Goal: Task Accomplishment & Management: Manage account settings

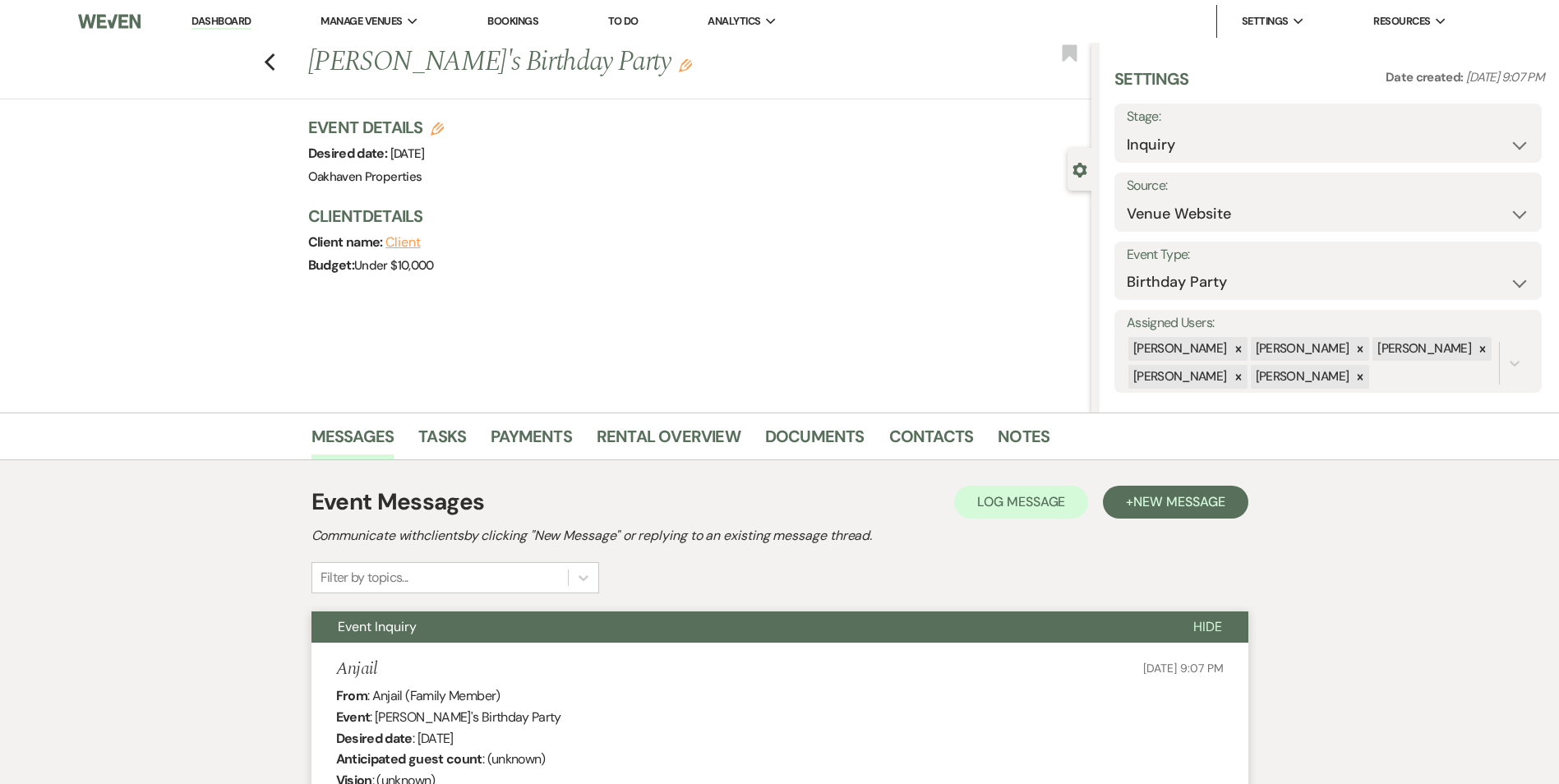
drag, startPoint x: 252, startPoint y: 24, endPoint x: 329, endPoint y: 46, distance: 80.1
click at [253, 24] on li "Dashboard" at bounding box center [221, 21] width 76 height 33
click at [216, 18] on link "Dashboard" at bounding box center [220, 21] width 60 height 16
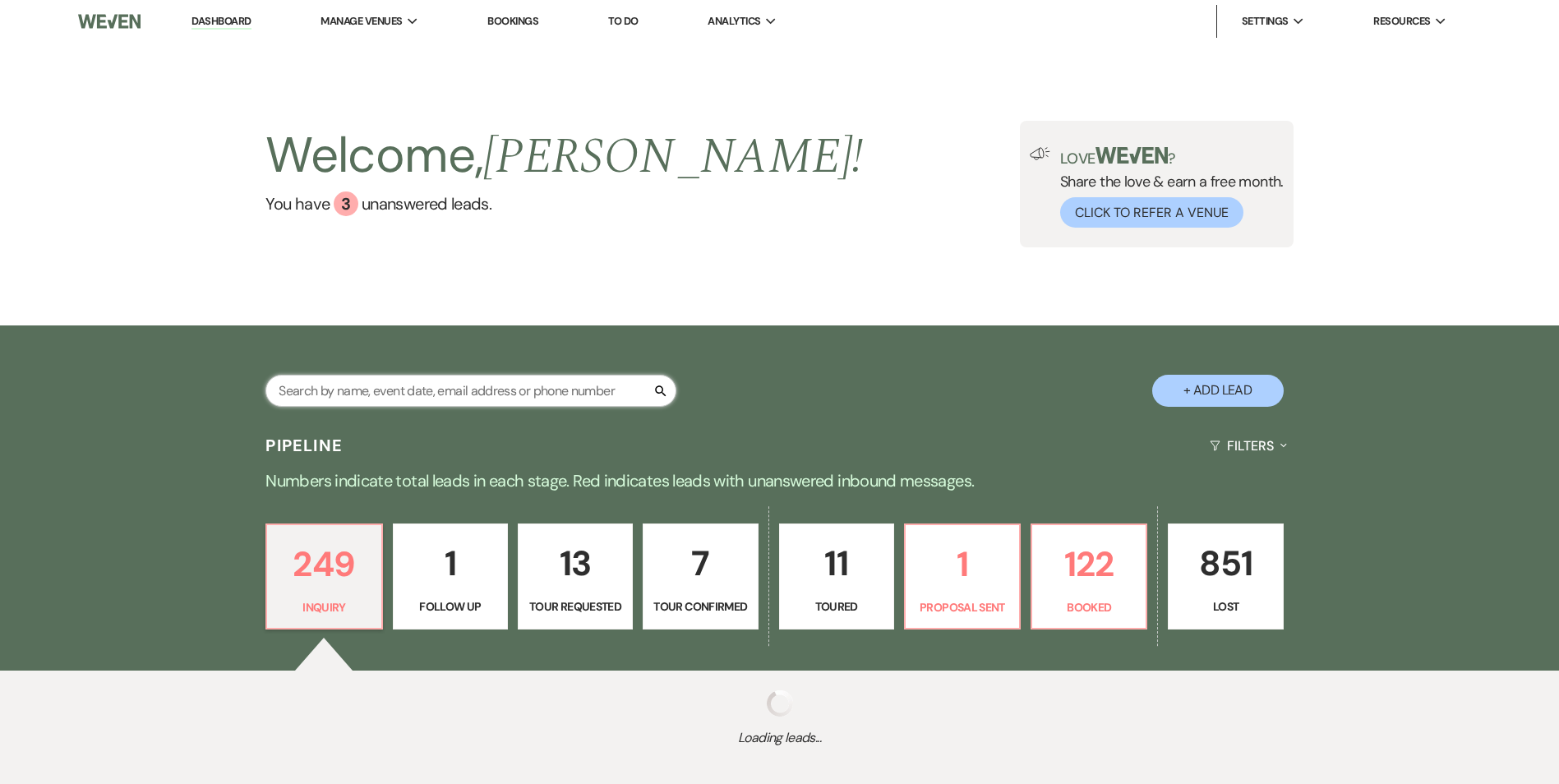
click at [358, 392] on input "text" at bounding box center [470, 390] width 411 height 32
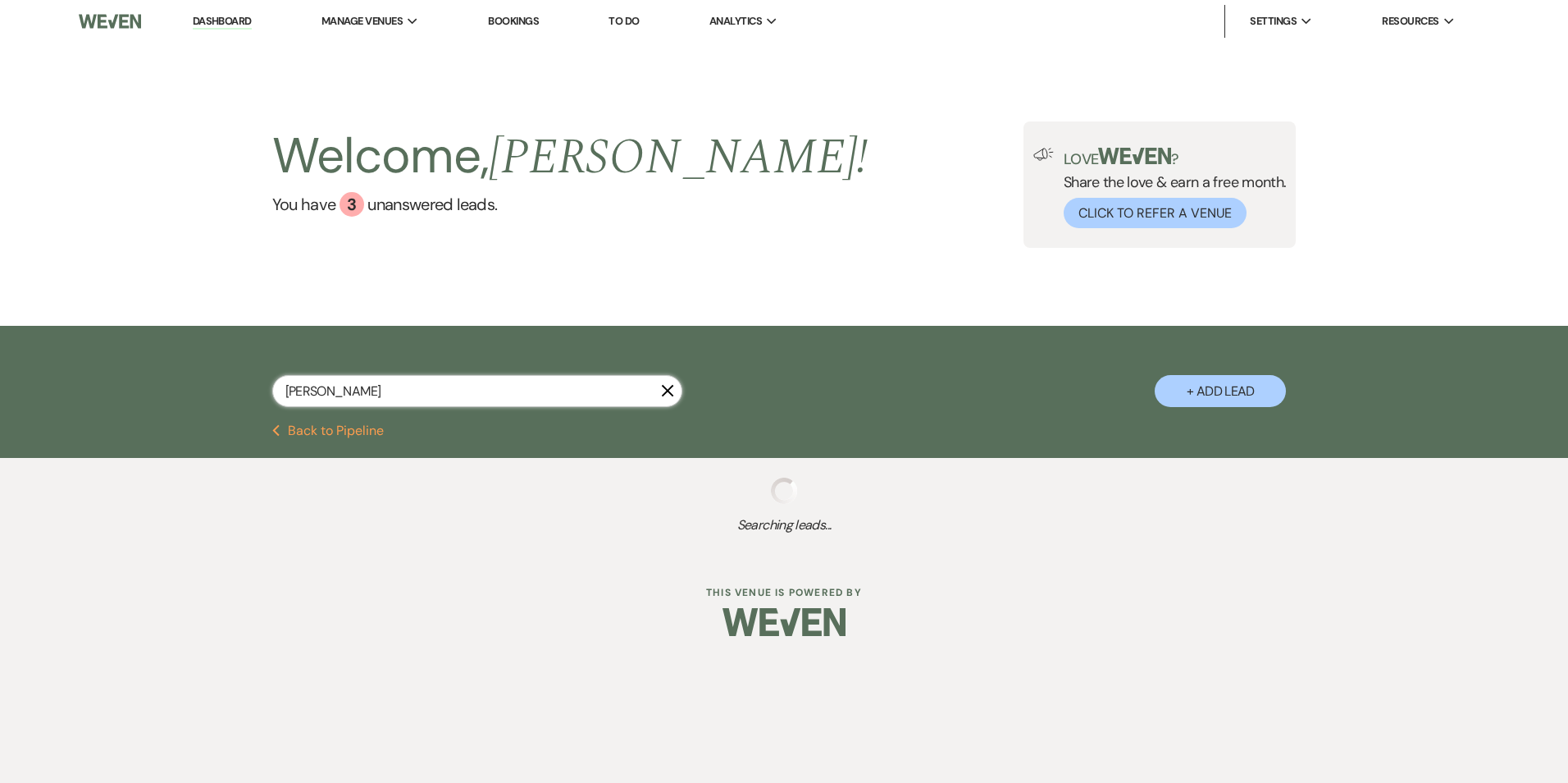
type input "sarah sess"
select select "2"
select select "8"
select select "6"
select select "8"
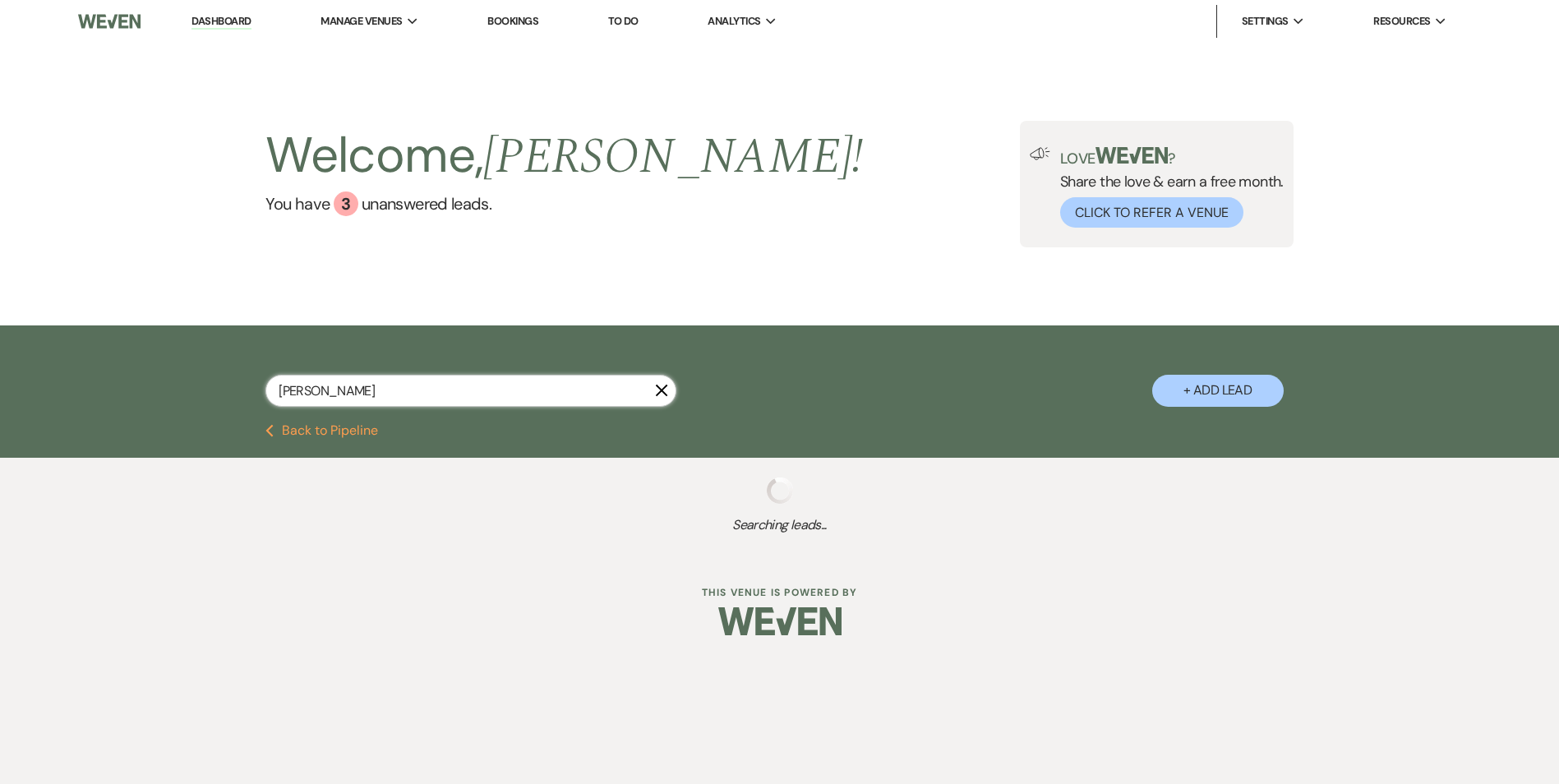
select select "6"
select select "8"
select select "5"
select select "8"
select select "5"
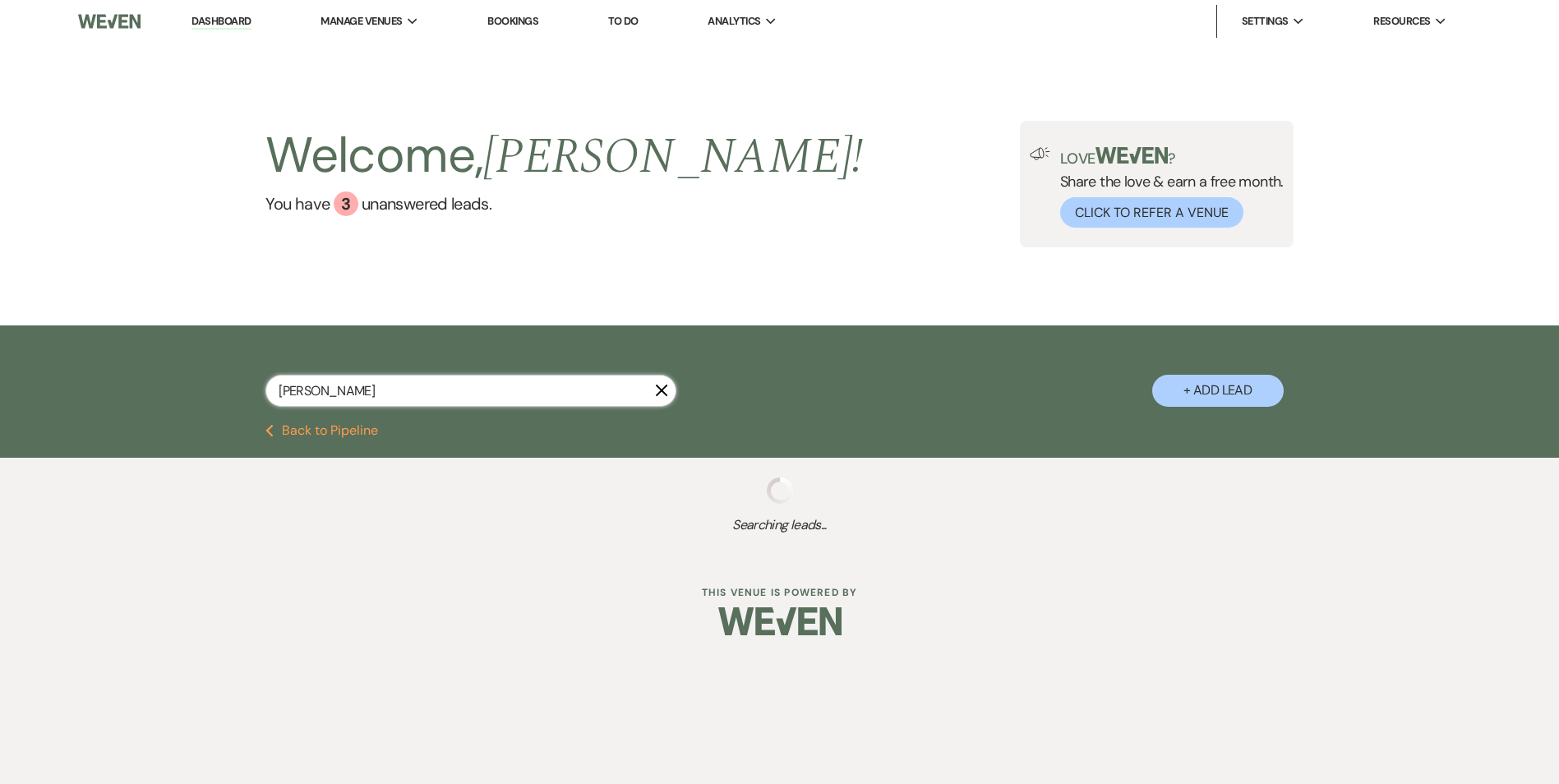
select select "8"
select select "5"
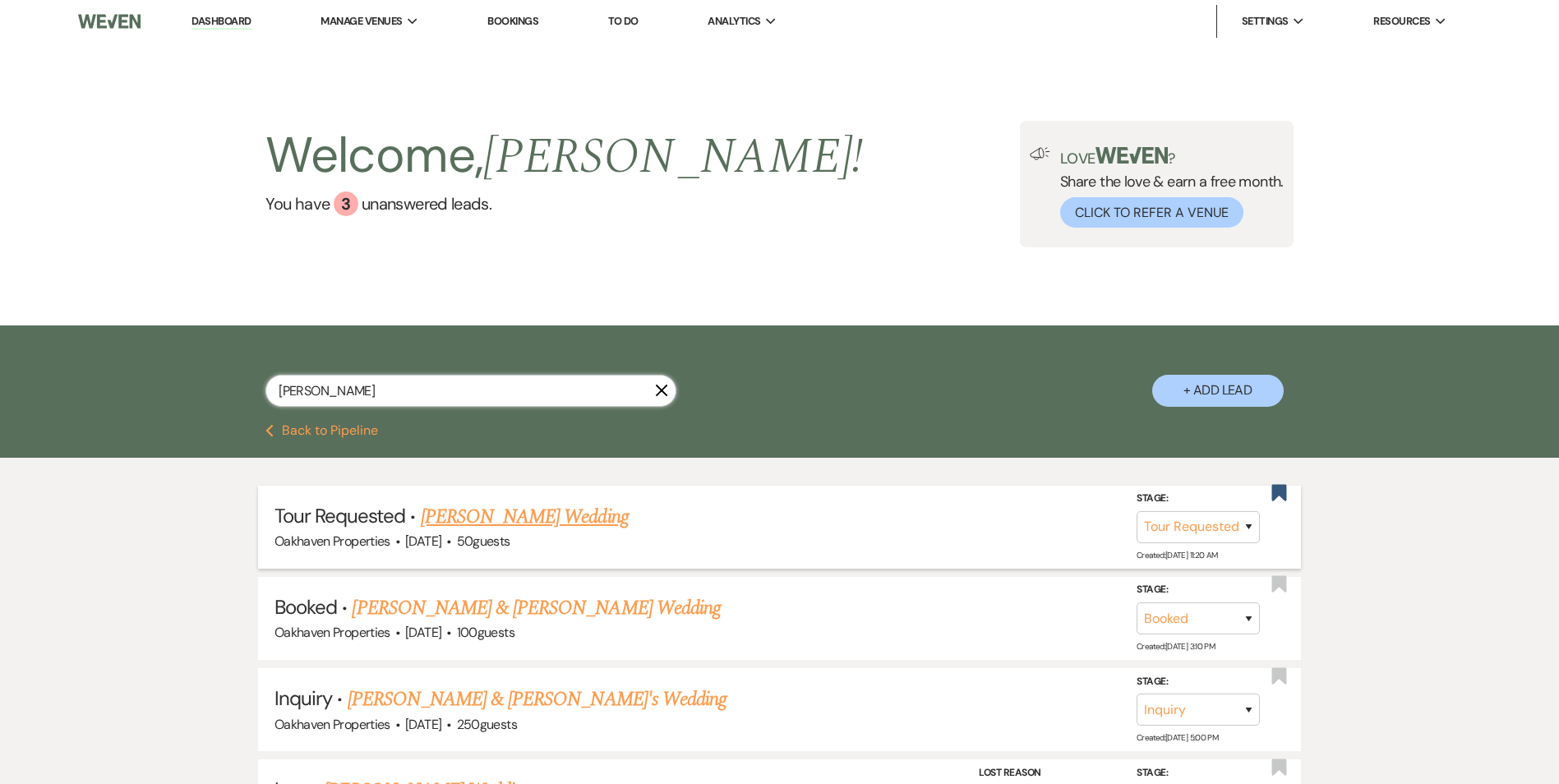
type input "sarah sess"
click at [454, 524] on link "Sarah Sessoms's Wedding" at bounding box center [524, 517] width 208 height 29
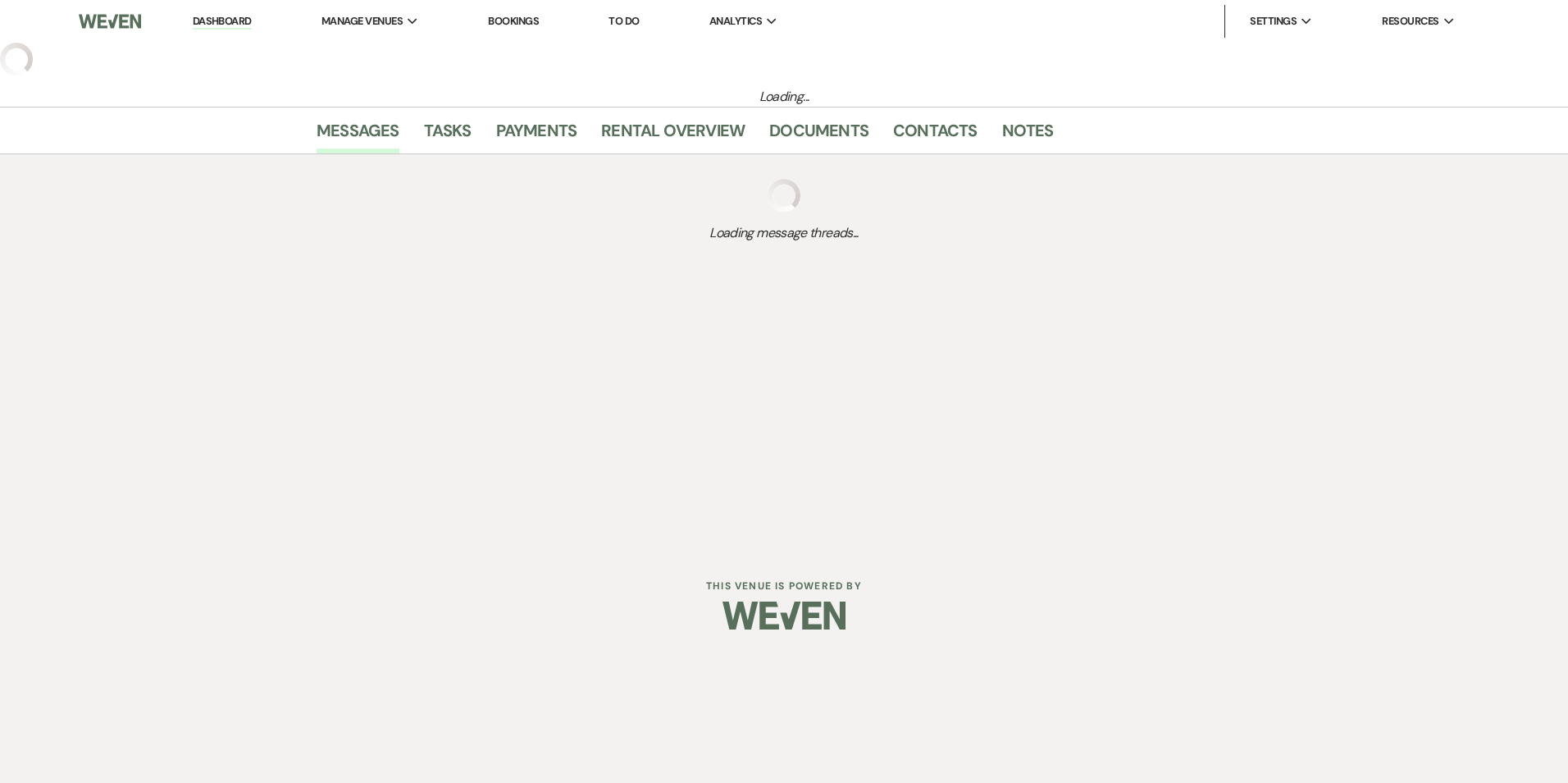
select select "2"
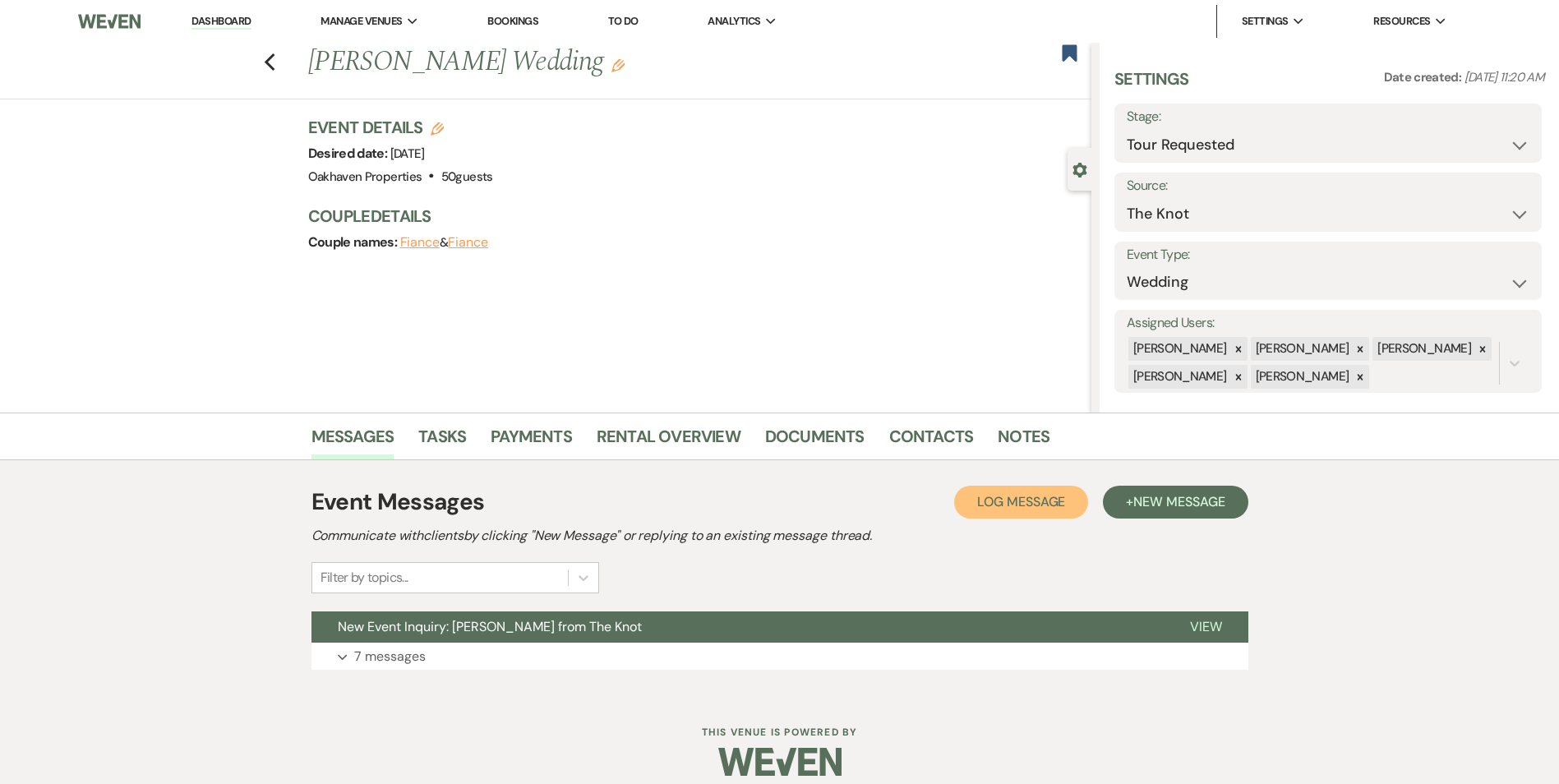
click at [1042, 504] on span "Log Message" at bounding box center [1021, 502] width 88 height 18
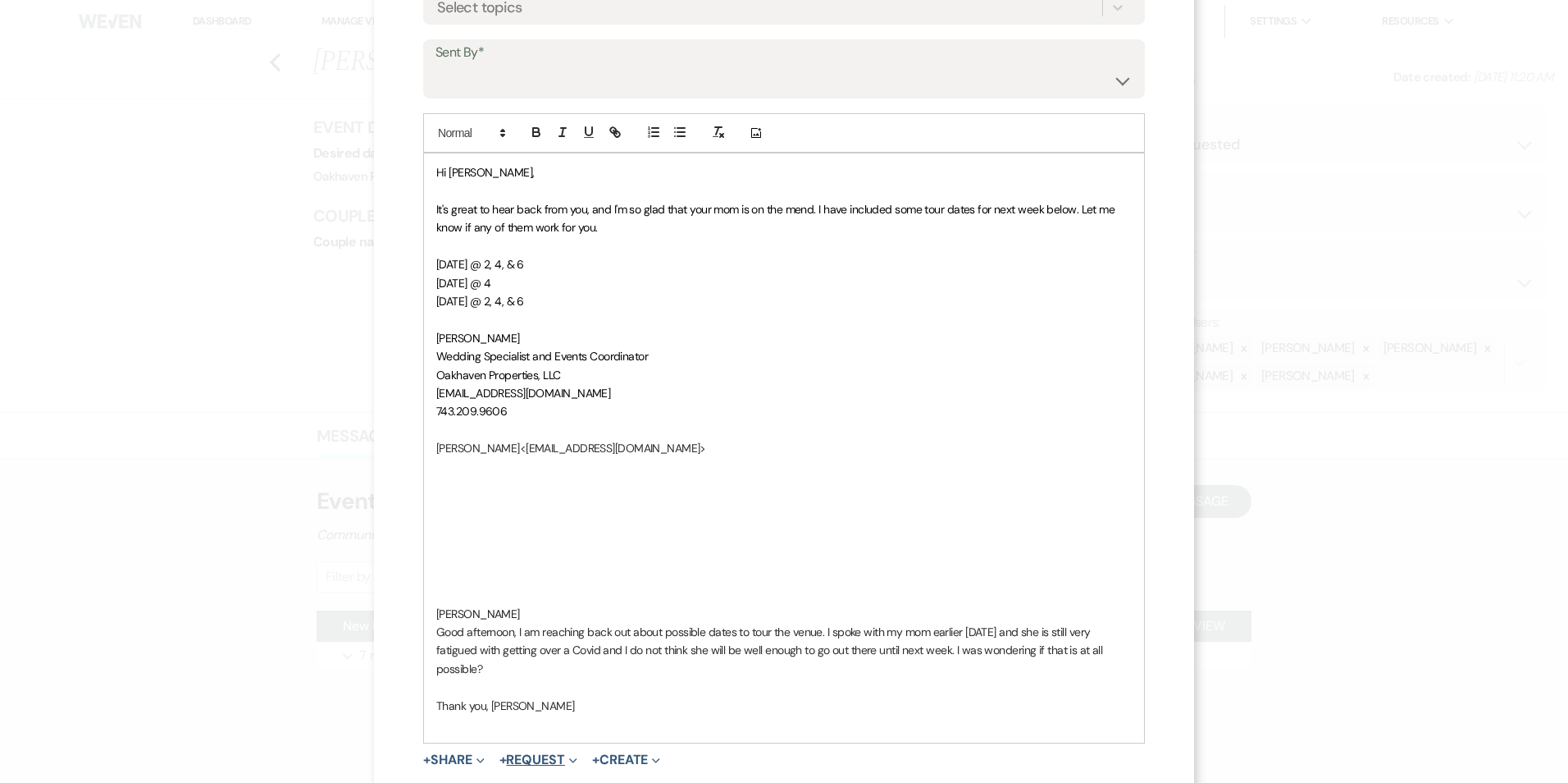
scroll to position [466, 0]
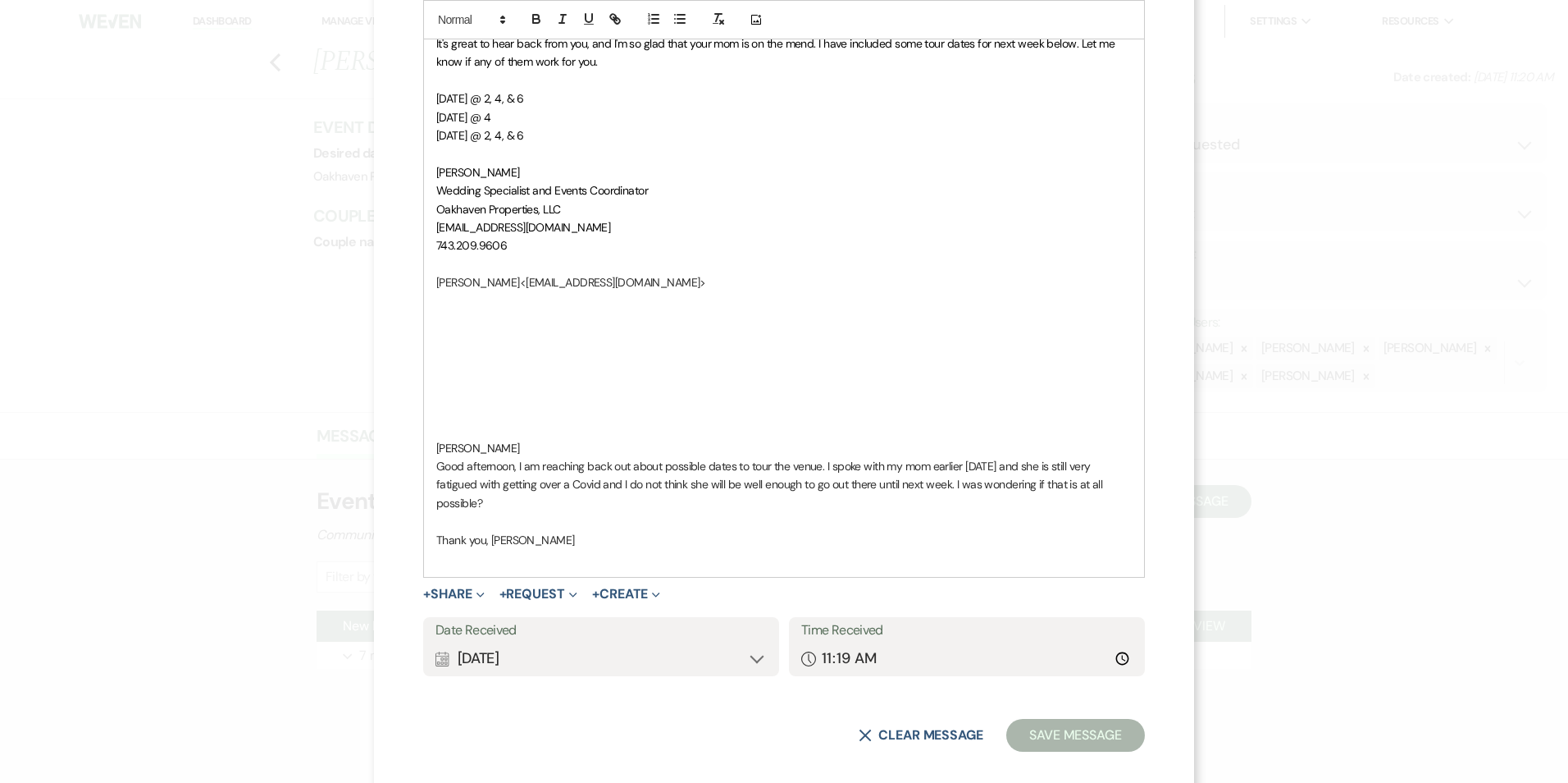
drag, startPoint x: 511, startPoint y: 442, endPoint x: 410, endPoint y: 36, distance: 418.4
click at [410, 36] on div "X Log Message Log a message to add to an event messages. Select an Existing Thr…" at bounding box center [784, 168] width 820 height 1268
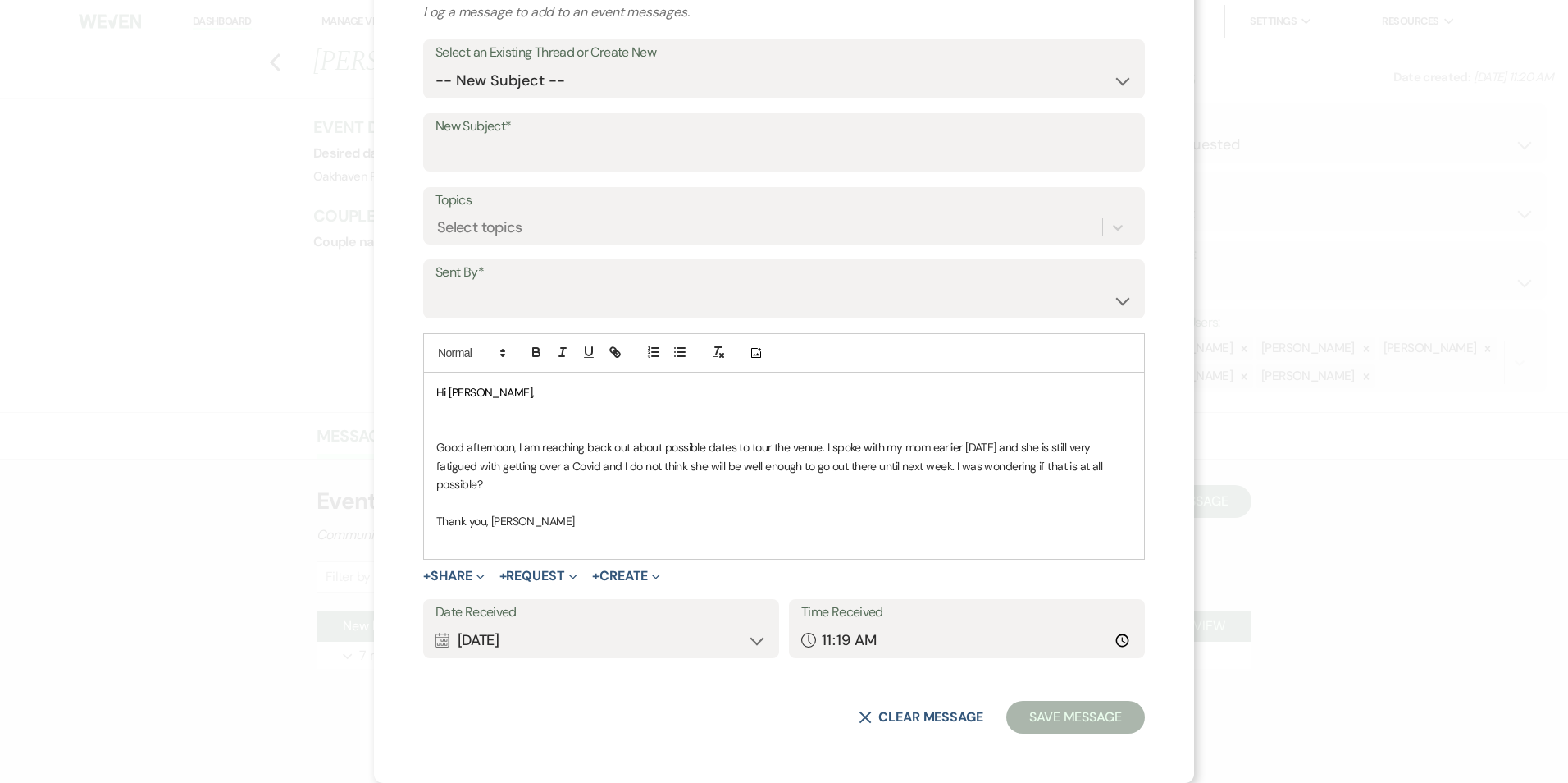
scroll to position [62, 0]
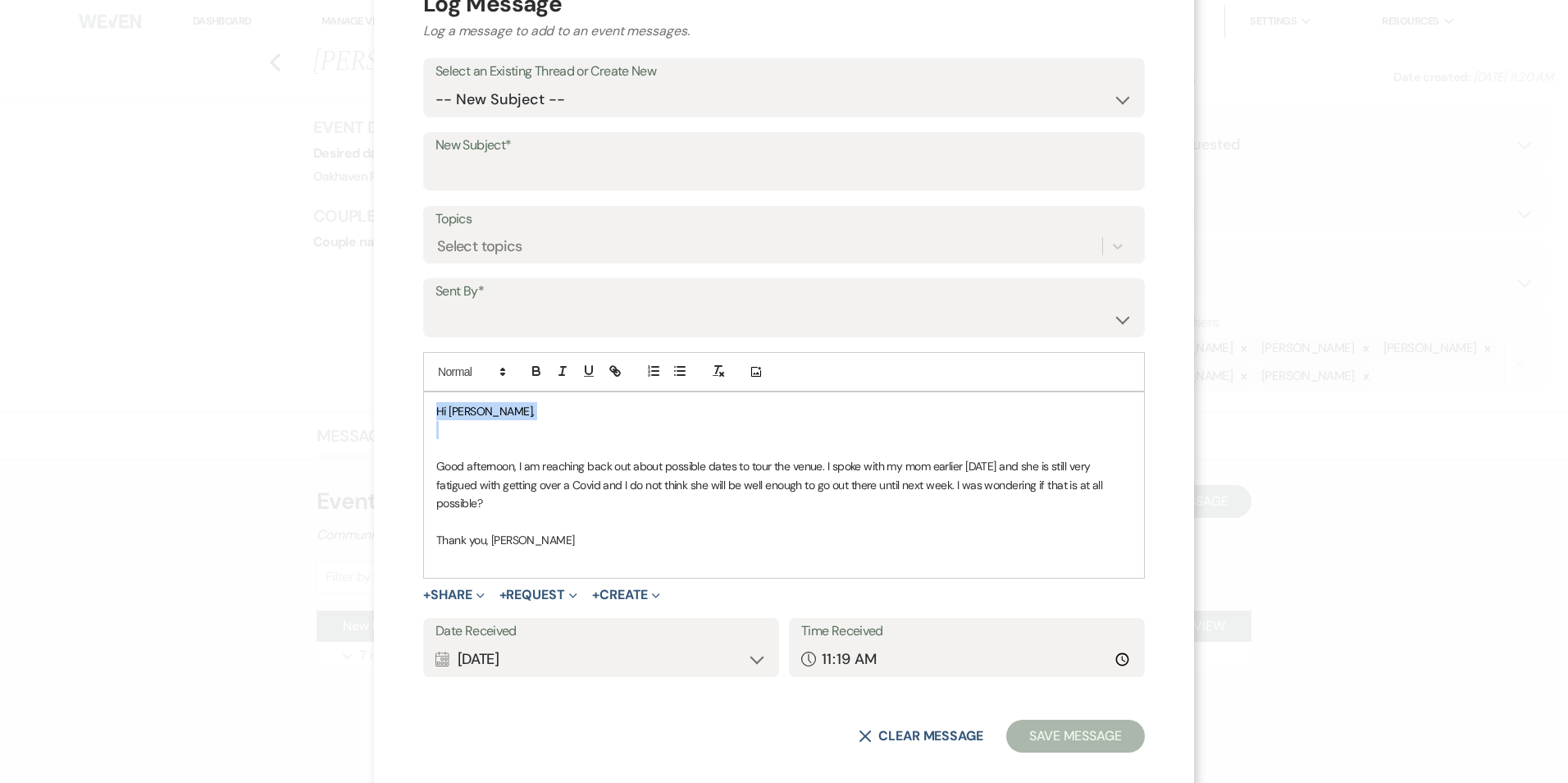
drag, startPoint x: 475, startPoint y: 425, endPoint x: 421, endPoint y: 408, distance: 56.6
click at [424, 408] on div "Hi Sarah, ​ Good afternoon, I am reaching back out about possible dates to tour…" at bounding box center [784, 485] width 720 height 185
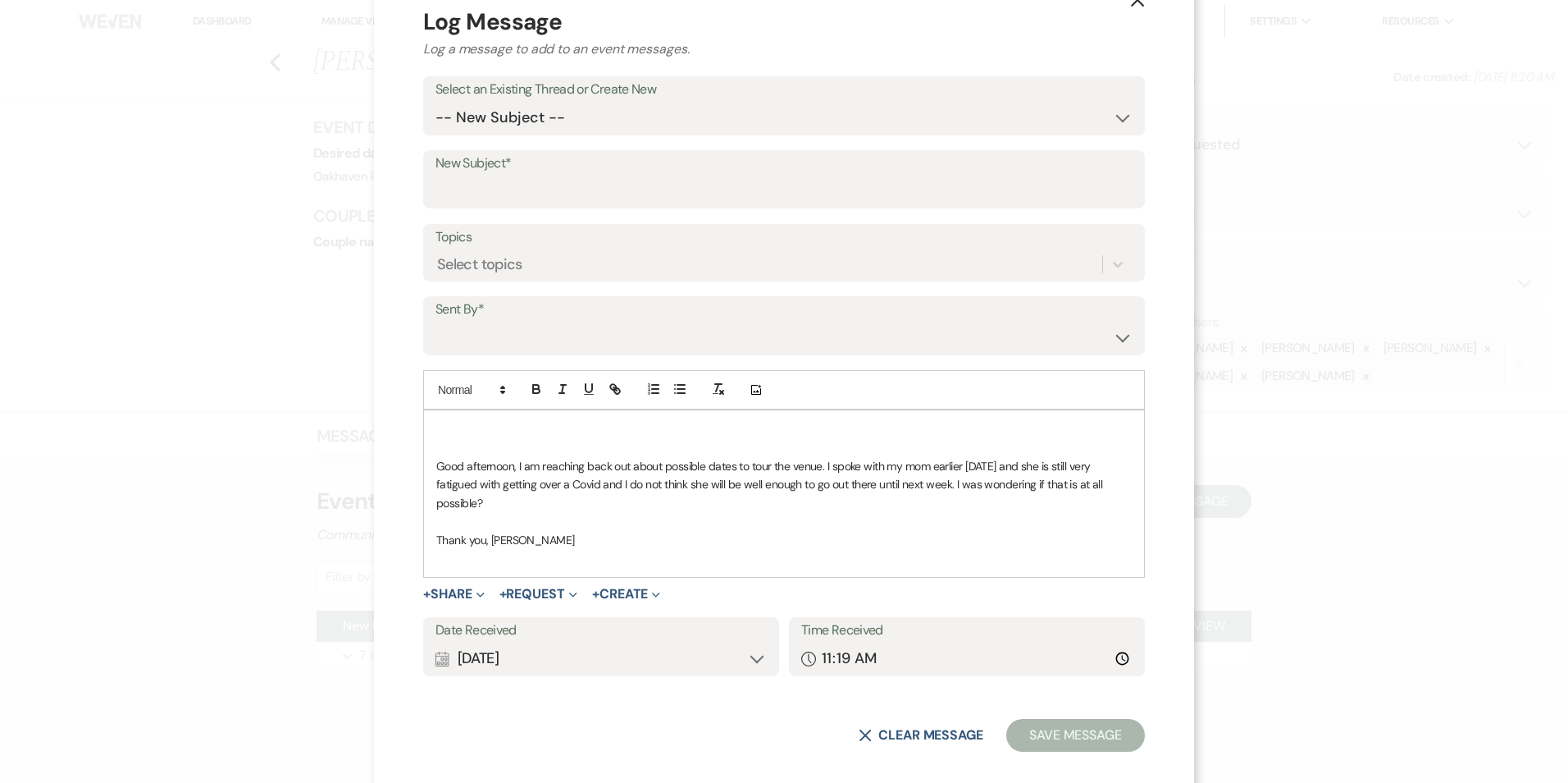
click at [436, 440] on p "​" at bounding box center [784, 448] width 696 height 19
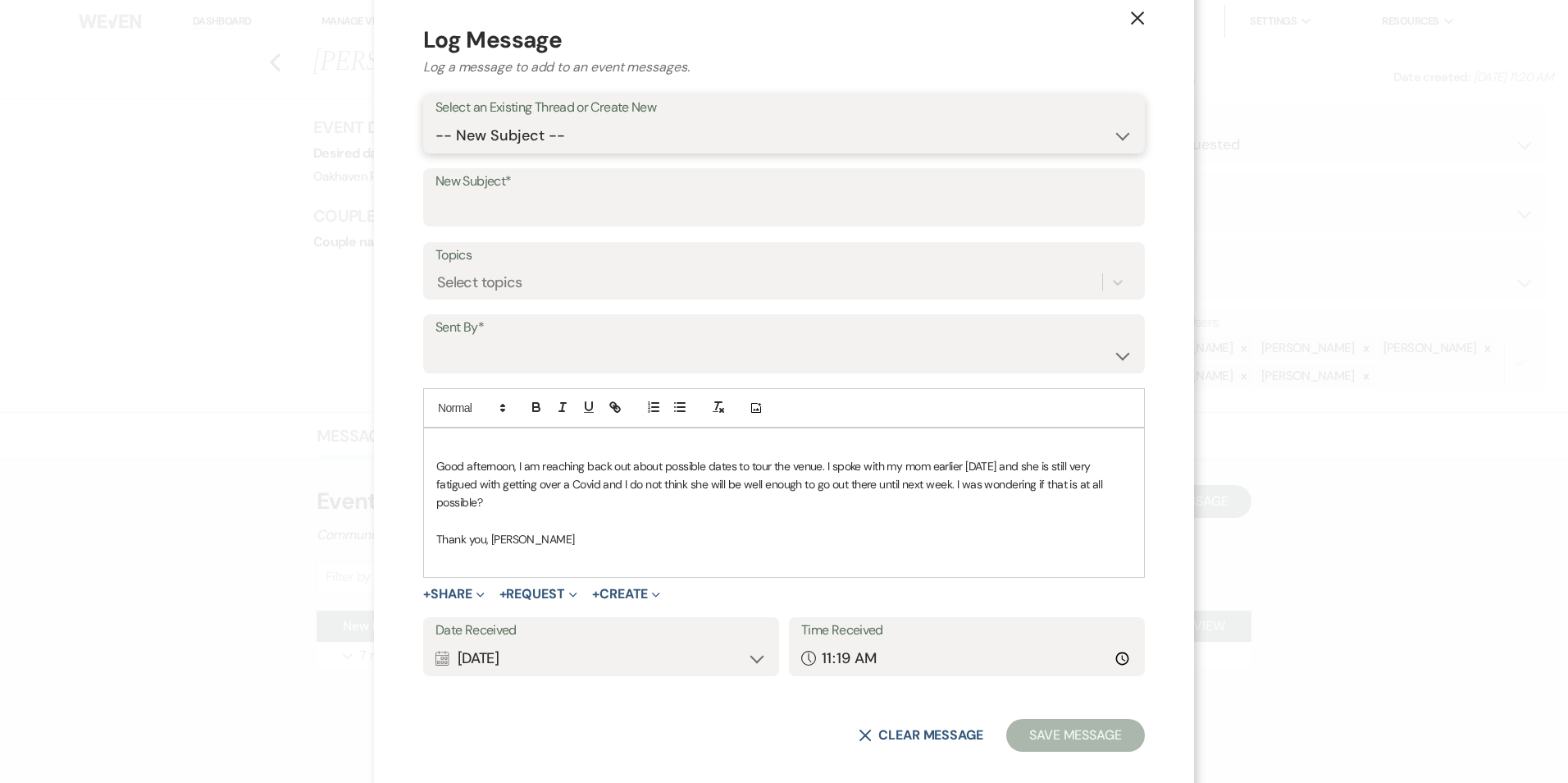
click at [468, 127] on select "-- New Subject -- New Event Inquiry: Sarah Sessoms from The Knot" at bounding box center [784, 135] width 697 height 32
select select "445163"
click at [435, 152] on select "-- New Subject -- New Event Inquiry: Sarah Sessoms from The Knot" at bounding box center [784, 135] width 697 height 32
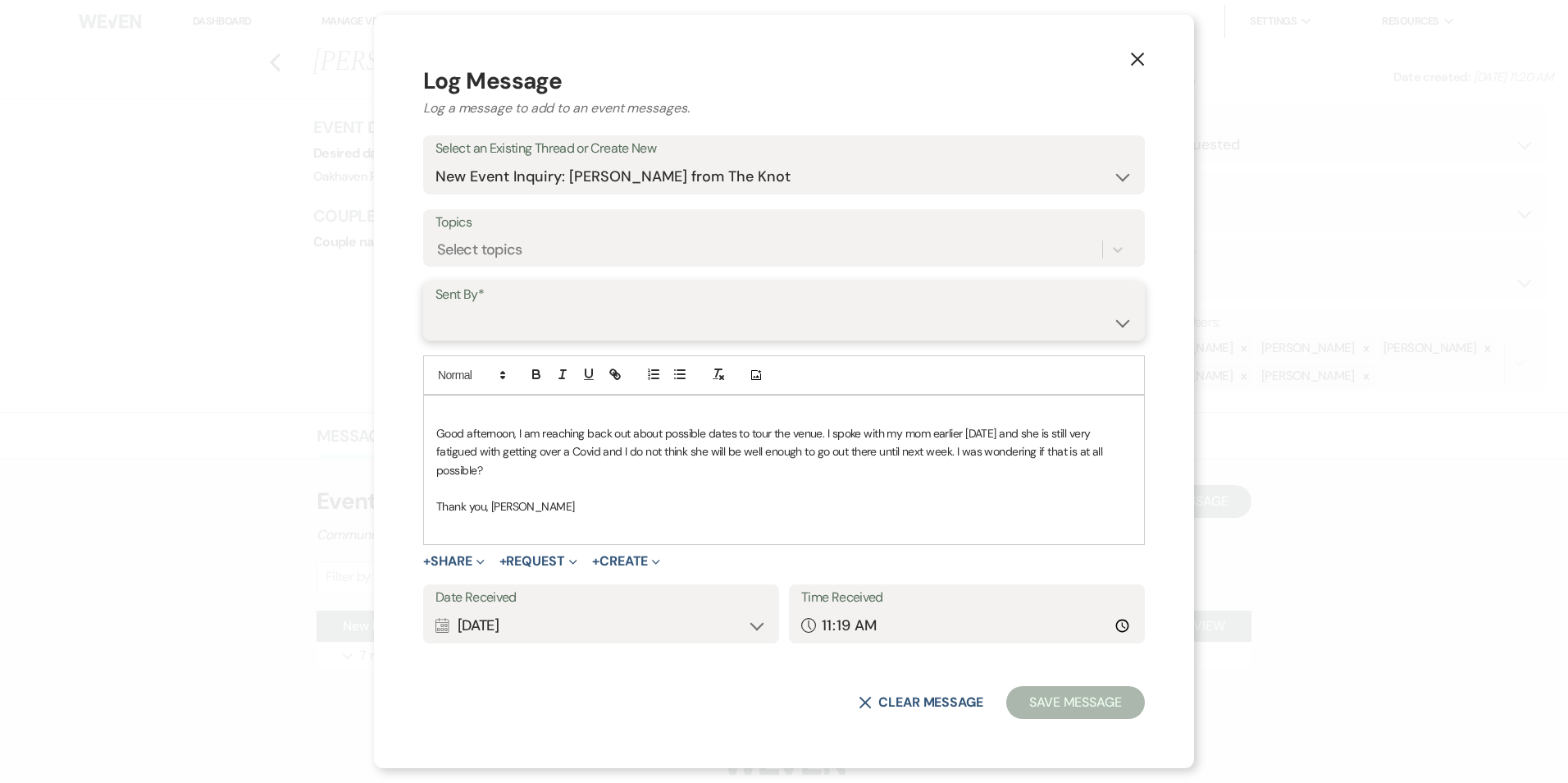
drag, startPoint x: 485, startPoint y: 327, endPoint x: 493, endPoint y: 344, distance: 18.8
click at [485, 327] on select "Patience Ergish (pdergish@aol.com) Jeanette Wagoner (jeanette@experienceoakhave…" at bounding box center [784, 322] width 697 height 32
select select "contact-370492"
click at [435, 316] on select "Patience Ergish (pdergish@aol.com) Jeanette Wagoner (jeanette@experienceoakhave…" at bounding box center [784, 322] width 697 height 32
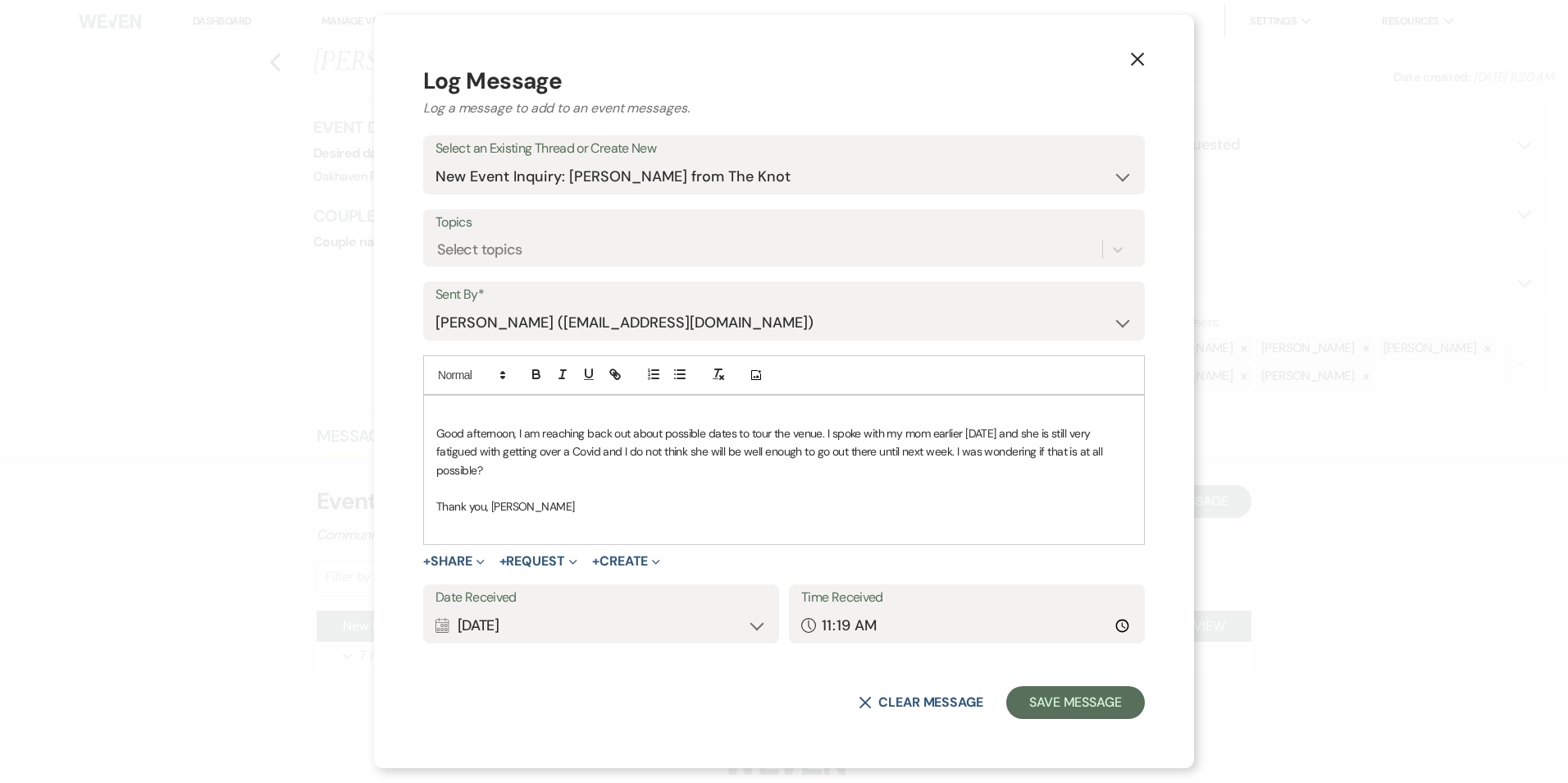
click at [622, 633] on div "Date Received Calendar Aug 21, 2025 Expand" at bounding box center [602, 614] width 356 height 59
click at [624, 615] on div "Calendar Aug 21, 2025 Expand" at bounding box center [601, 625] width 331 height 32
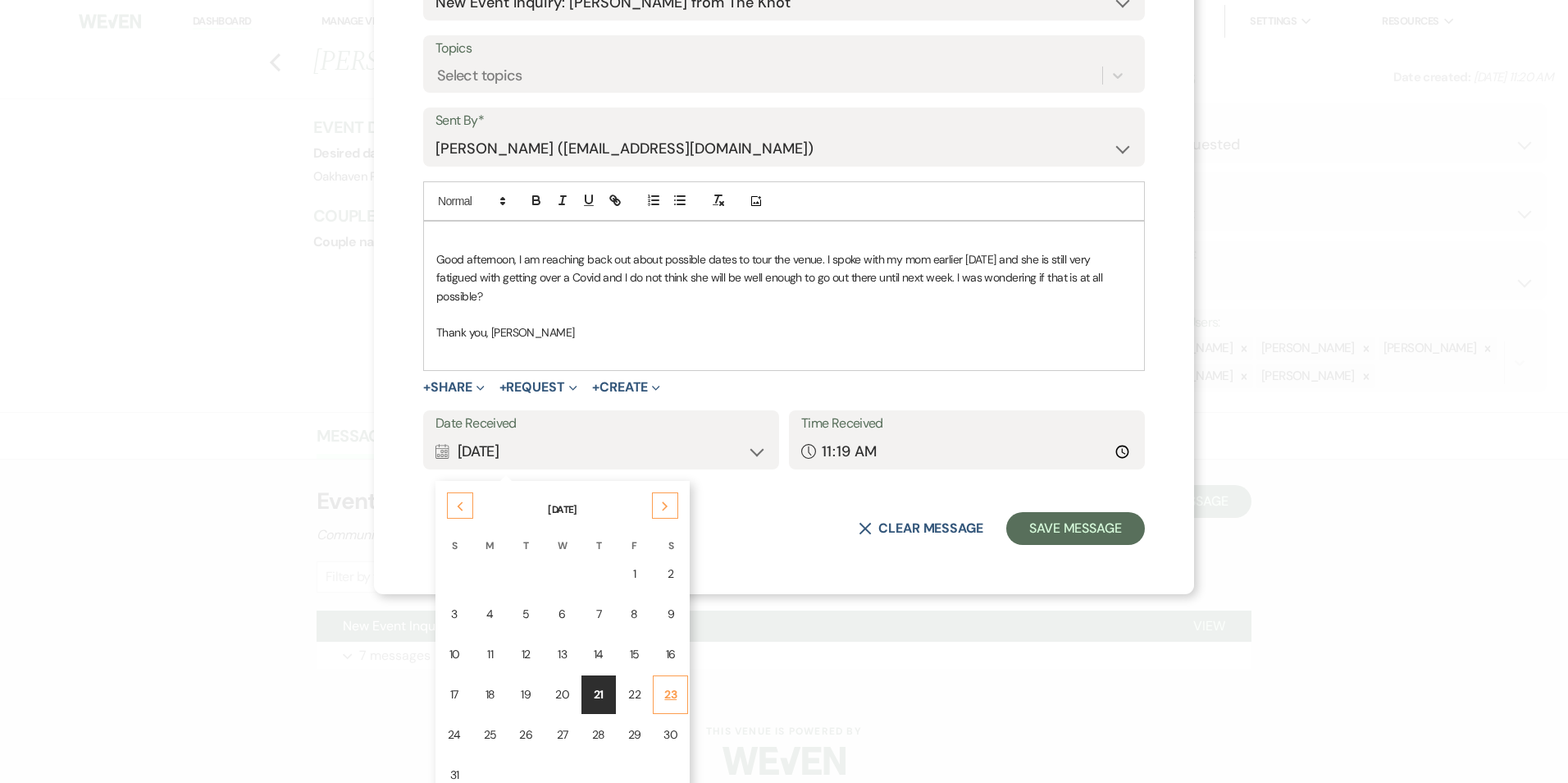
scroll to position [178, 0]
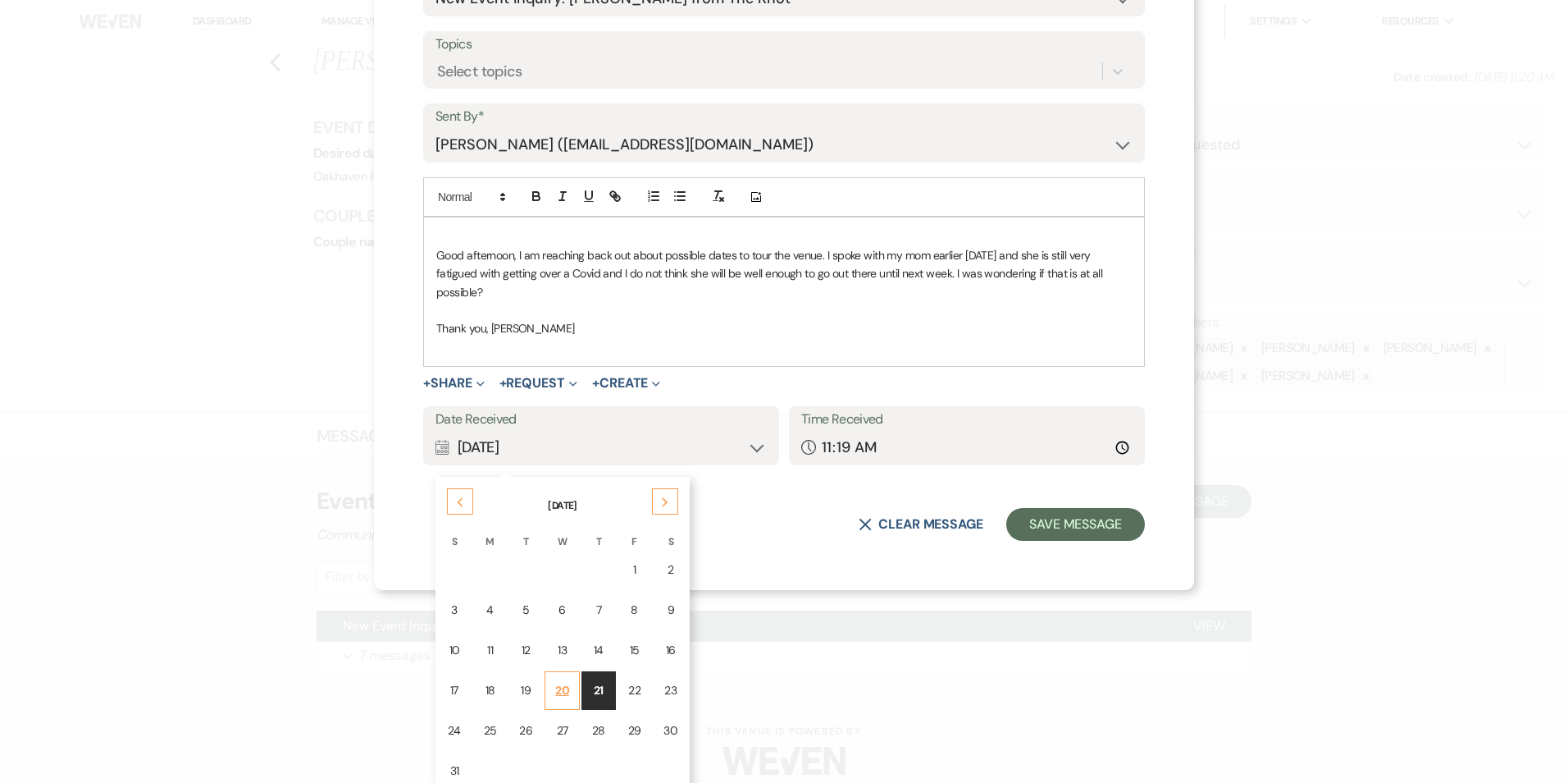
click at [565, 675] on td "20" at bounding box center [562, 690] width 35 height 39
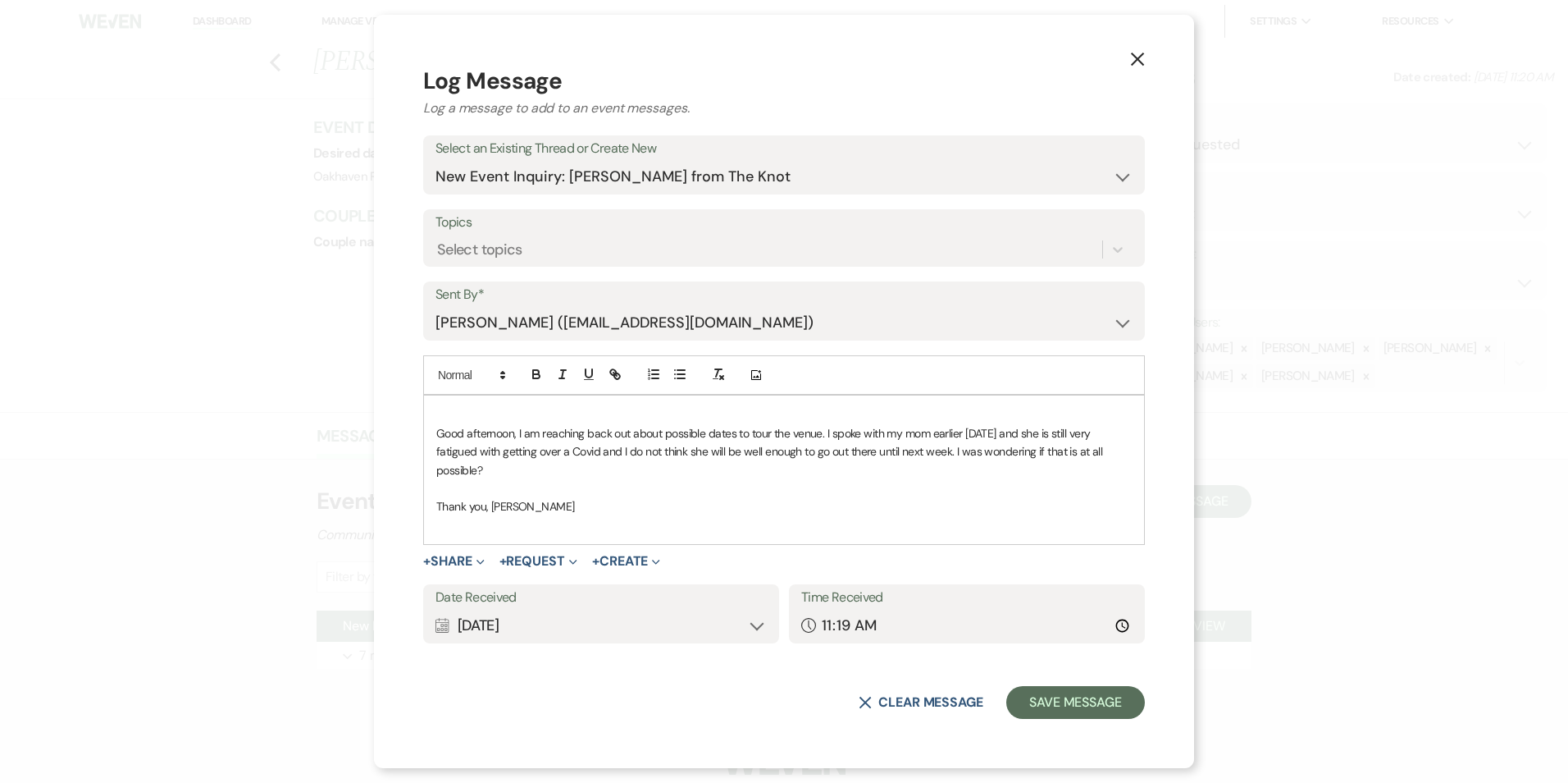
scroll to position [0, 0]
click at [934, 610] on input "11:19" at bounding box center [966, 625] width 331 height 32
click at [1046, 613] on input "11:19" at bounding box center [966, 625] width 331 height 32
click at [1117, 615] on input "11:19" at bounding box center [966, 625] width 331 height 32
click at [1112, 615] on input "11:19" at bounding box center [966, 625] width 331 height 32
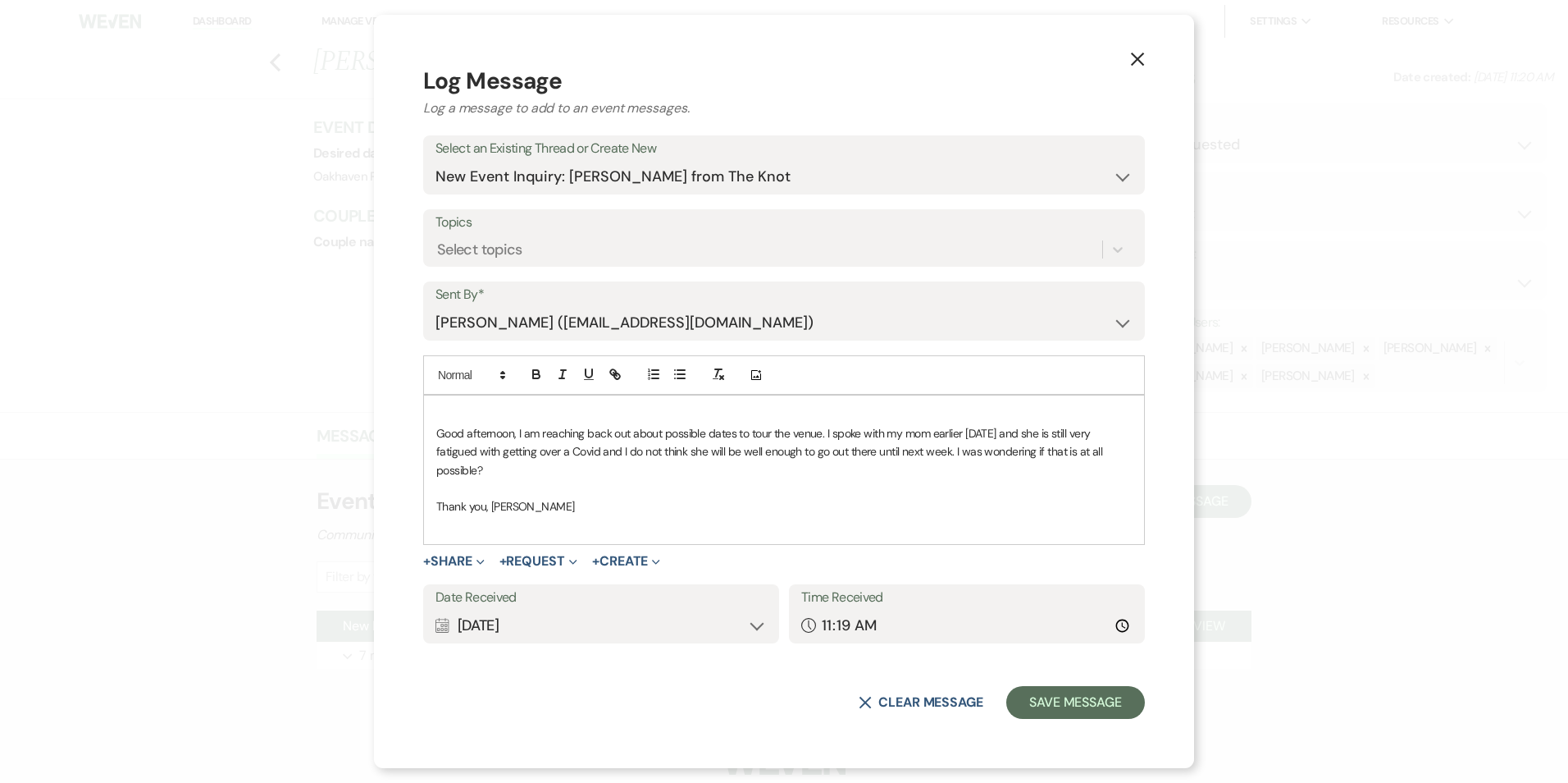
click at [1066, 641] on div "Date Received Calendar Aug 20, 2025 Expand Time Received Clock 11:19" at bounding box center [784, 621] width 721 height 74
click at [1122, 615] on input "11:19" at bounding box center [966, 625] width 331 height 32
click at [1122, 613] on input "05:19" at bounding box center [966, 625] width 331 height 32
type input "05:26"
click at [960, 610] on input "05:26" at bounding box center [966, 625] width 331 height 32
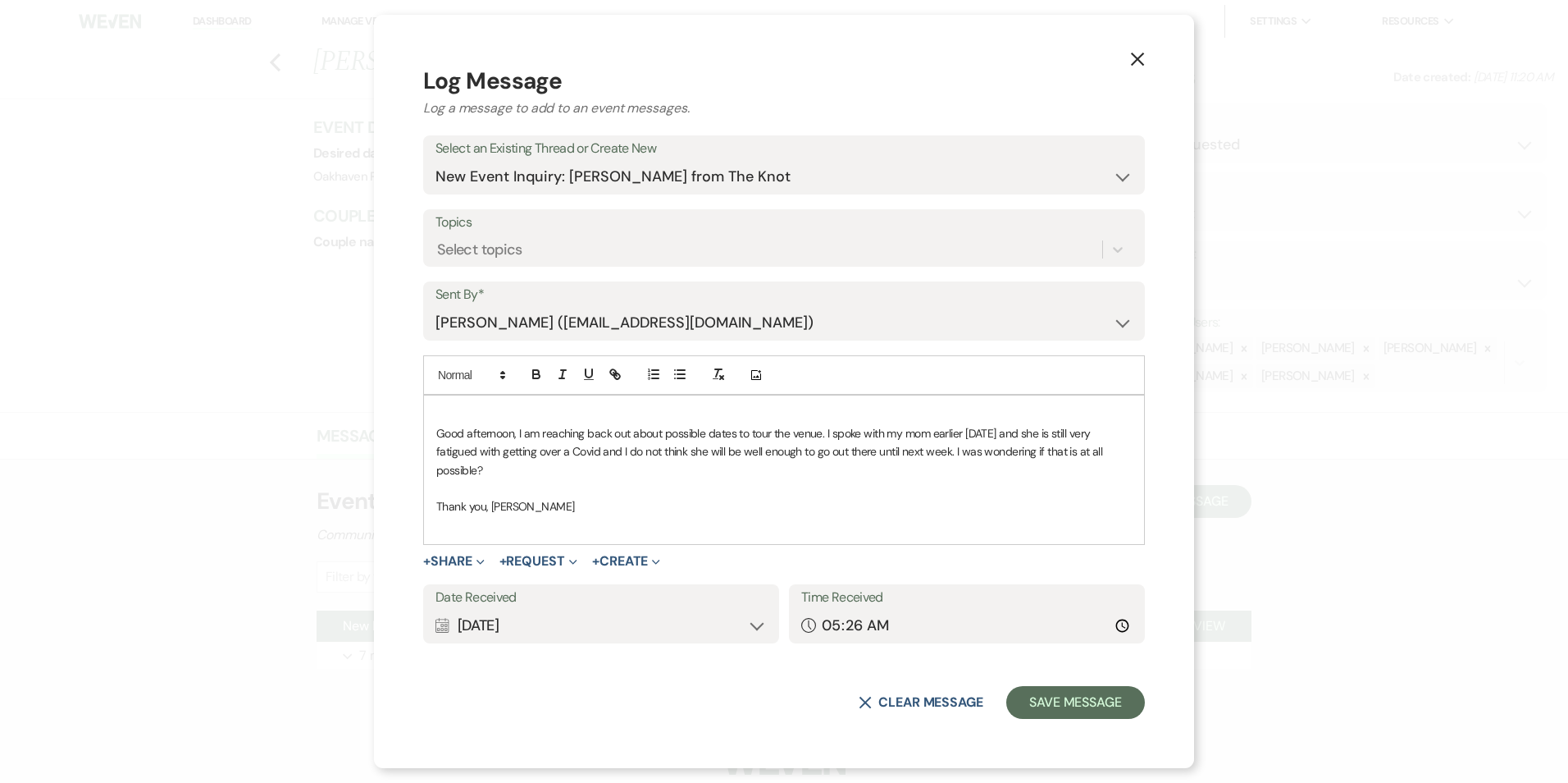
click at [1033, 672] on form "Log Message Log a message to add to an event messages. Select an Existing Threa…" at bounding box center [784, 392] width 721 height 654
click at [1122, 703] on button "Save Message" at bounding box center [1076, 702] width 138 height 33
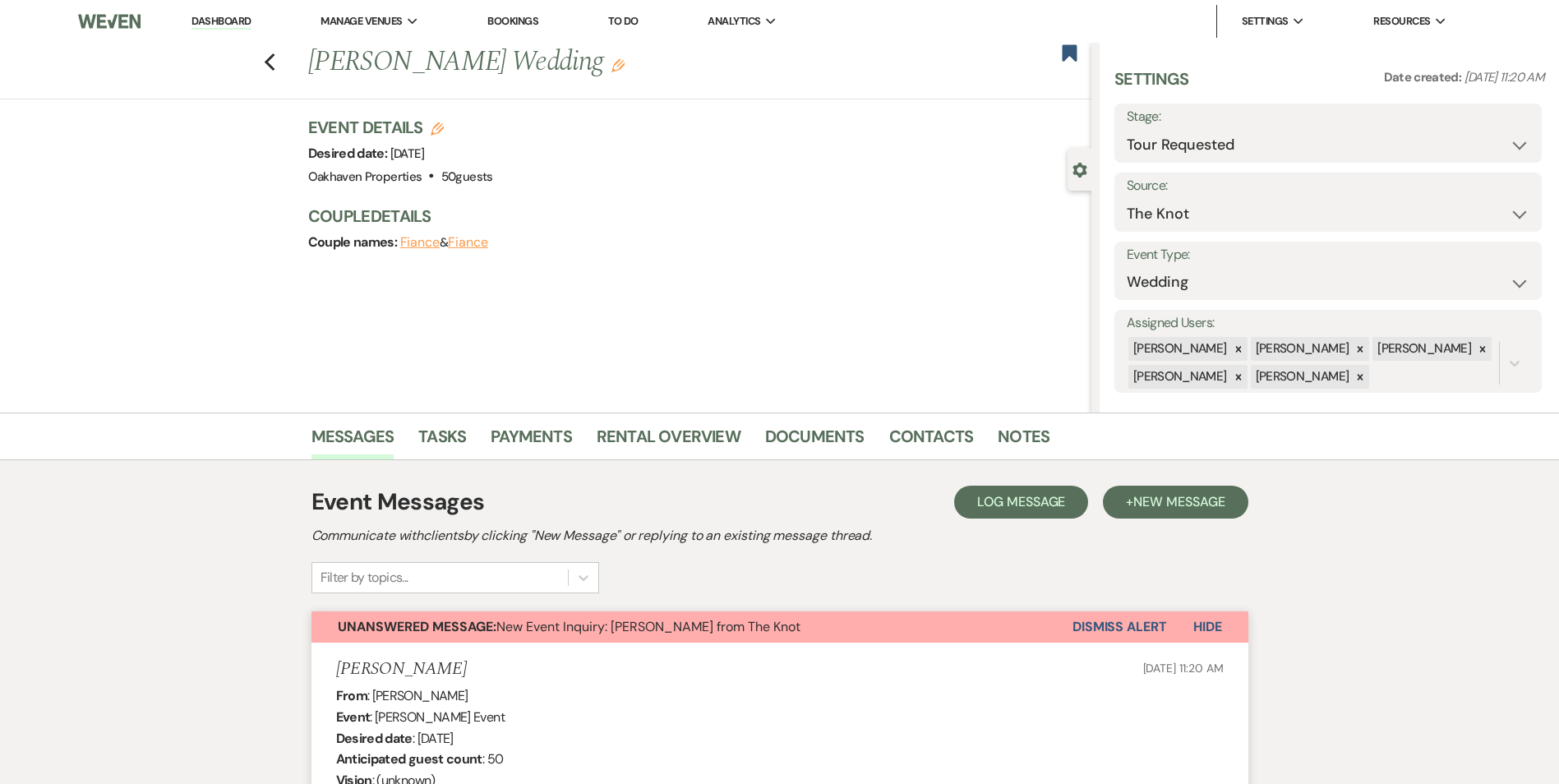
click at [1027, 518] on div "Event Messages Log Log Message + New Message" at bounding box center [780, 501] width 938 height 34
click at [1027, 509] on span "Log Message" at bounding box center [1021, 502] width 88 height 18
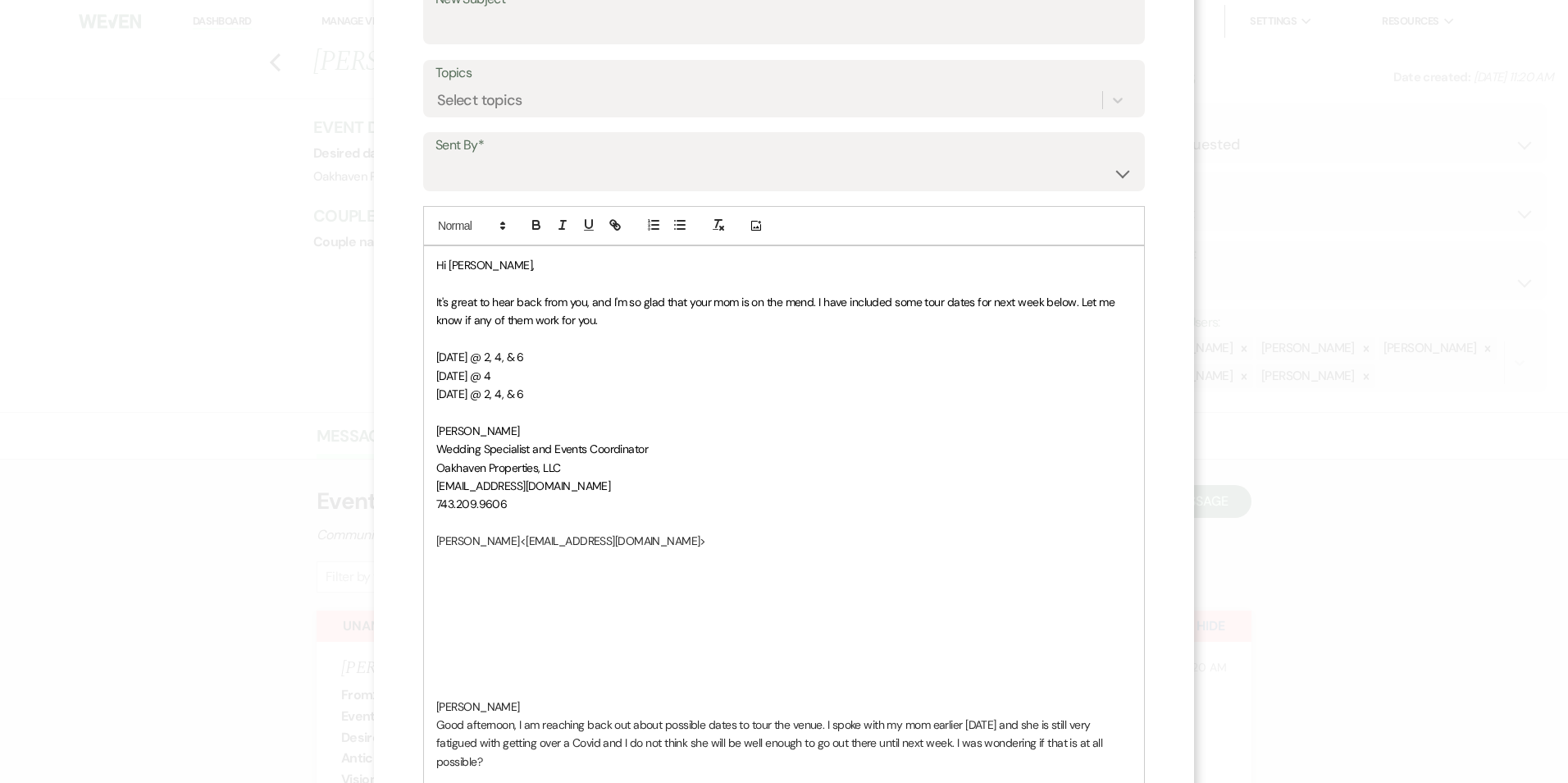
scroll to position [328, 0]
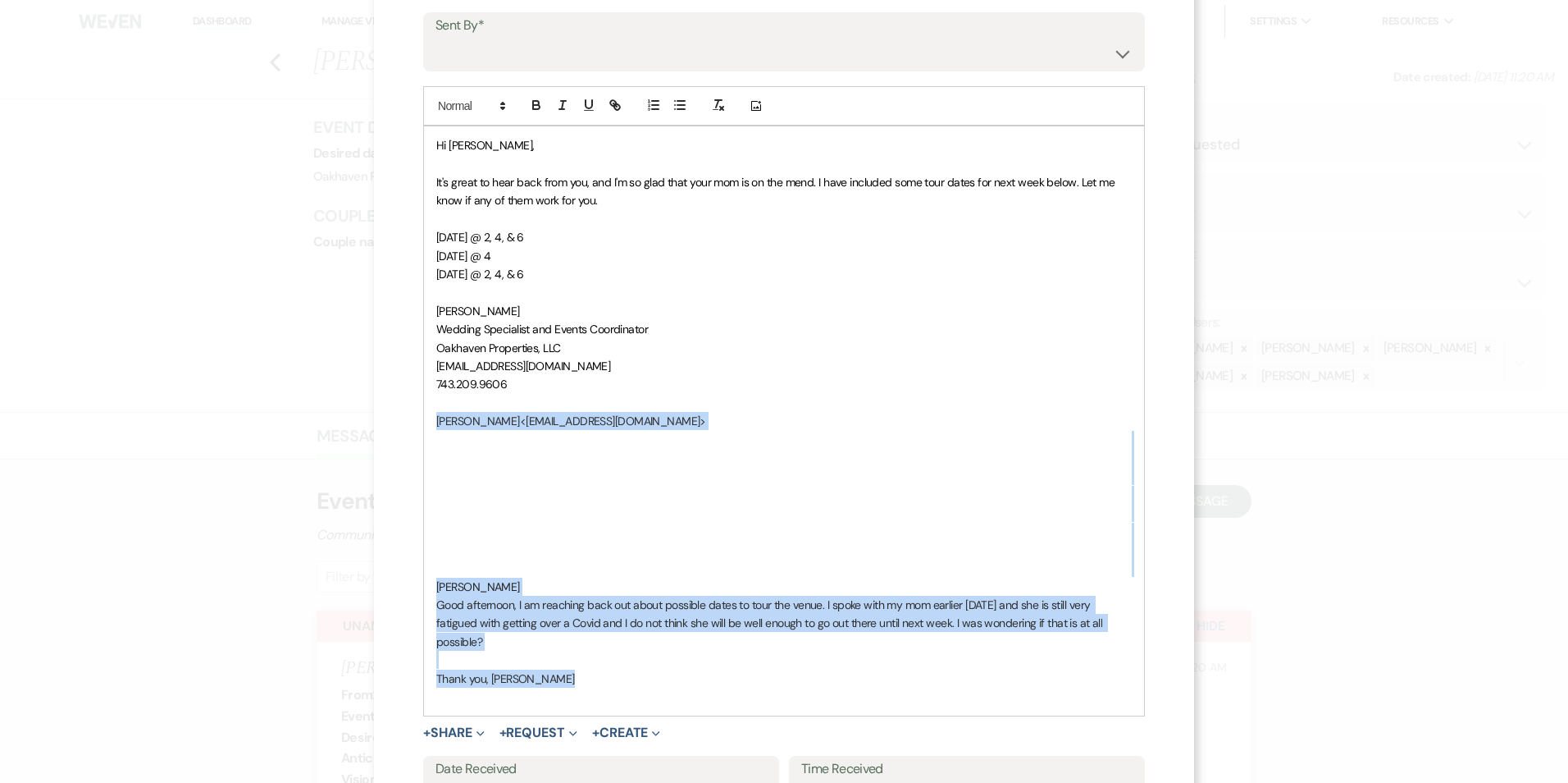
drag, startPoint x: 598, startPoint y: 659, endPoint x: 423, endPoint y: 423, distance: 293.8
click at [424, 425] on div "Hi Sarah, It's great to hear back from you, and I'm so glad that your mom is on…" at bounding box center [784, 421] width 720 height 589
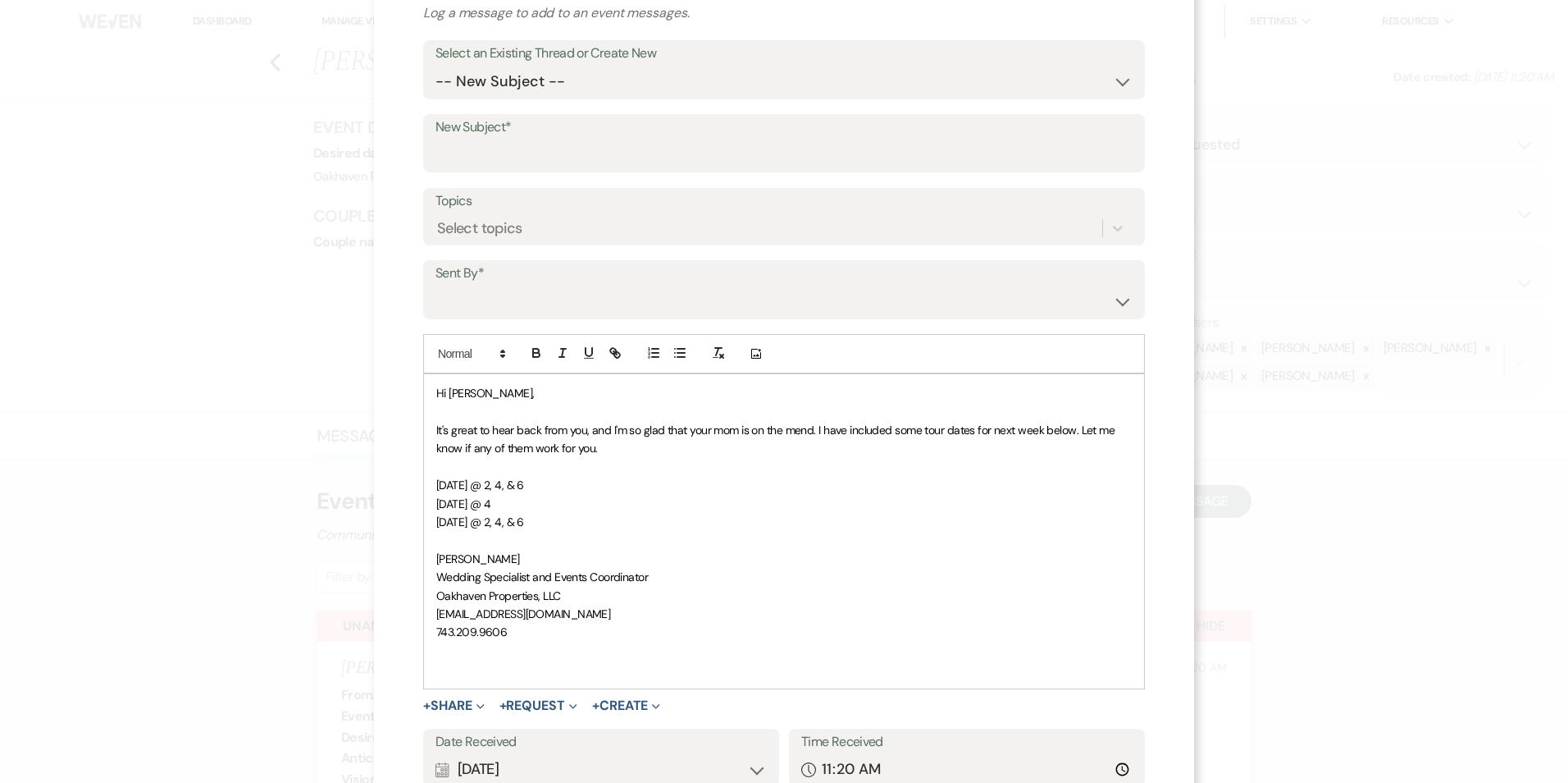
scroll to position [0, 0]
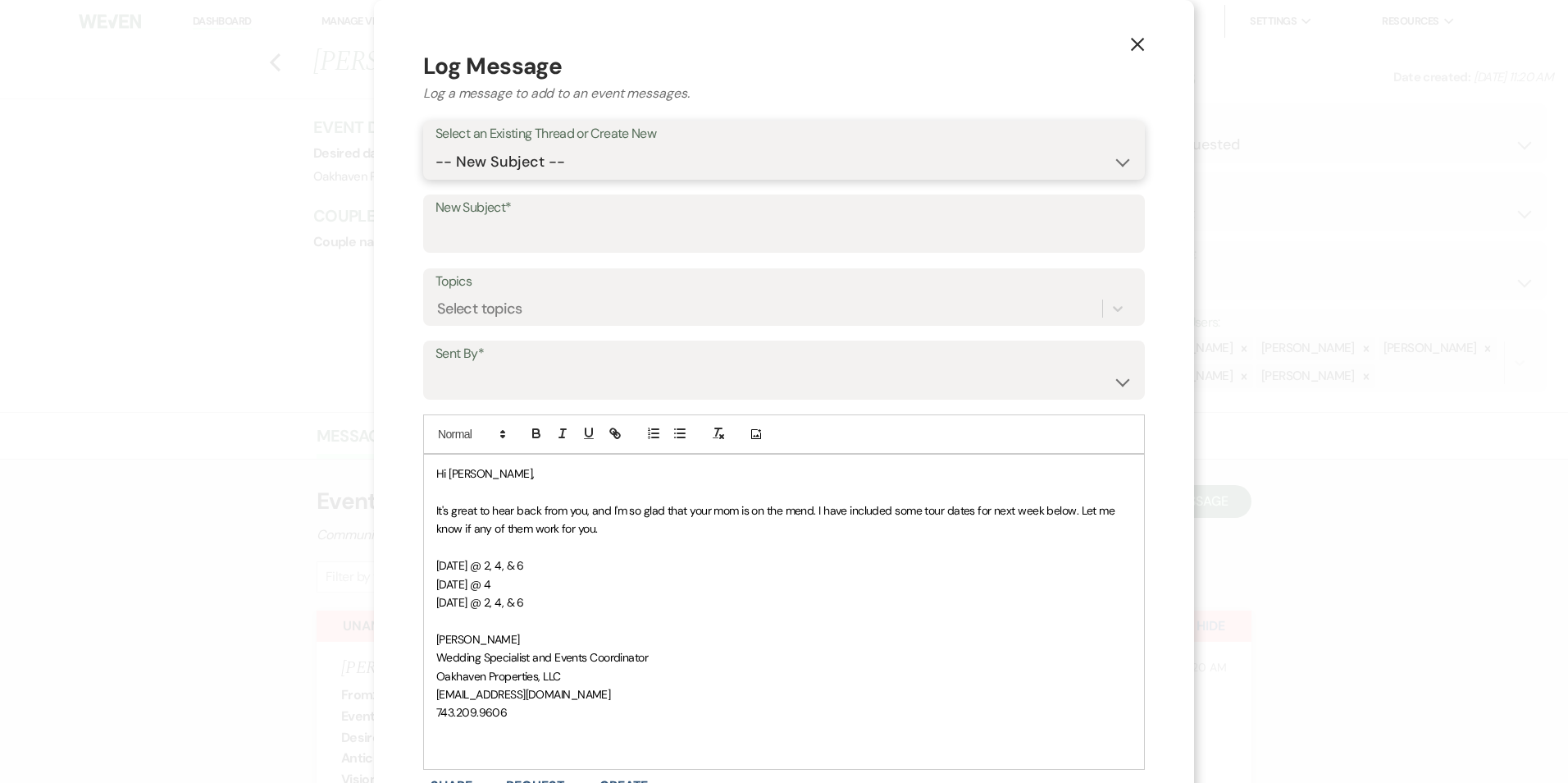
click at [493, 155] on select "-- New Subject -- New Event Inquiry: Sarah Sessoms from The Knot" at bounding box center [784, 162] width 697 height 32
select select "445163"
click at [435, 146] on select "-- New Subject -- New Event Inquiry: Sarah Sessoms from The Knot" at bounding box center [784, 162] width 697 height 32
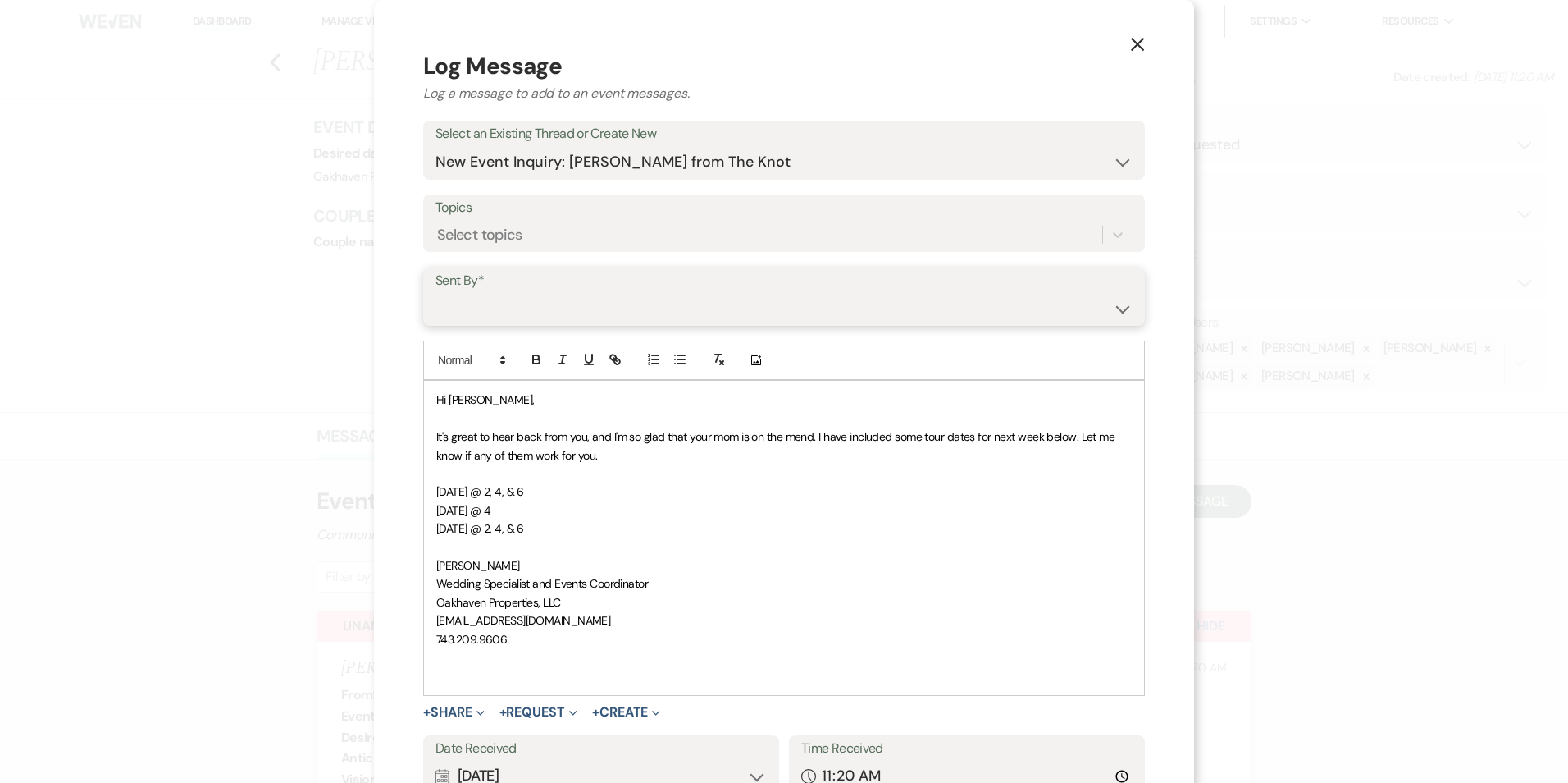
click at [453, 305] on select "Patience Ergish (pdergish@aol.com) Jeanette Wagoner (jeanette@experienceoakhave…" at bounding box center [784, 308] width 697 height 32
select select "user-127923"
click at [435, 292] on select "Patience Ergish (pdergish@aol.com) Jeanette Wagoner (jeanette@experienceoakhave…" at bounding box center [784, 308] width 697 height 32
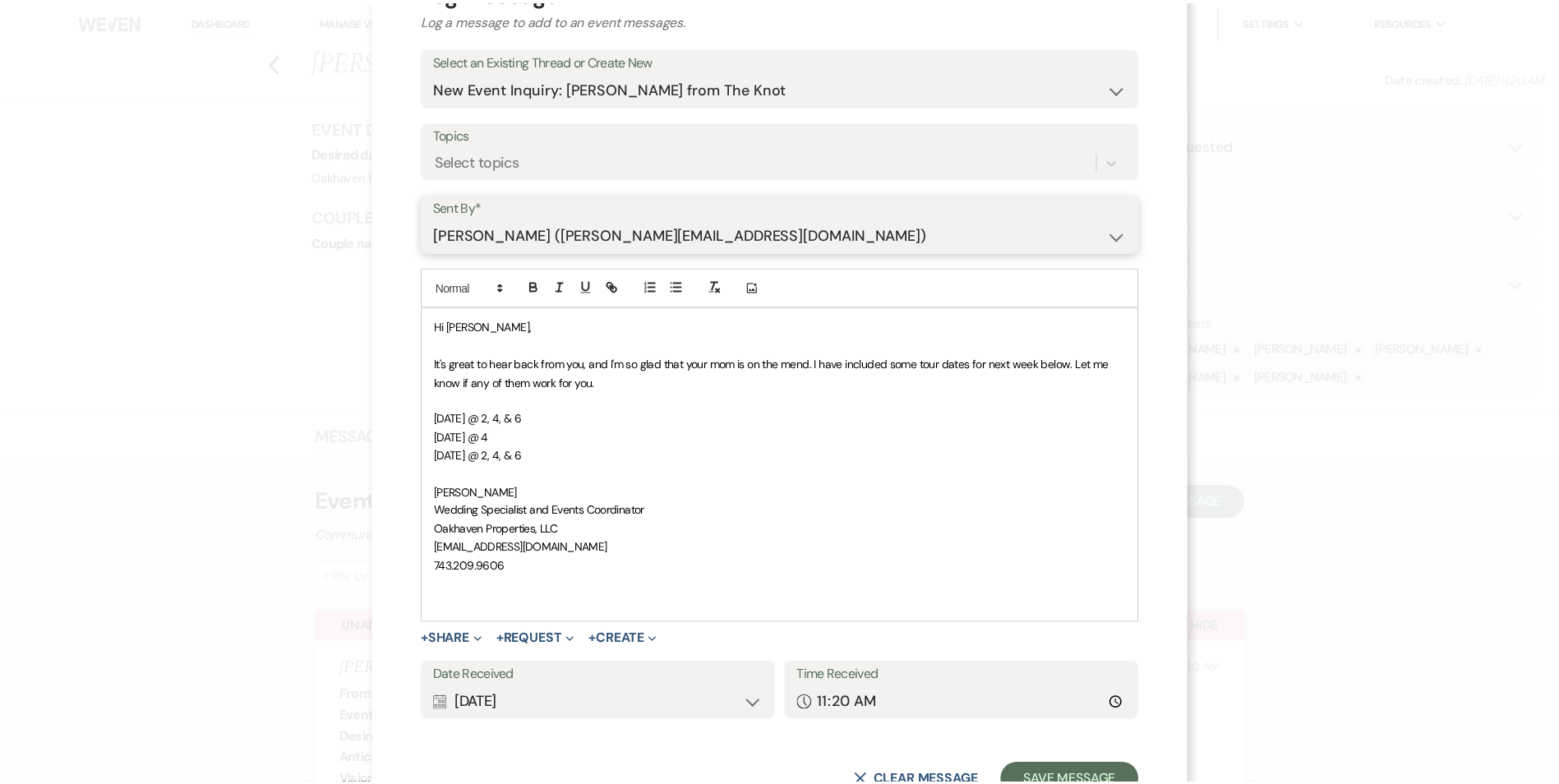
scroll to position [137, 0]
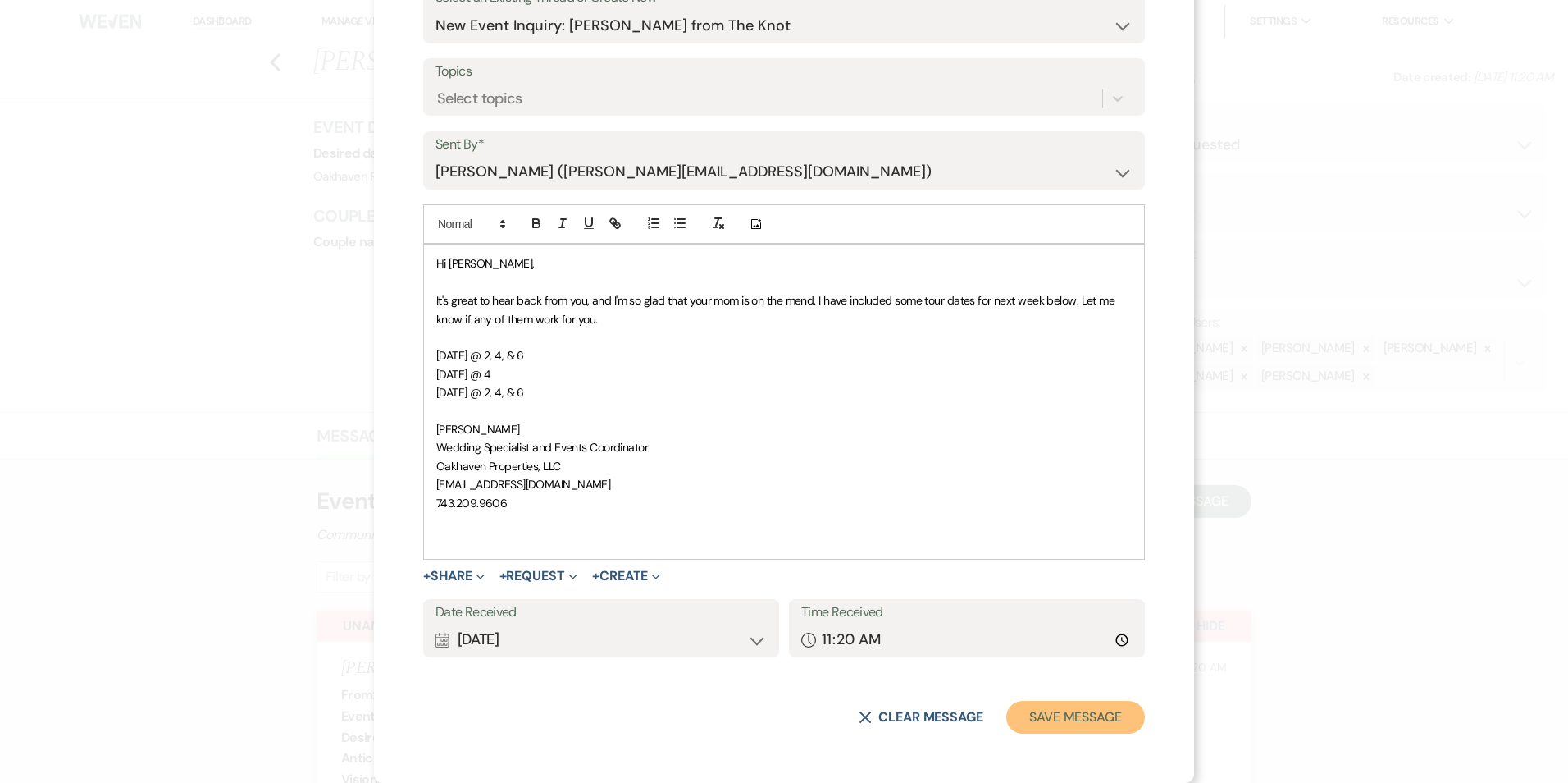
click at [1119, 713] on button "Save Message" at bounding box center [1076, 718] width 138 height 33
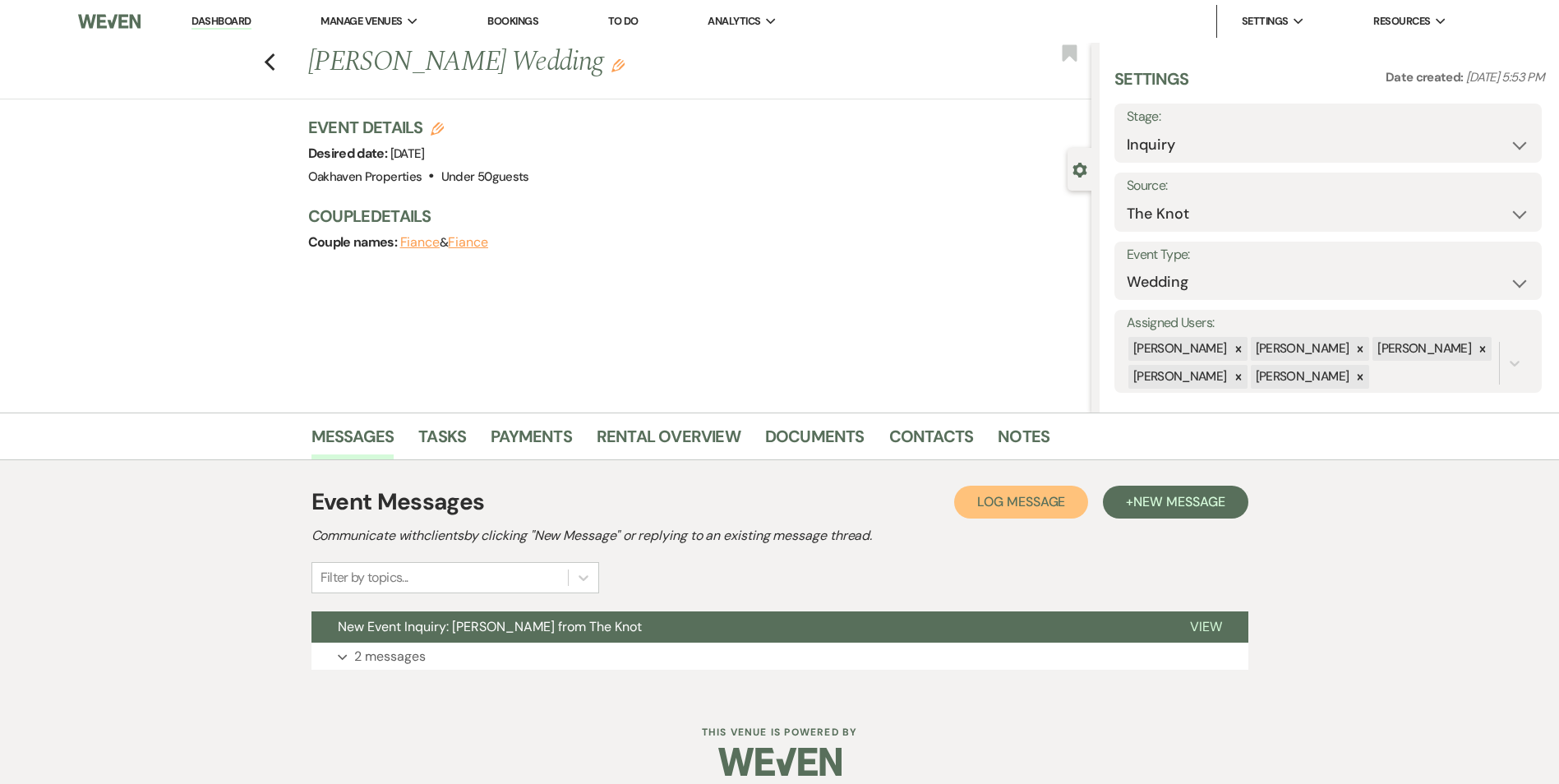
click at [1026, 505] on span "Log Message" at bounding box center [1021, 502] width 88 height 18
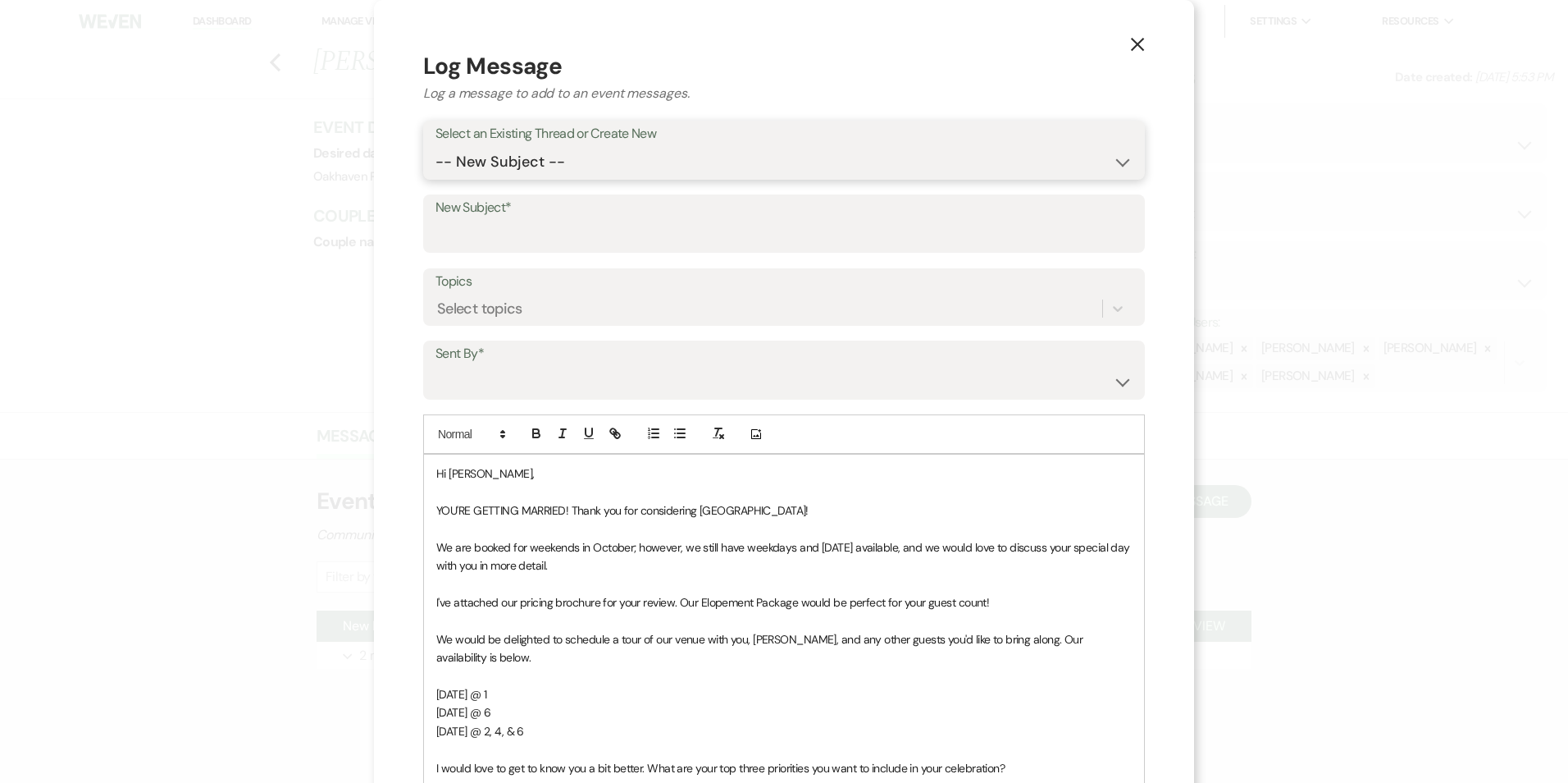
drag, startPoint x: 519, startPoint y: 164, endPoint x: 522, endPoint y: 176, distance: 12.4
click at [519, 164] on select "-- New Subject -- New Event Inquiry: Tomecia Slade from The Knot" at bounding box center [784, 162] width 697 height 32
select select "448532"
click at [435, 146] on select "-- New Subject -- New Event Inquiry: Tomecia Slade from The Knot" at bounding box center [784, 162] width 697 height 32
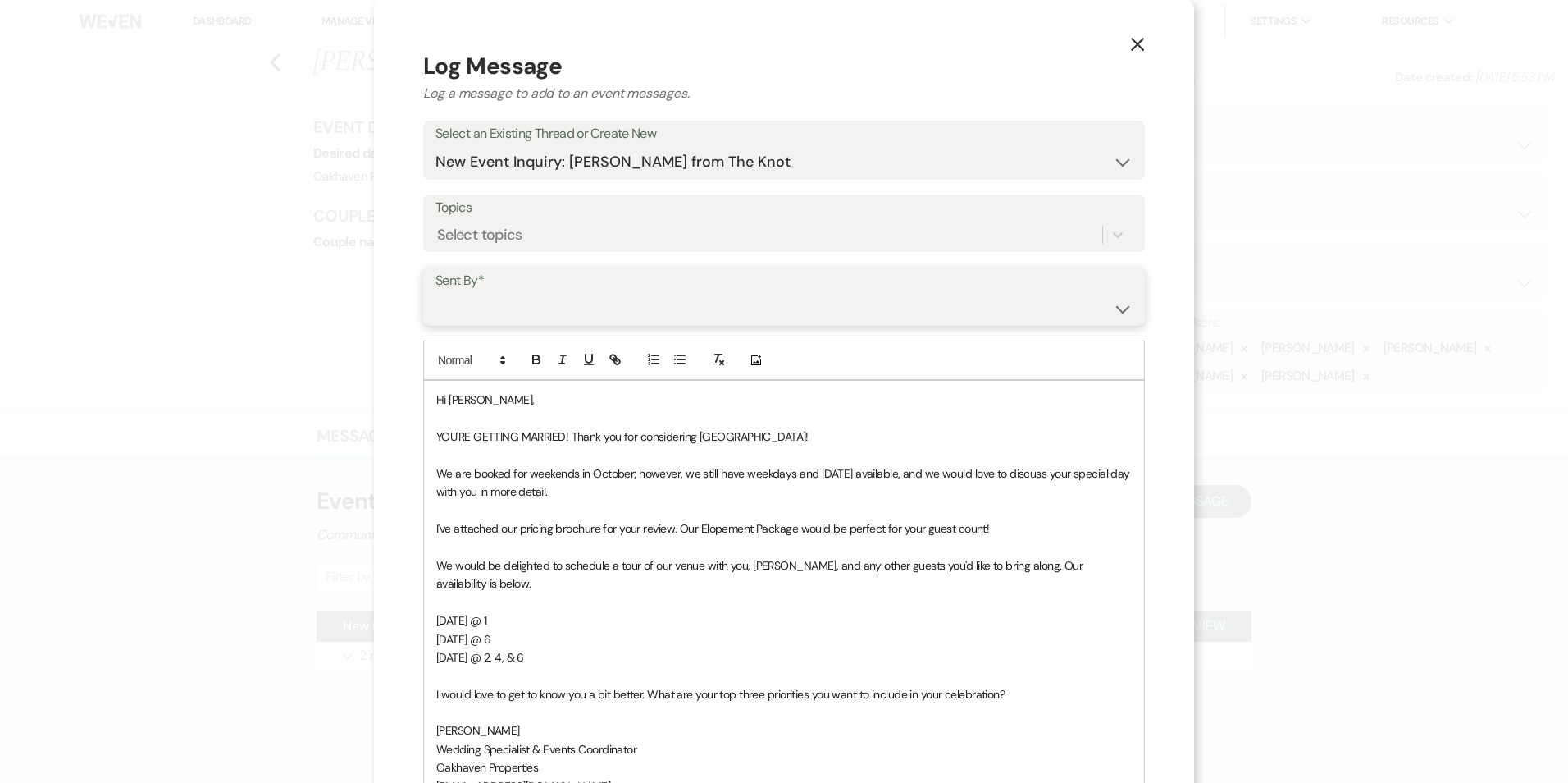
click at [500, 312] on select "Patience Ergish (pdergish@aol.com) Jeanette Wagoner (jeanette@experienceoakhave…" at bounding box center [784, 308] width 697 height 32
select select "user-127923"
click at [435, 292] on select "Patience Ergish (pdergish@aol.com) Jeanette Wagoner (jeanette@experienceoakhave…" at bounding box center [784, 308] width 697 height 32
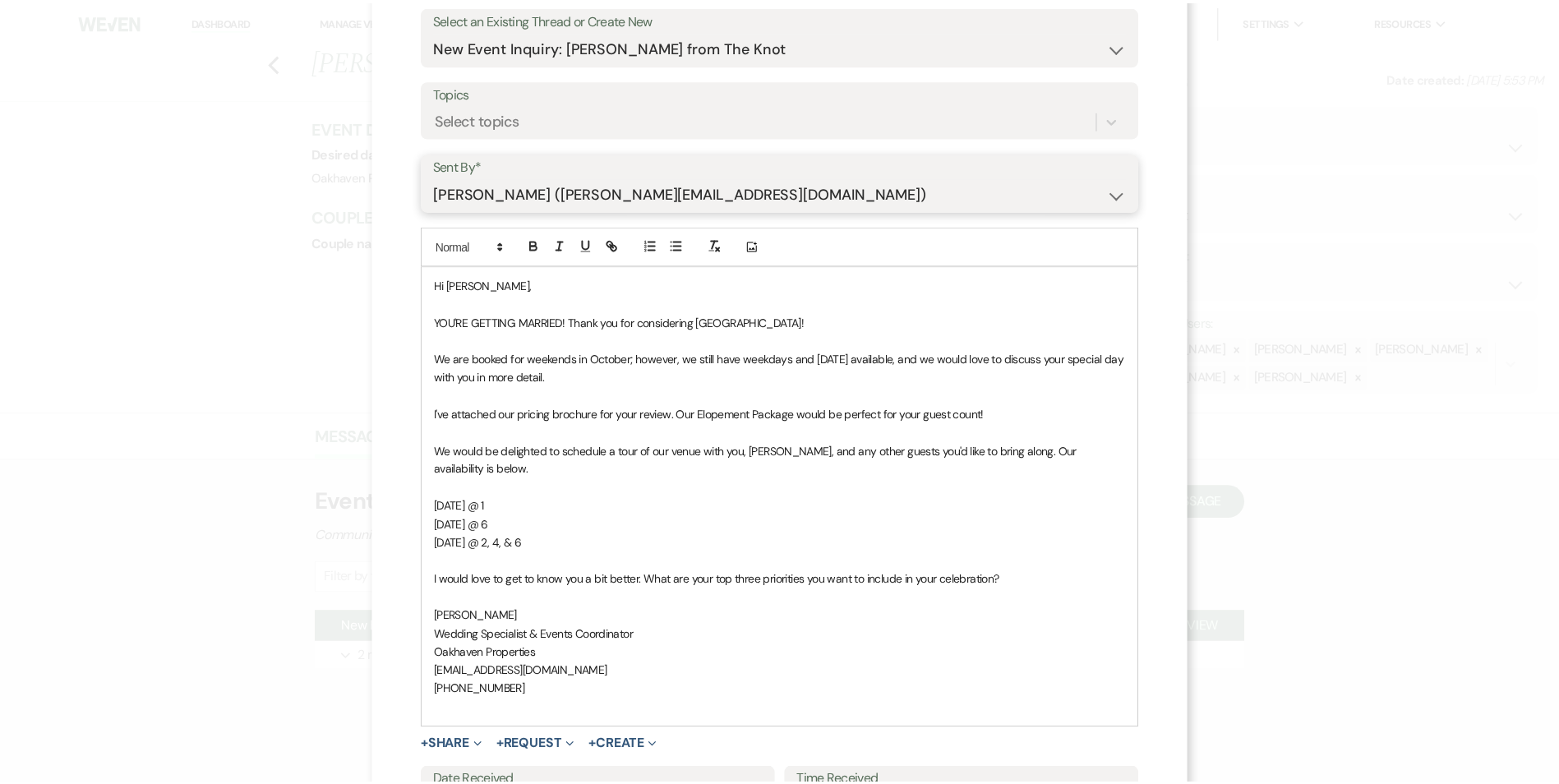
scroll to position [264, 0]
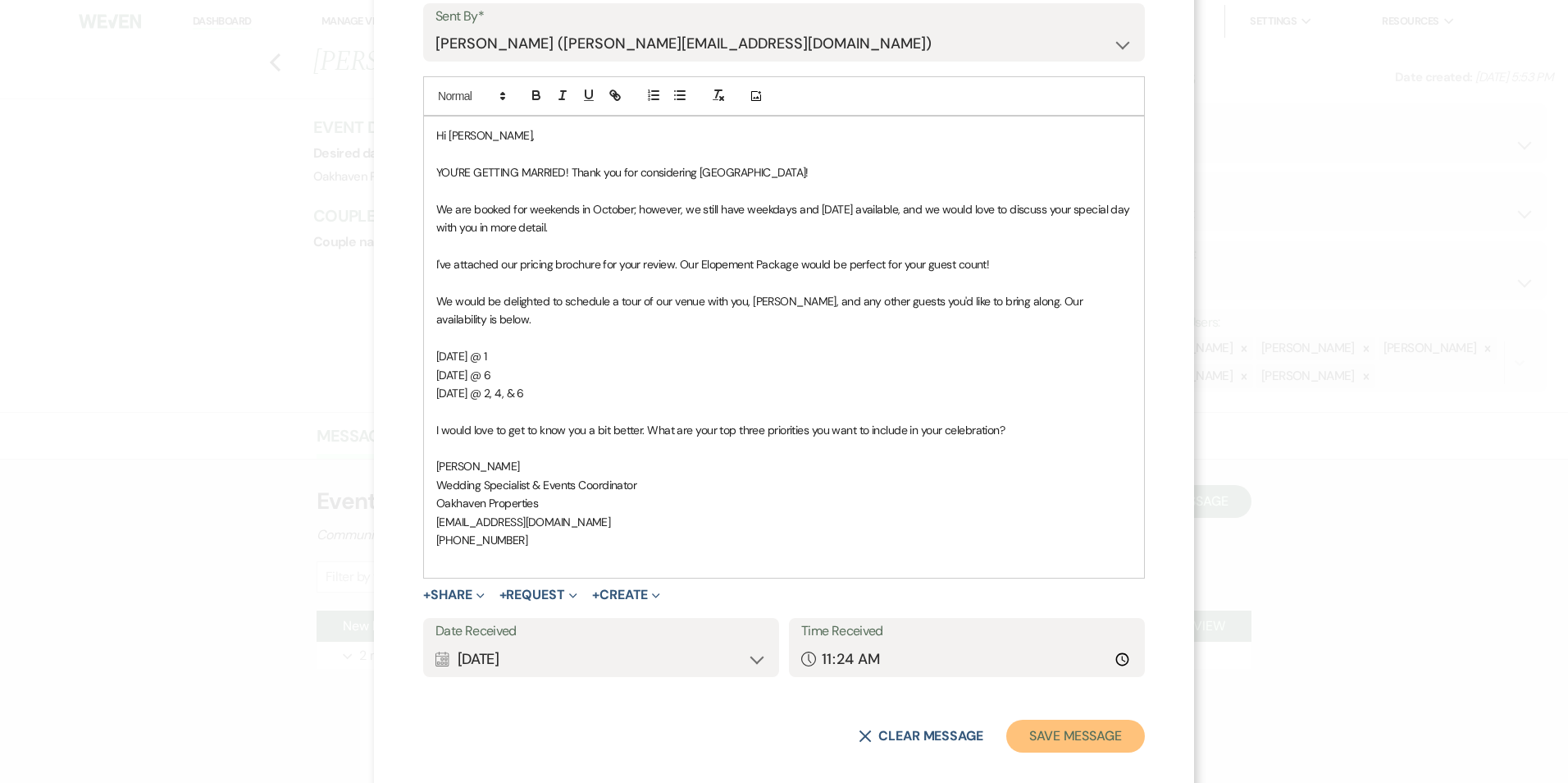
click at [1030, 720] on button "Save Message" at bounding box center [1076, 736] width 138 height 33
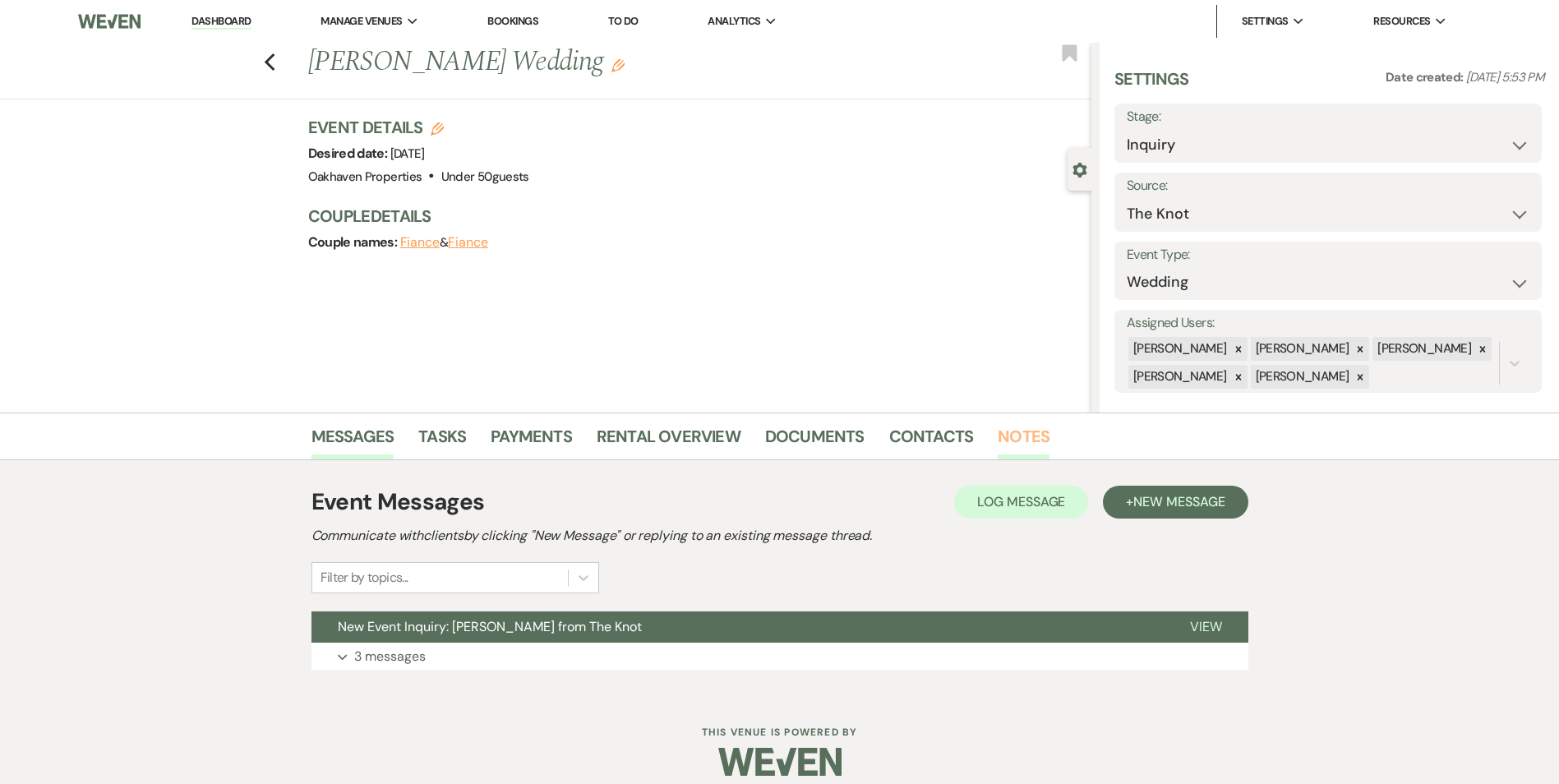
click at [1001, 441] on link "Notes" at bounding box center [1023, 441] width 52 height 36
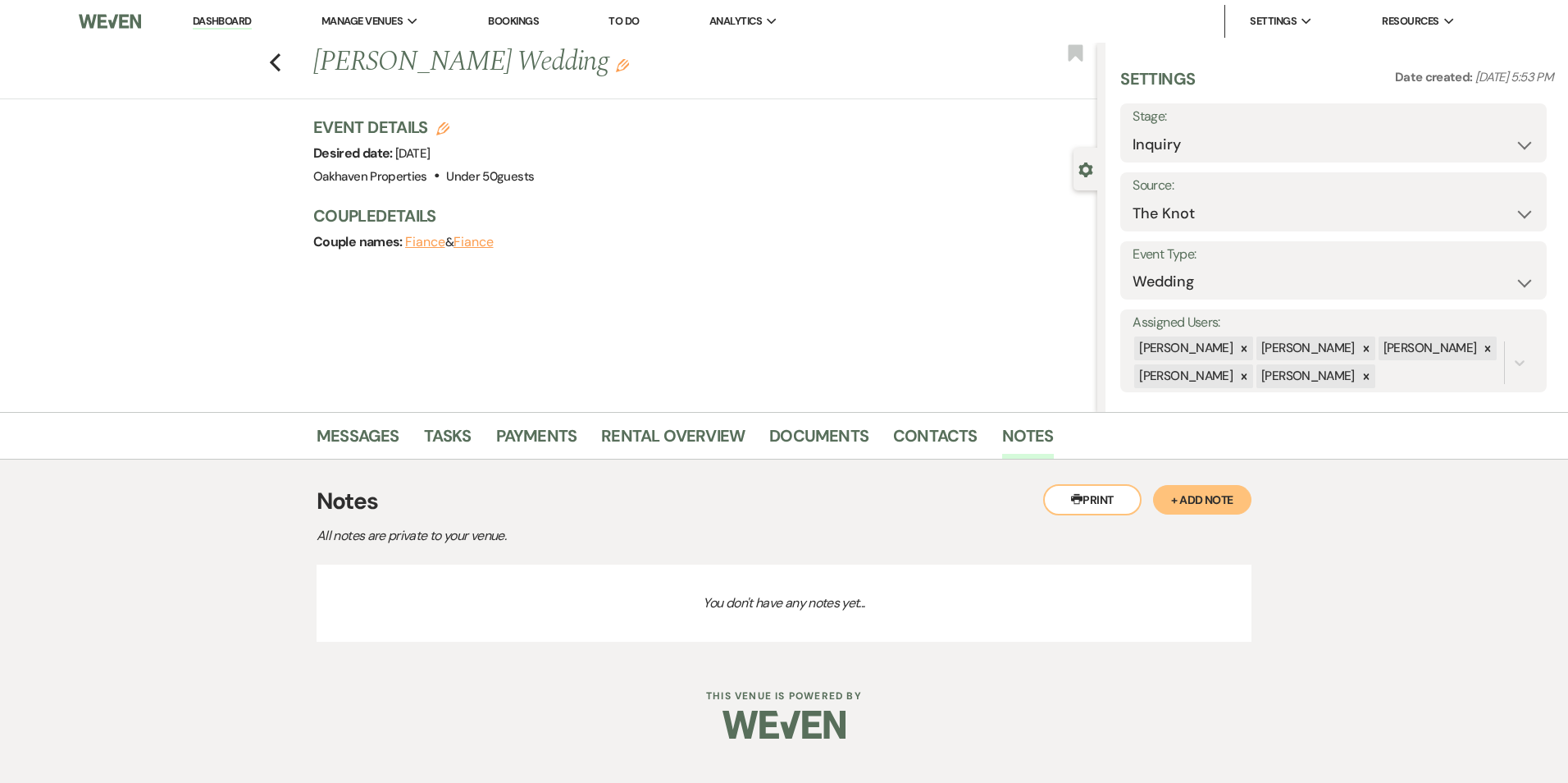
click at [871, 424] on li "Documents" at bounding box center [830, 439] width 124 height 39
click at [925, 428] on link "Contacts" at bounding box center [935, 440] width 85 height 36
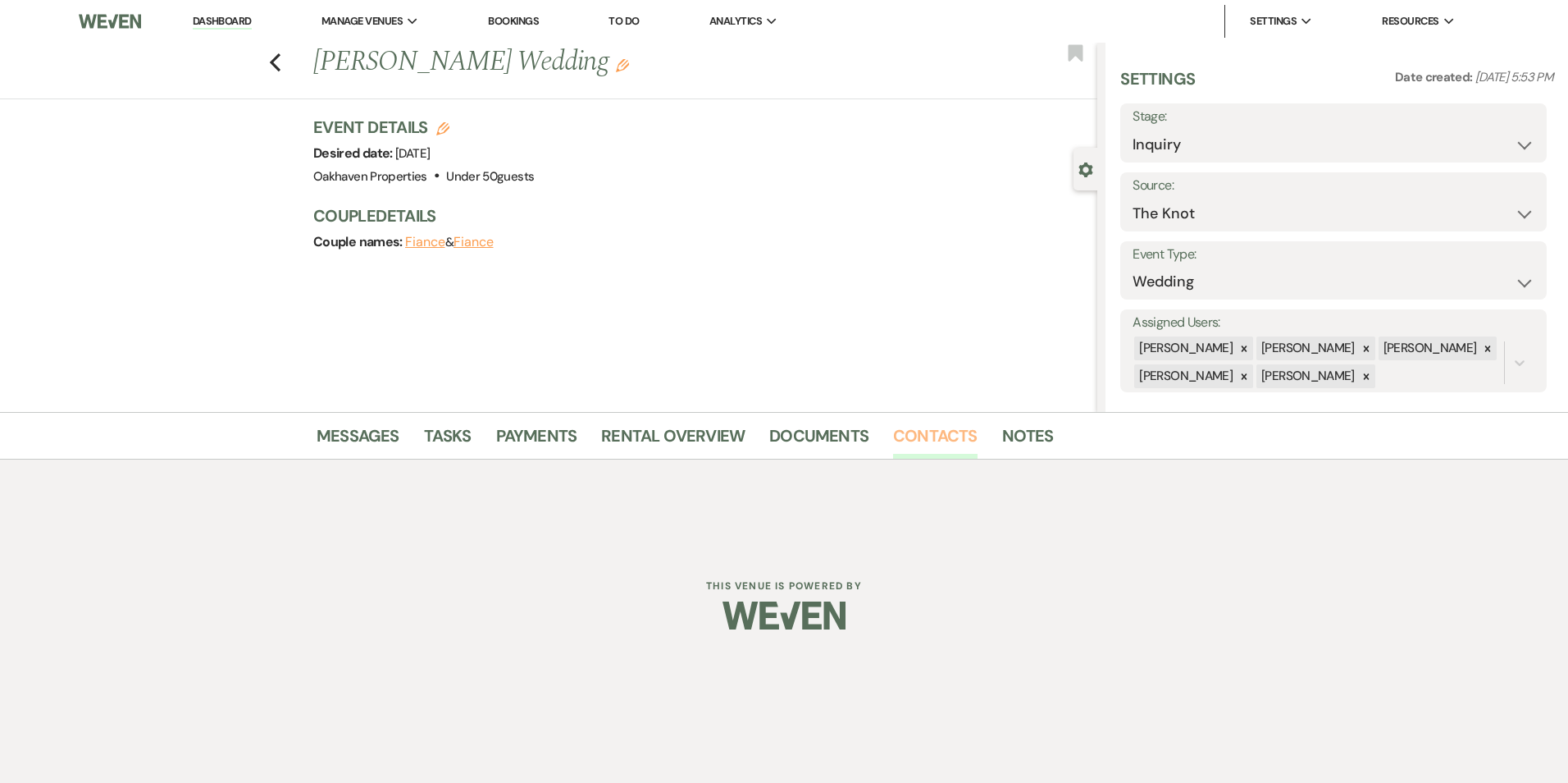
click at [934, 432] on link "Contacts" at bounding box center [935, 440] width 85 height 36
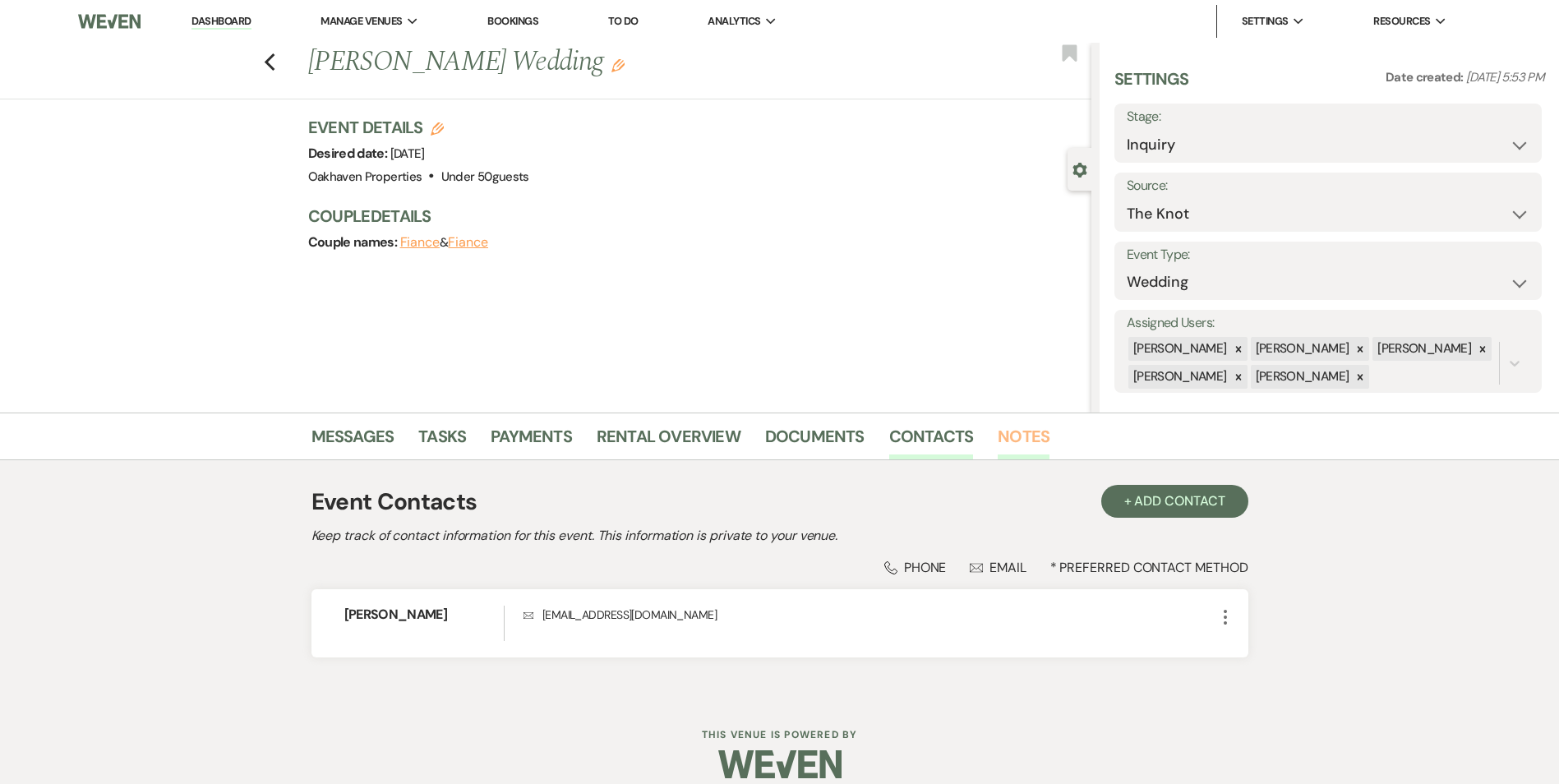
click at [1003, 436] on link "Notes" at bounding box center [1023, 441] width 52 height 36
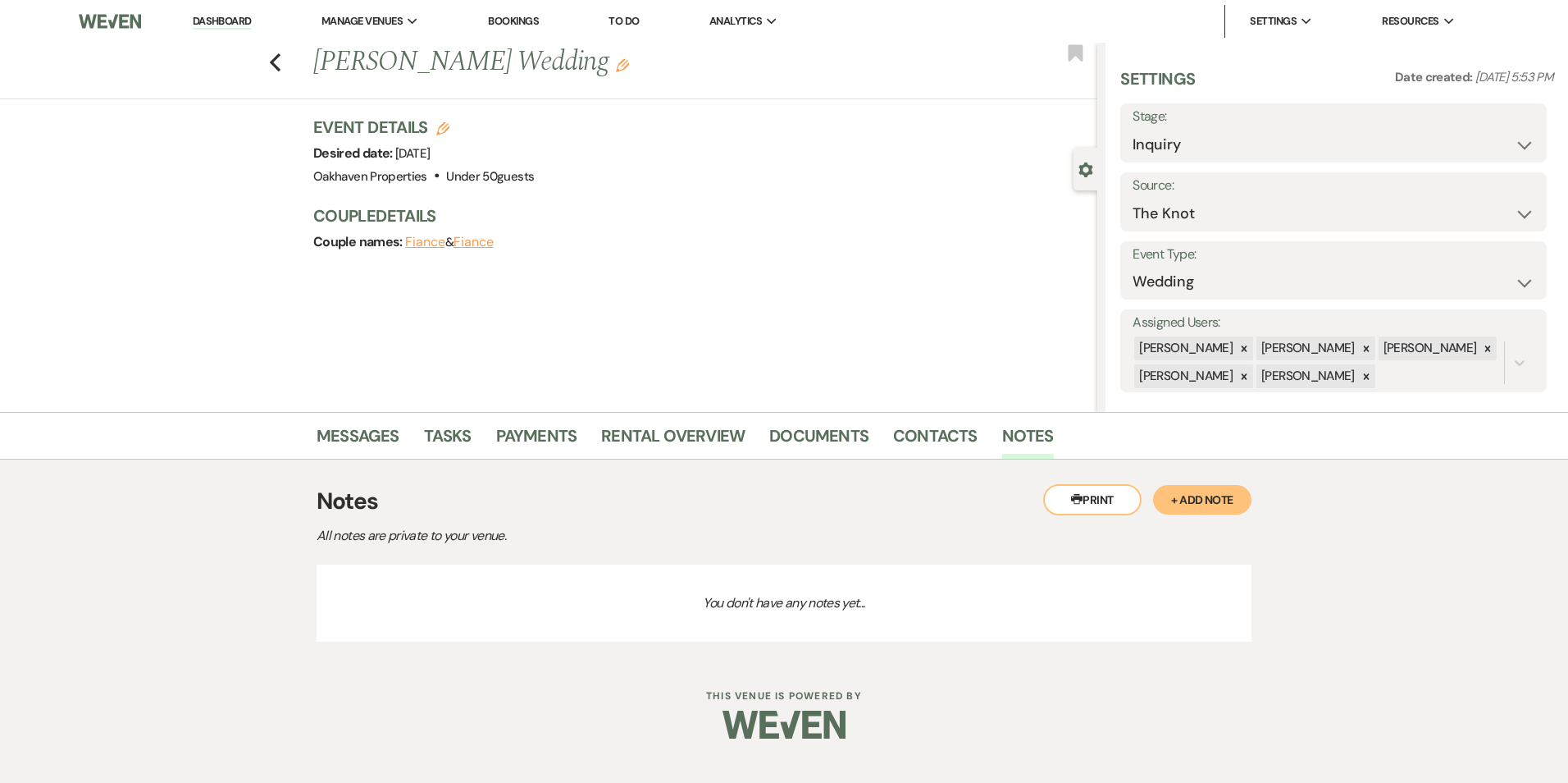
click at [1186, 498] on button "+ Add Note" at bounding box center [1202, 500] width 98 height 29
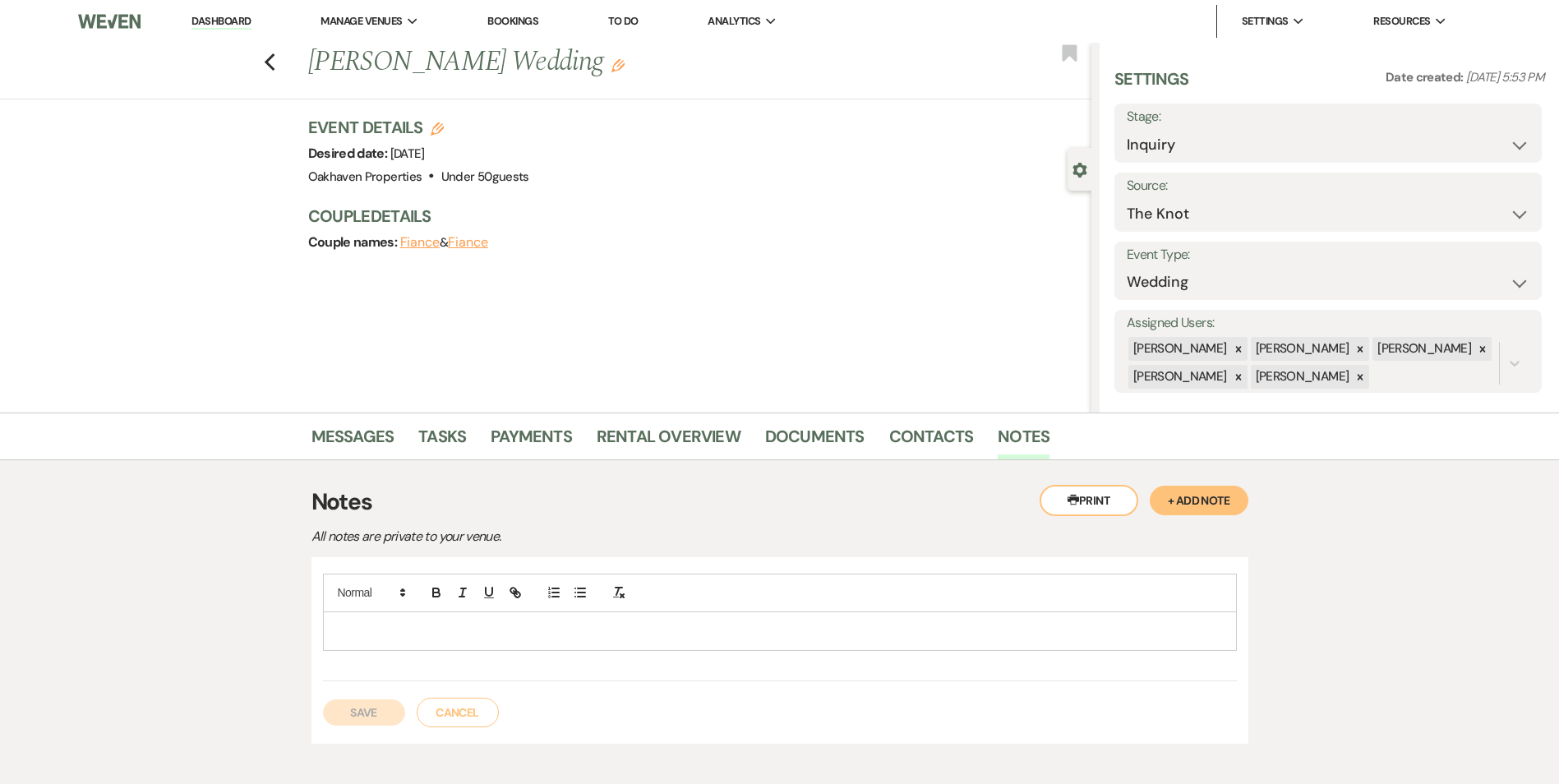
click at [472, 647] on div at bounding box center [780, 631] width 912 height 38
drag, startPoint x: 368, startPoint y: 720, endPoint x: 387, endPoint y: 721, distance: 19.0
click at [369, 719] on button "Save" at bounding box center [364, 712] width 82 height 26
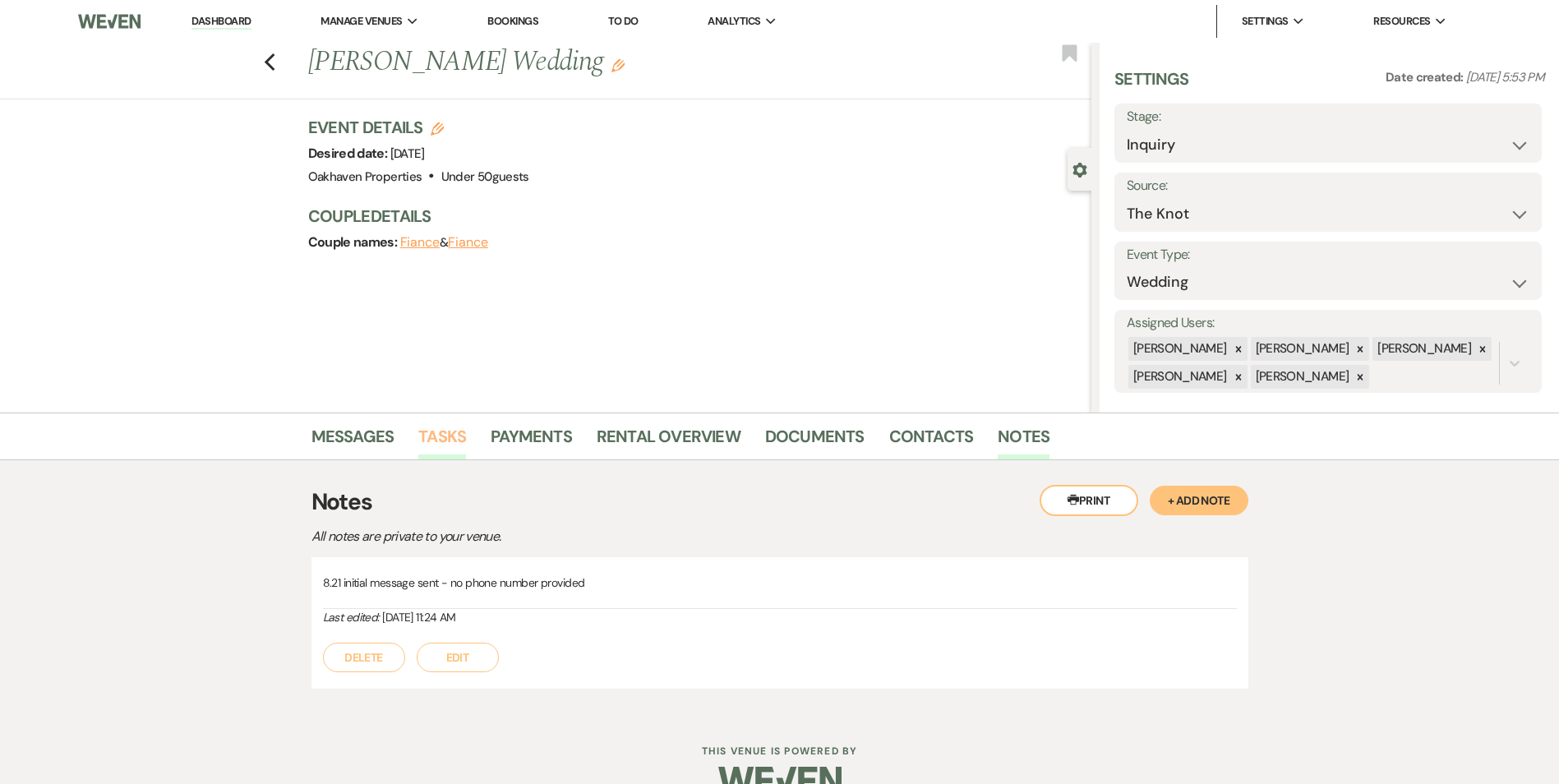
click at [458, 431] on link "Tasks" at bounding box center [442, 441] width 48 height 36
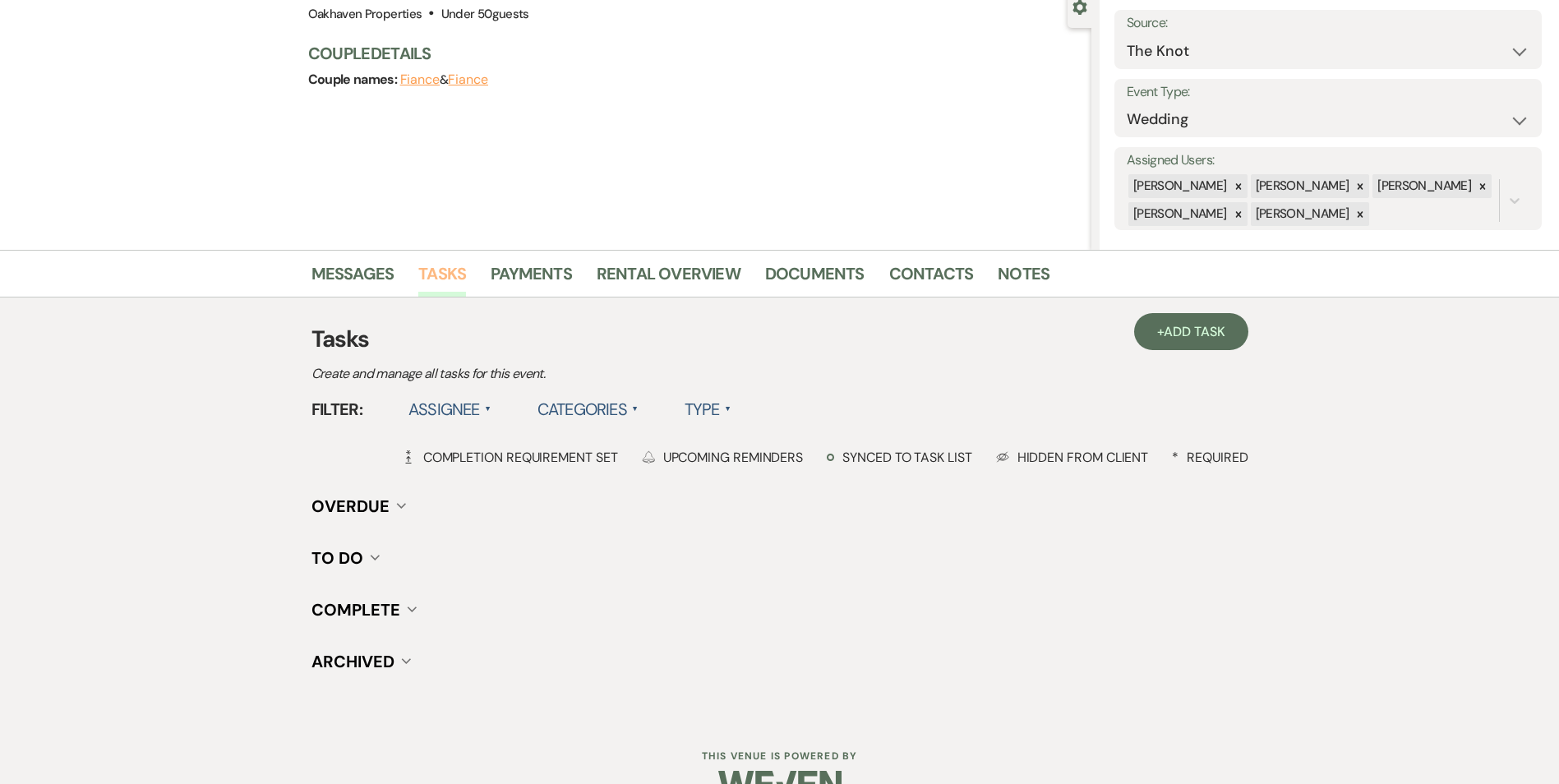
scroll to position [165, 0]
click at [1214, 349] on h3 "Tasks" at bounding box center [780, 337] width 938 height 34
click at [1202, 314] on link "+ Add Task" at bounding box center [1191, 330] width 113 height 37
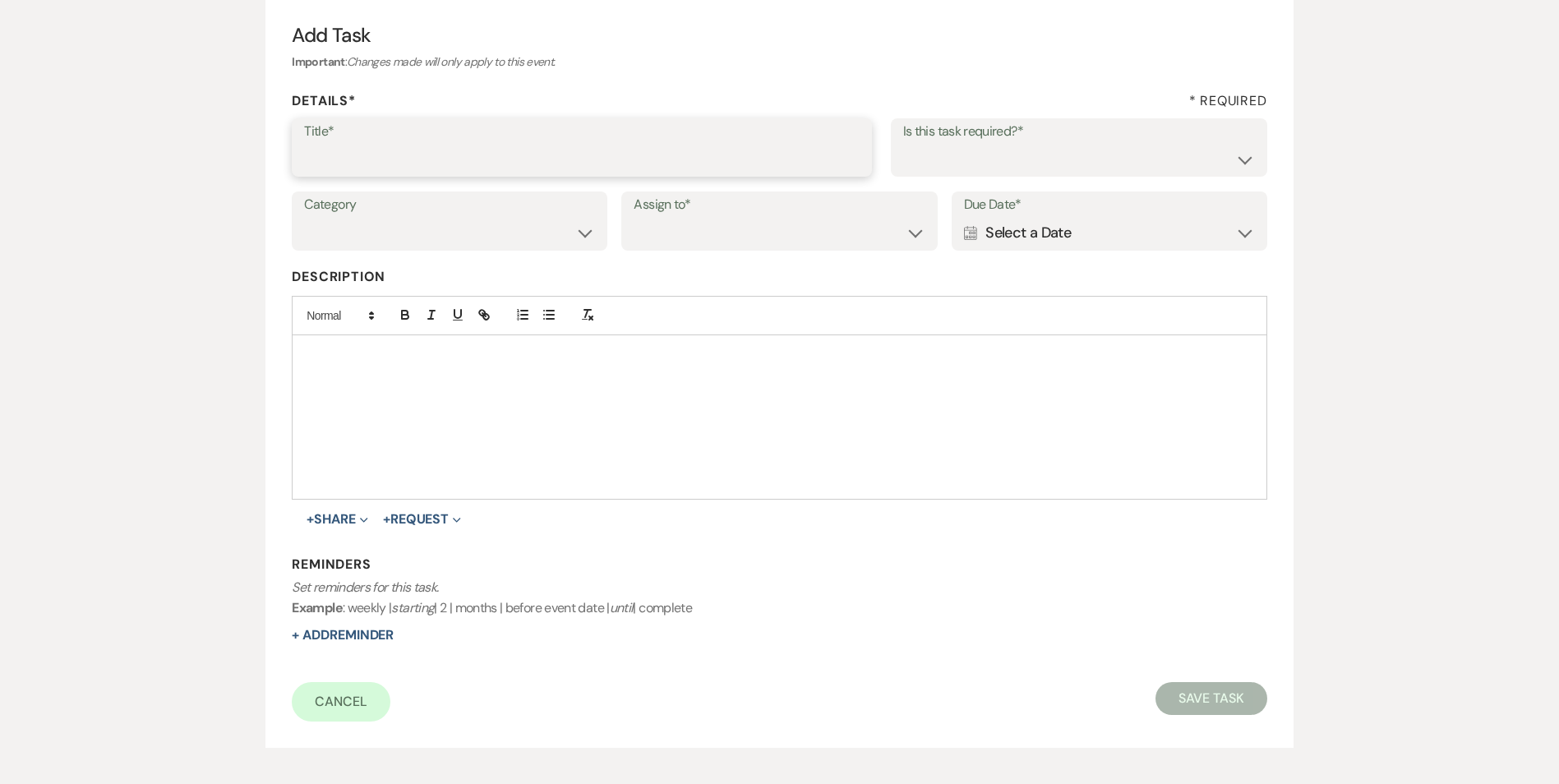
click at [321, 154] on input "Title*" at bounding box center [582, 159] width 556 height 32
type input "2nd follow up message"
drag, startPoint x: 902, startPoint y: 153, endPoint x: 912, endPoint y: 172, distance: 21.5
click at [904, 154] on select "Yes No" at bounding box center [1079, 159] width 352 height 32
select select "true"
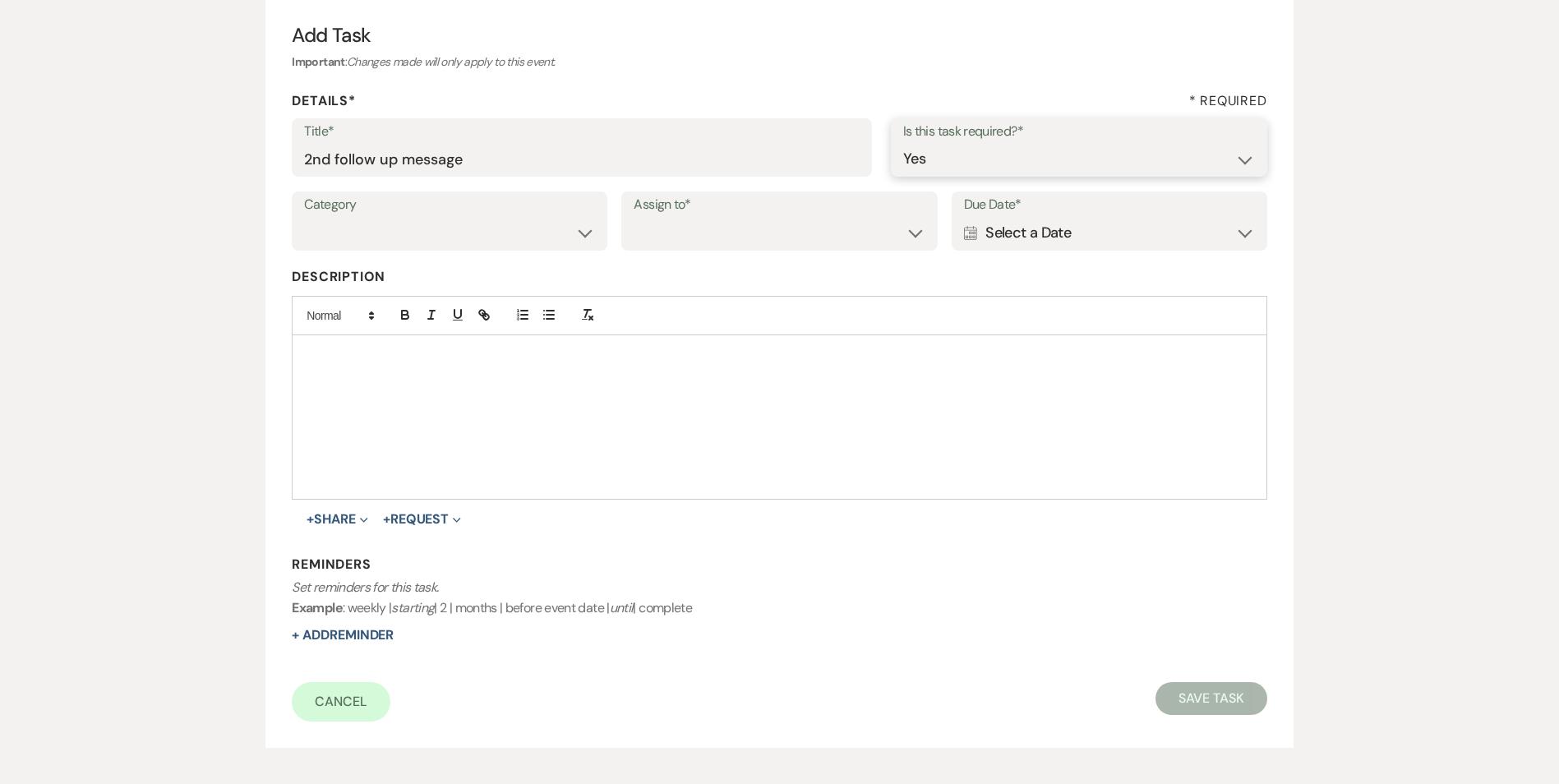
click at [903, 143] on select "Yes No" at bounding box center [1079, 159] width 352 height 32
click at [421, 231] on select "Venue Vendors Guests Details Finalize & Share" at bounding box center [450, 232] width 291 height 32
click at [304, 216] on select "Venue Vendors Guests Details Finalize & Share" at bounding box center [450, 232] width 291 height 32
click at [667, 225] on select "Venue Client" at bounding box center [780, 232] width 291 height 32
select select "venueHost"
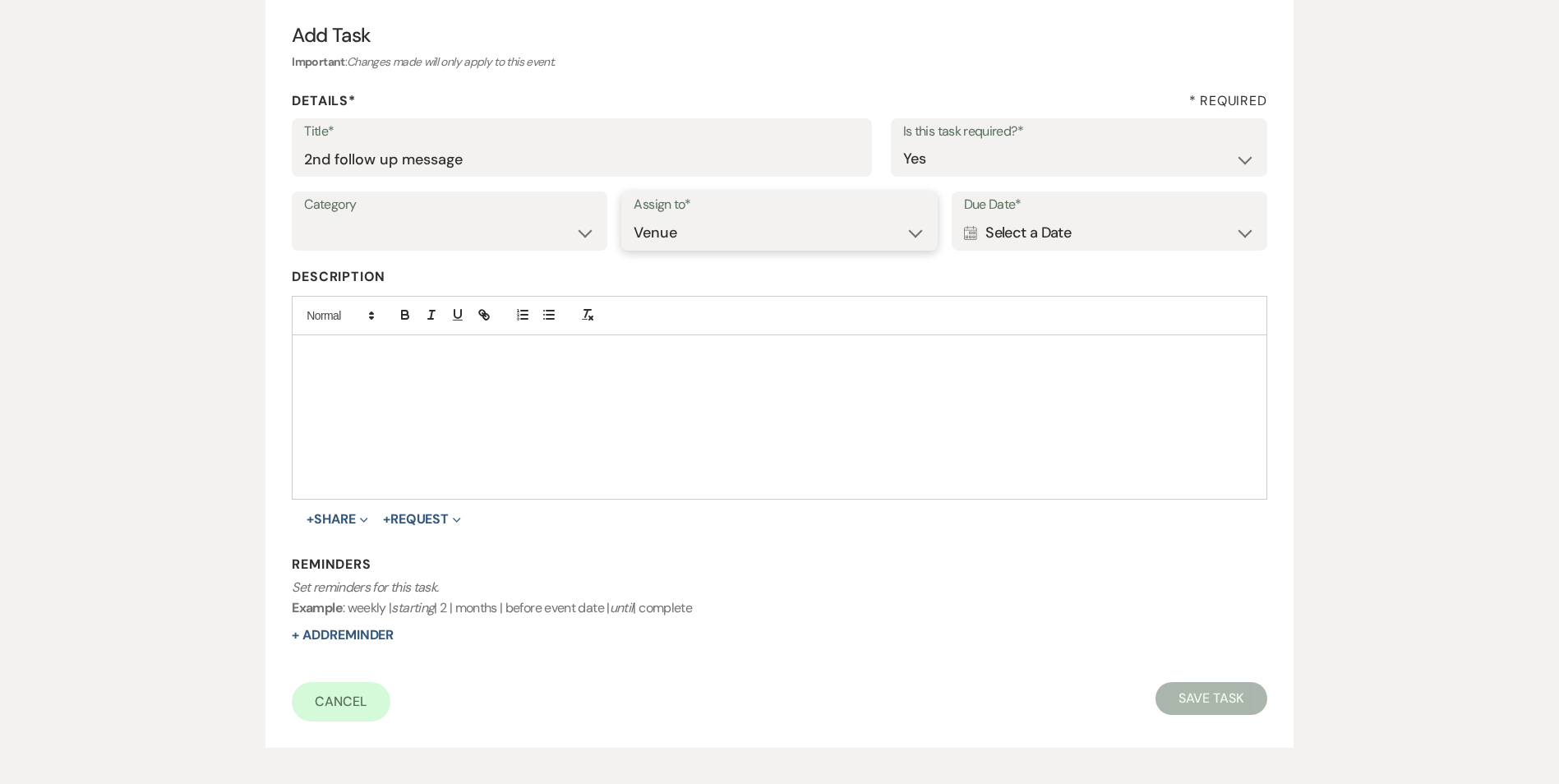
click at [634, 216] on select "Venue Client" at bounding box center [780, 232] width 291 height 32
click at [1055, 225] on div "Calendar Select a Date Expand" at bounding box center [1109, 232] width 291 height 32
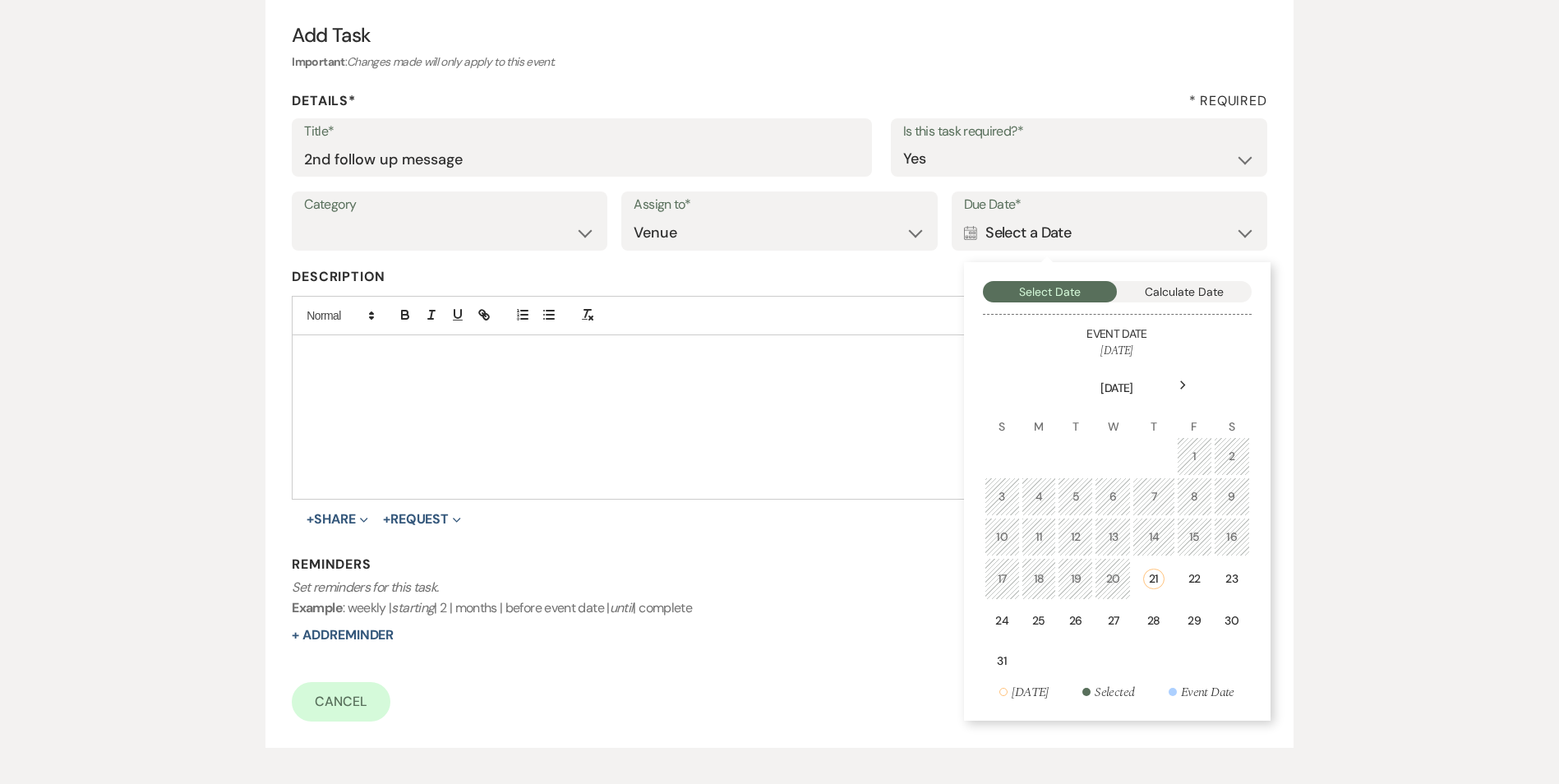
drag, startPoint x: 993, startPoint y: 631, endPoint x: 290, endPoint y: 631, distance: 703.0
click at [994, 631] on td "24" at bounding box center [1002, 621] width 35 height 39
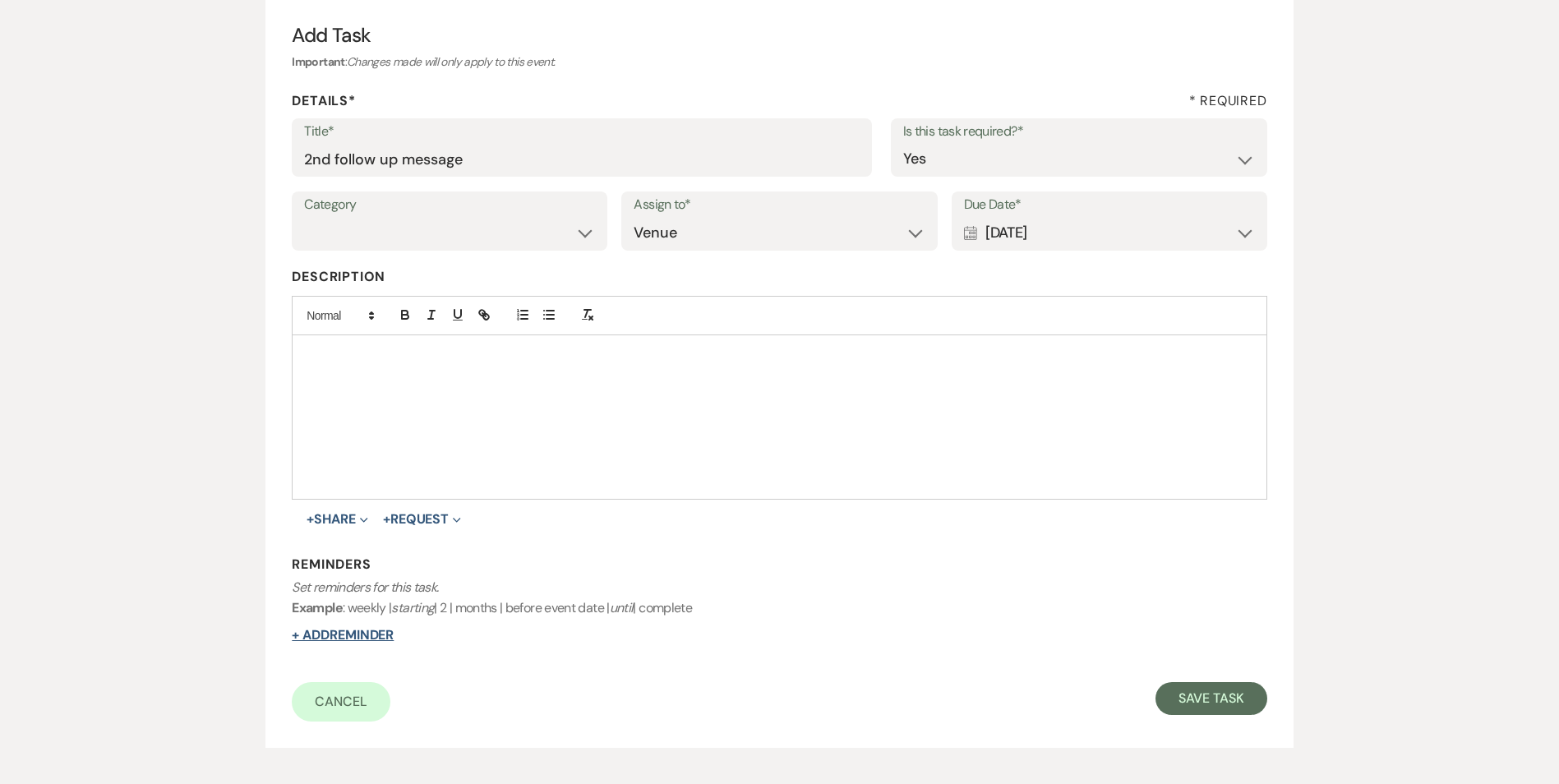
click at [332, 629] on button "+ Add Reminder" at bounding box center [342, 635] width 101 height 13
select select "host"
select select "days"
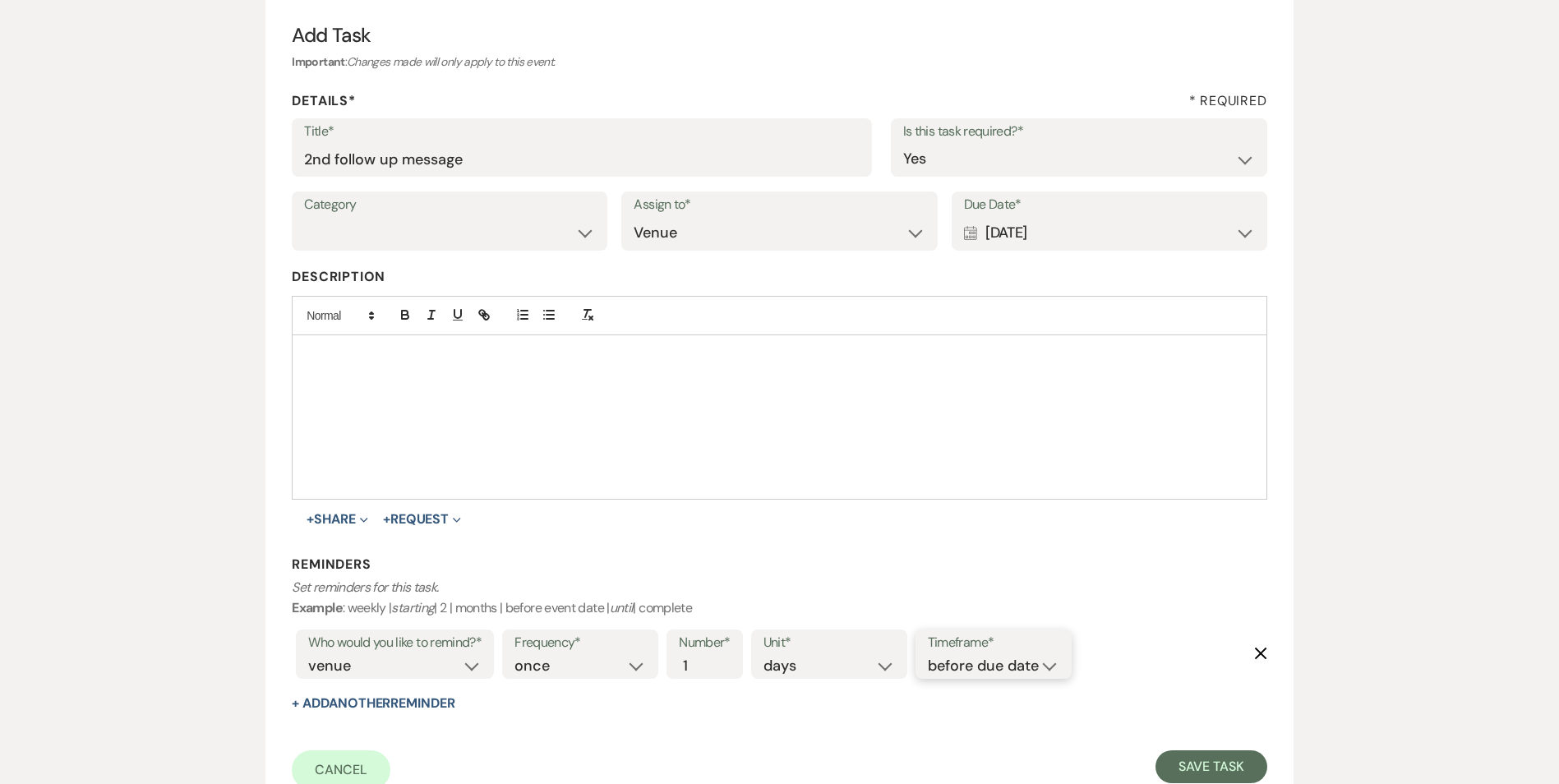
drag, startPoint x: 1006, startPoint y: 661, endPoint x: 1016, endPoint y: 680, distance: 21.5
click at [1007, 663] on select "before due date after due date on due date on custom date" at bounding box center [993, 666] width 132 height 22
select select "onDueDate"
click at [928, 655] on select "before due date after due date on due date on custom date" at bounding box center [993, 666] width 132 height 22
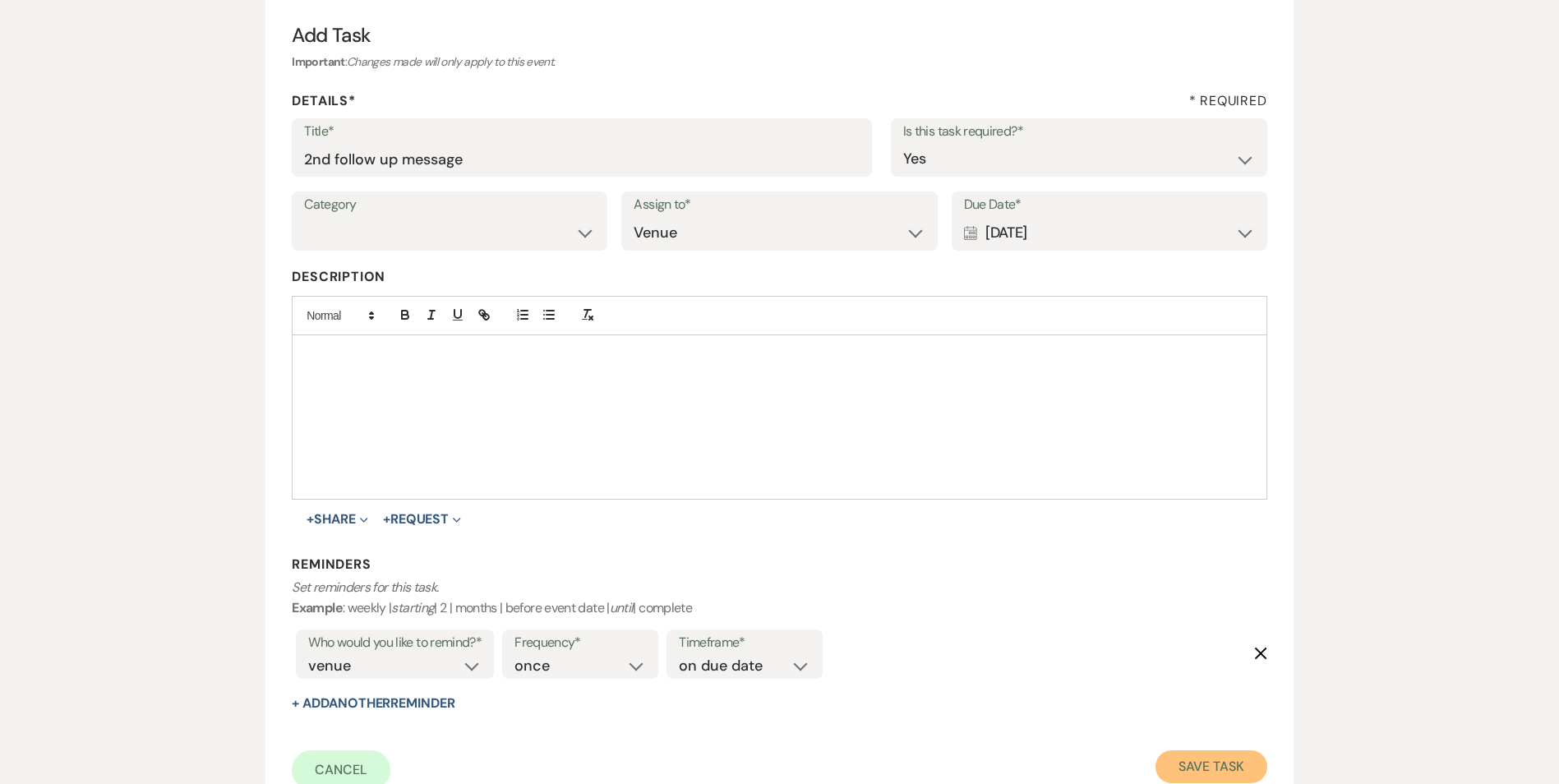
click at [1173, 761] on button "Save Task" at bounding box center [1212, 766] width 111 height 33
select select "2"
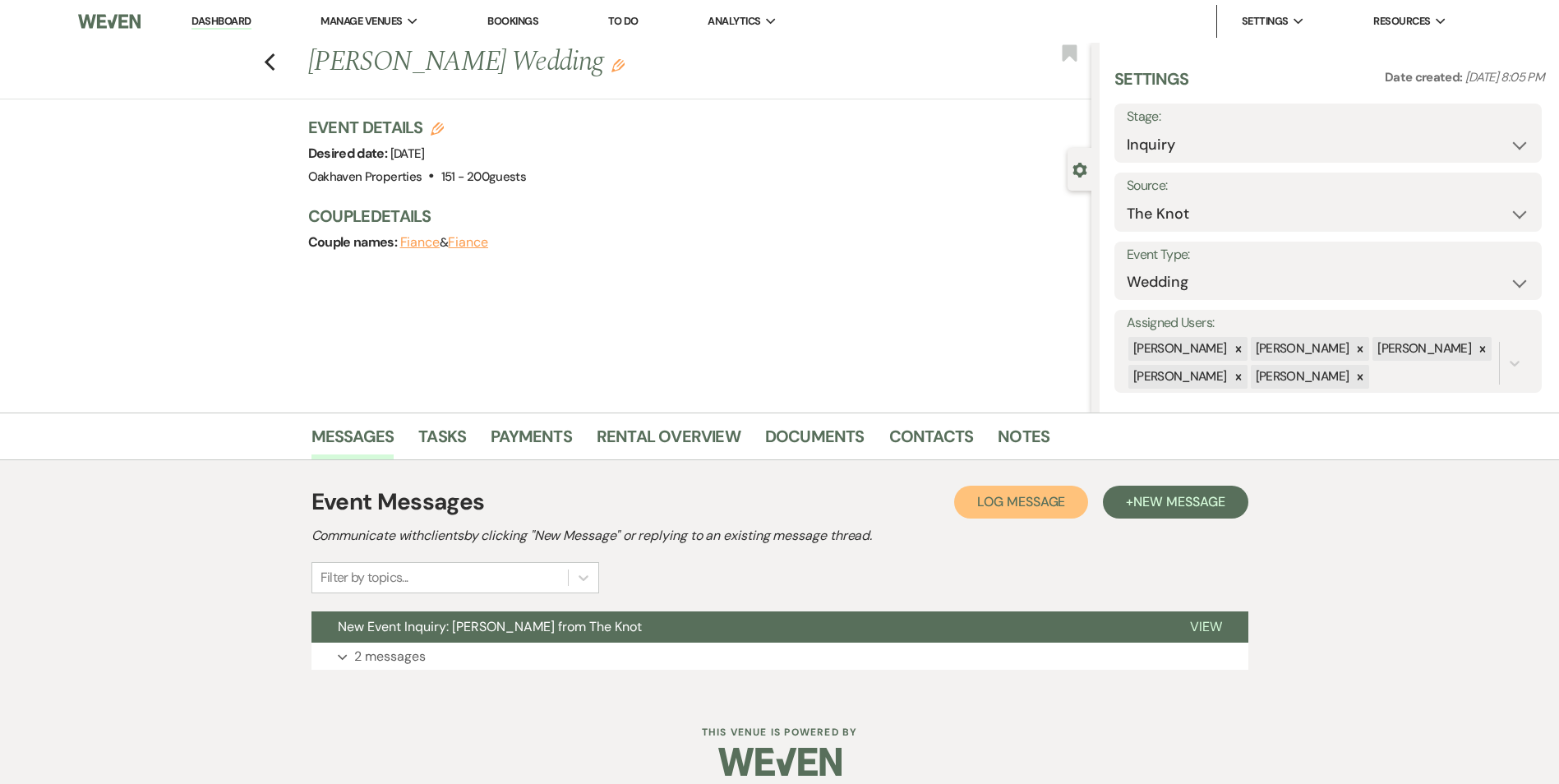
drag, startPoint x: 1001, startPoint y: 515, endPoint x: 989, endPoint y: 518, distance: 12.4
click at [1001, 515] on button "Log Log Message" at bounding box center [1020, 502] width 134 height 33
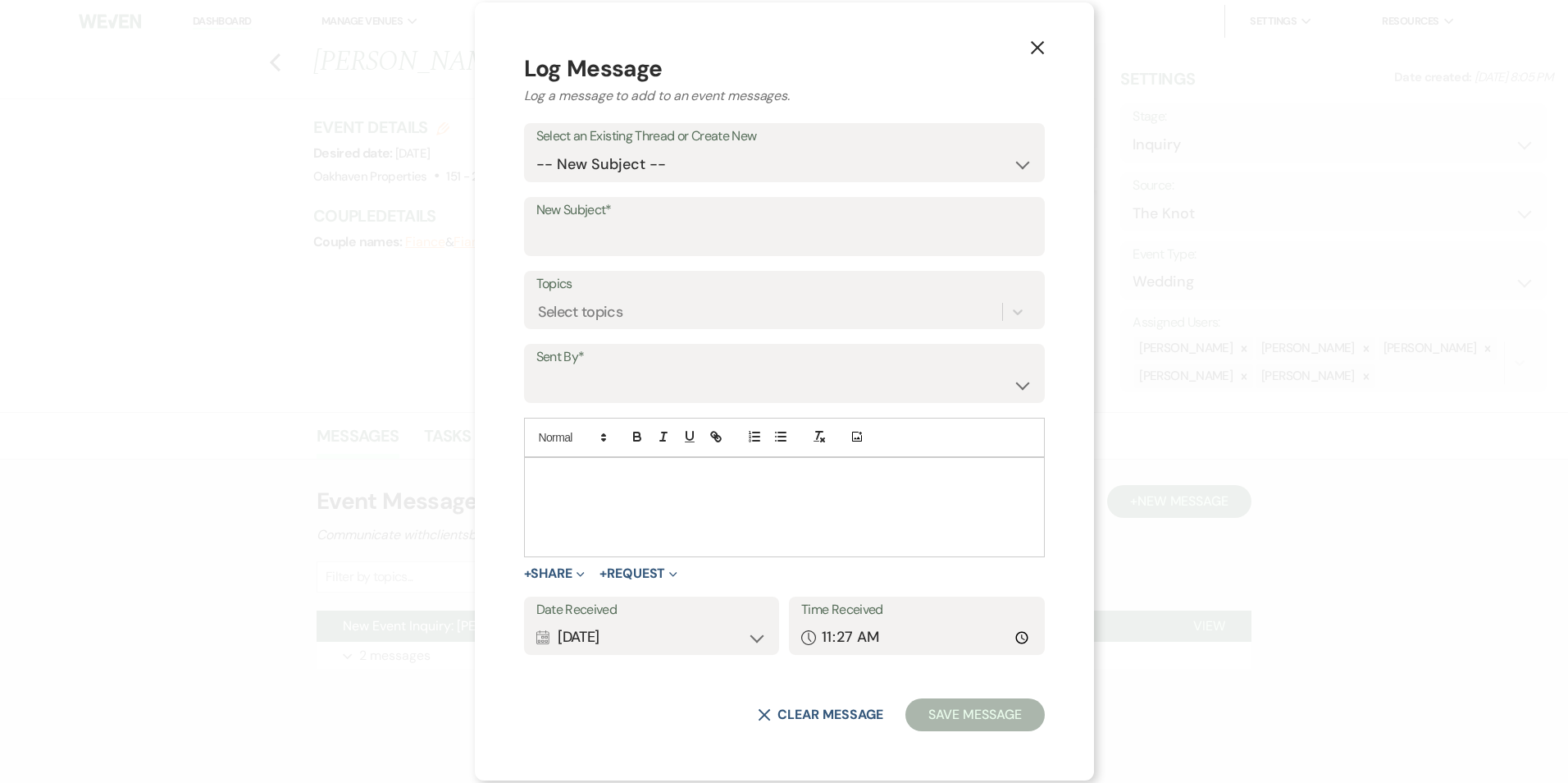
drag, startPoint x: 762, startPoint y: 510, endPoint x: 767, endPoint y: 502, distance: 9.4
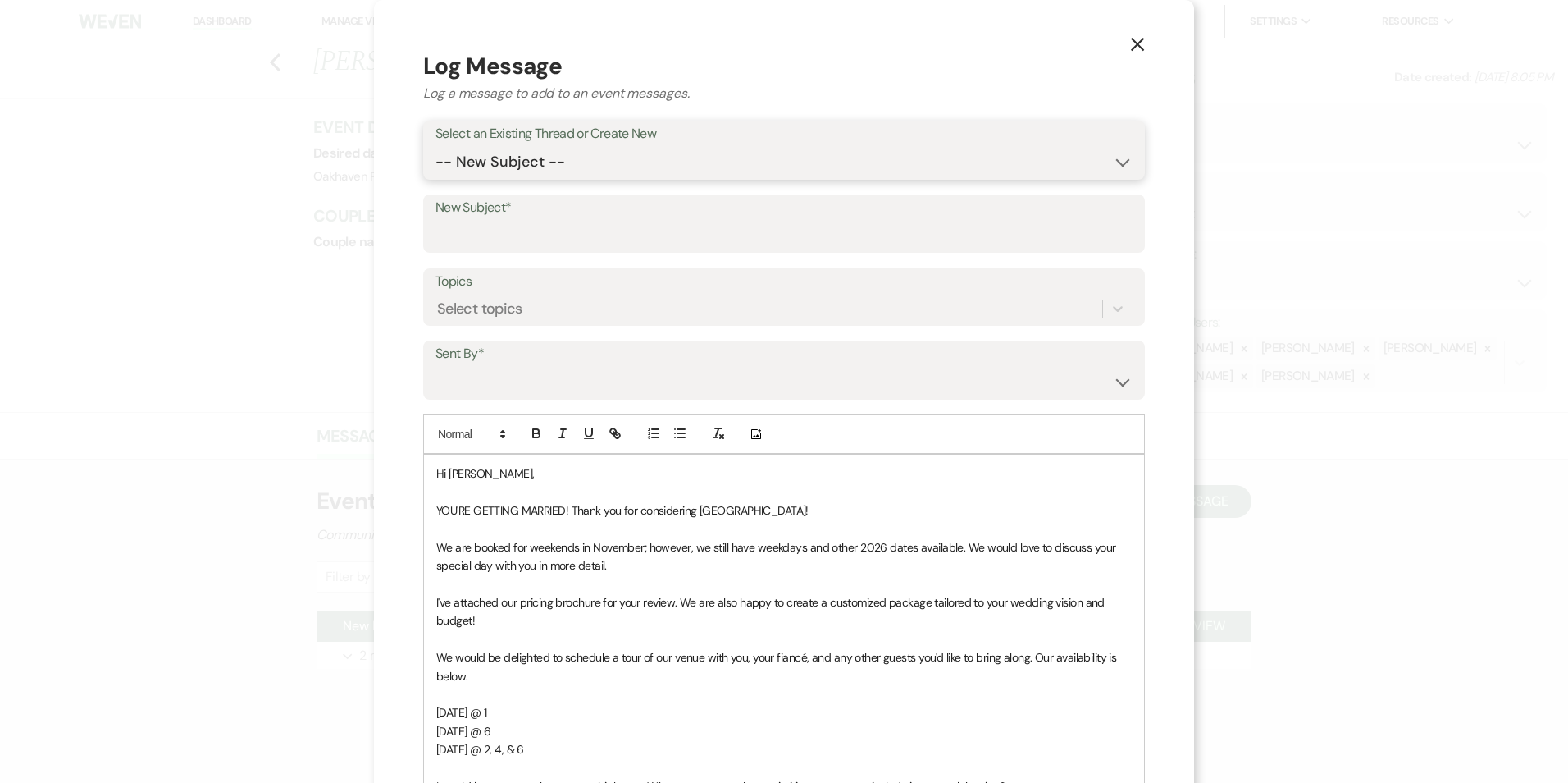
click at [669, 146] on select "-- New Subject -- New Event Inquiry: Helena Harding from The Knot" at bounding box center [784, 162] width 697 height 32
select select "448609"
click at [435, 146] on select "-- New Subject -- New Event Inquiry: Helena Harding from The Knot" at bounding box center [784, 162] width 697 height 32
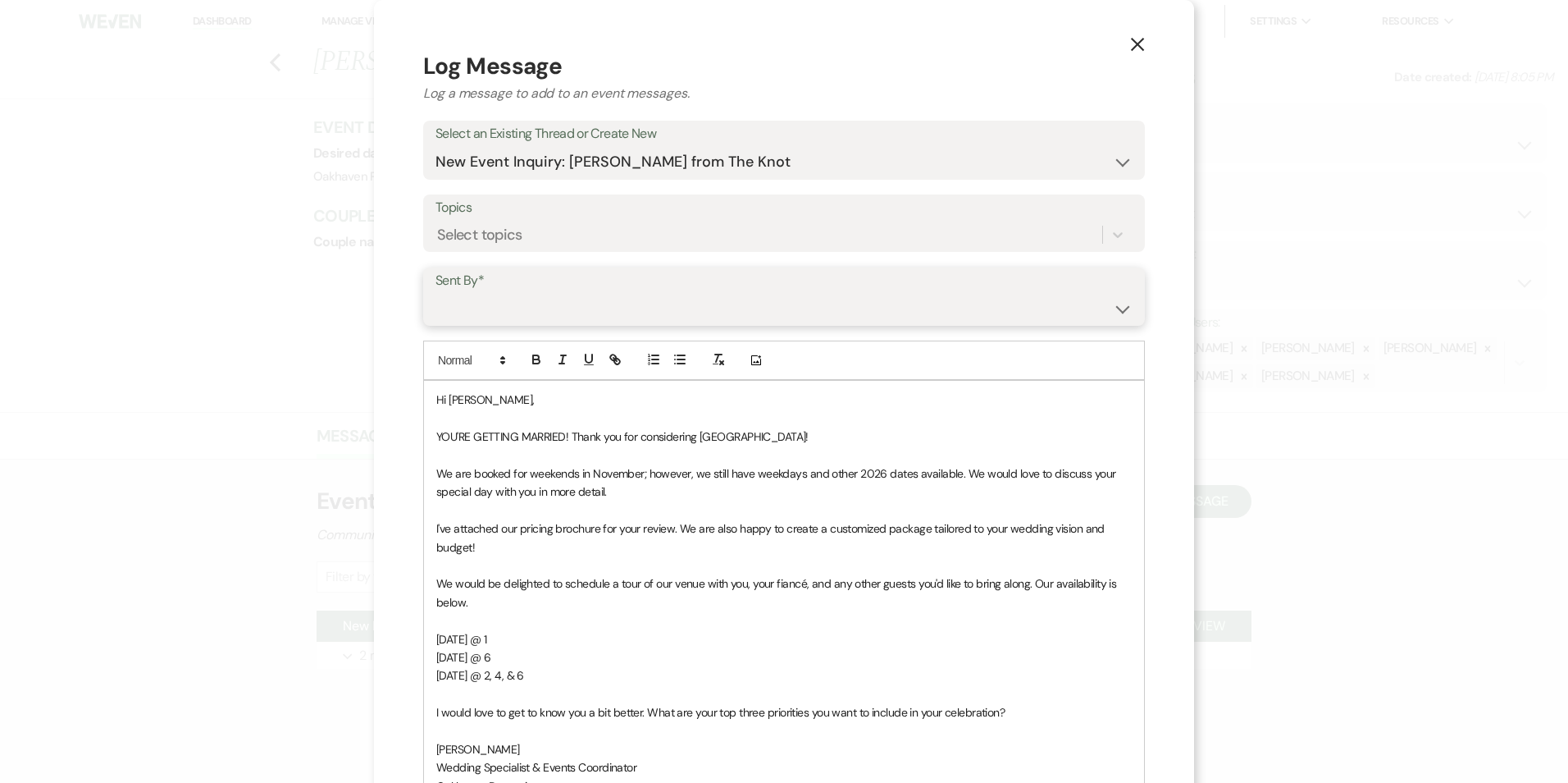
click at [633, 320] on select "Patience Ergish (pdergish@aol.com) Jeanette Wagoner (jeanette@experienceoakhave…" at bounding box center [784, 308] width 697 height 32
select select "user-127923"
click at [435, 292] on select "Patience Ergish (pdergish@aol.com) Jeanette Wagoner (jeanette@experienceoakhave…" at bounding box center [784, 308] width 697 height 32
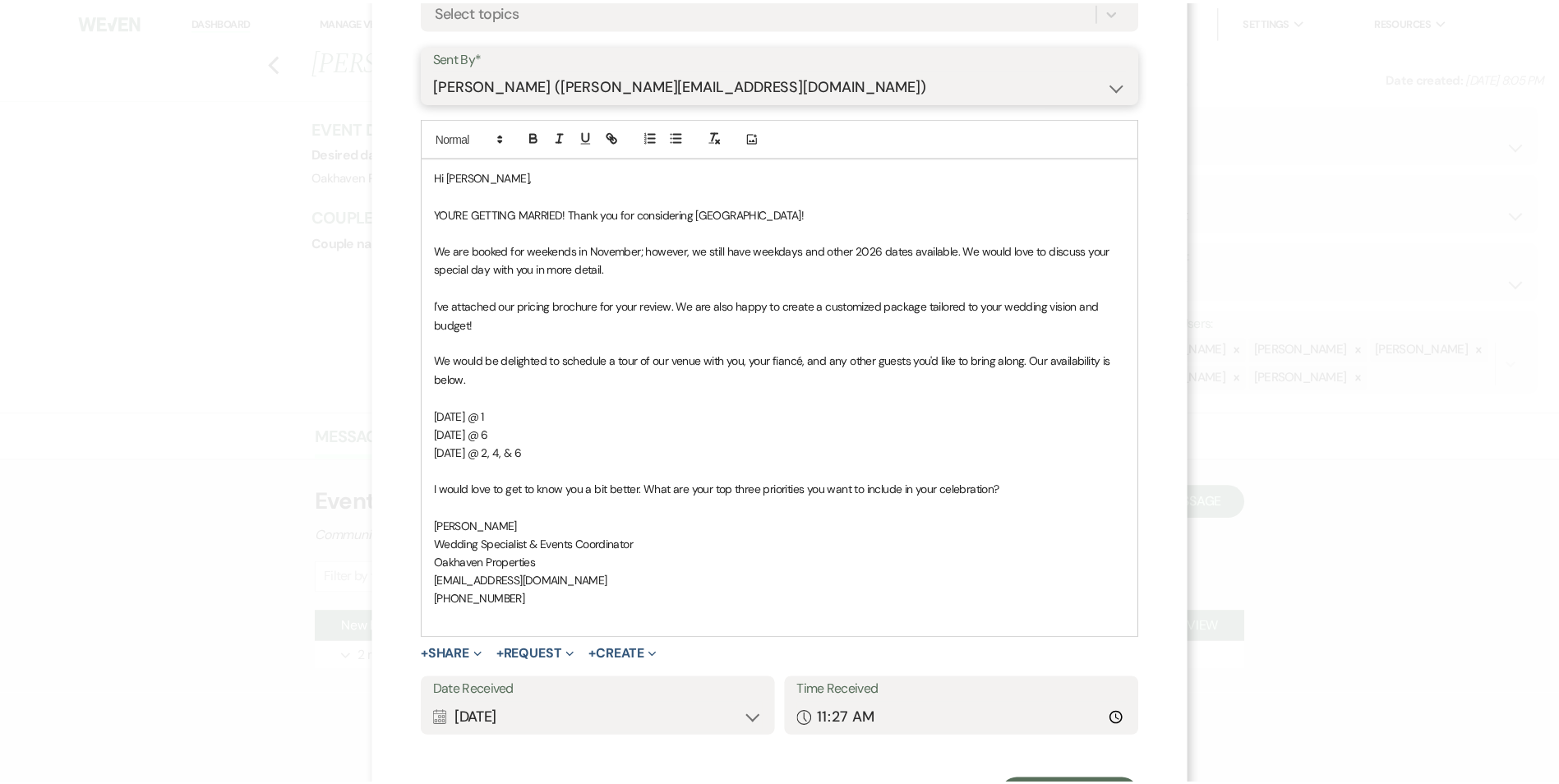
scroll to position [301, 0]
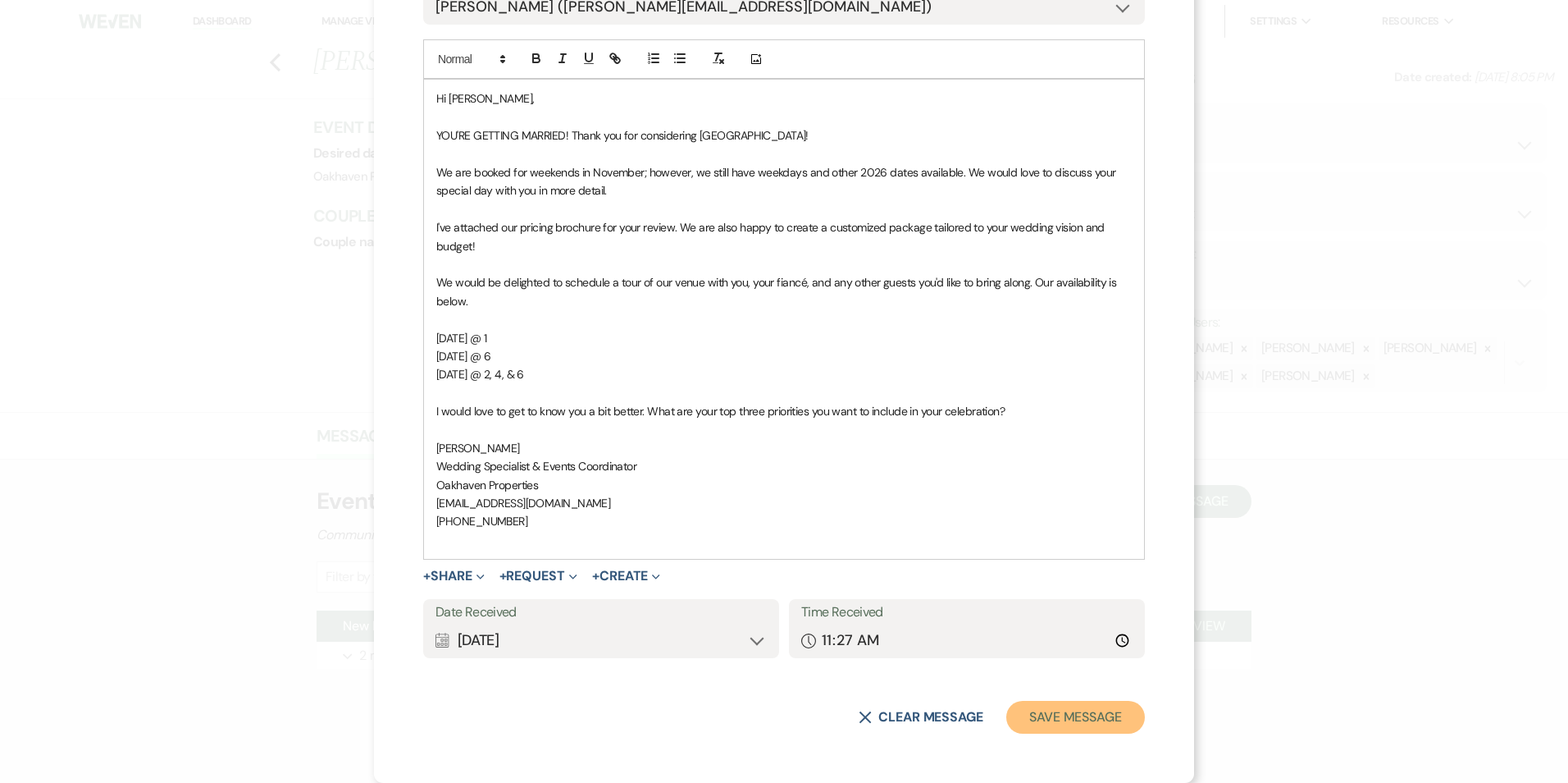
click at [1123, 703] on button "Save Message" at bounding box center [1076, 718] width 138 height 33
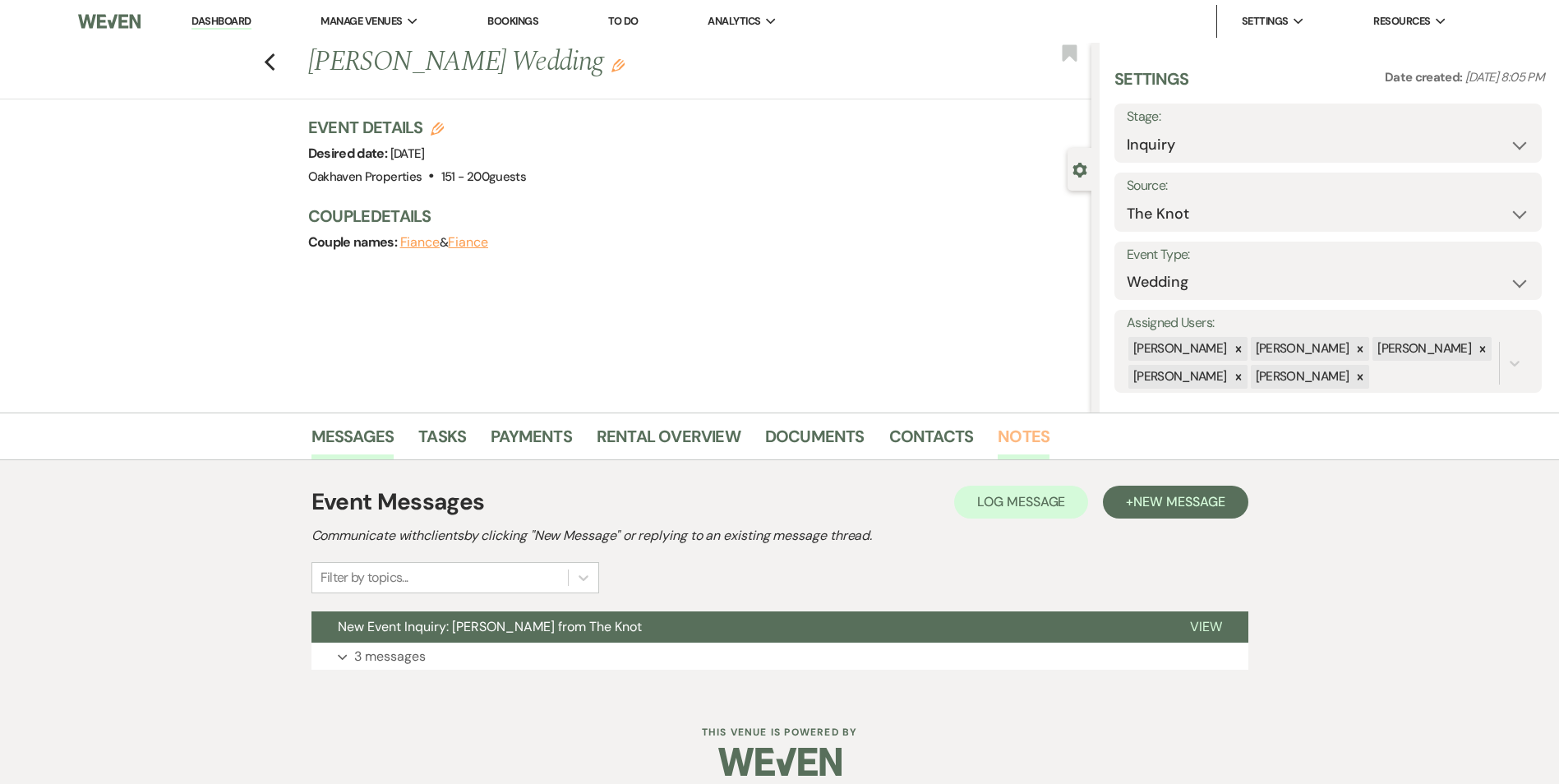
click at [1020, 437] on link "Notes" at bounding box center [1023, 441] width 52 height 36
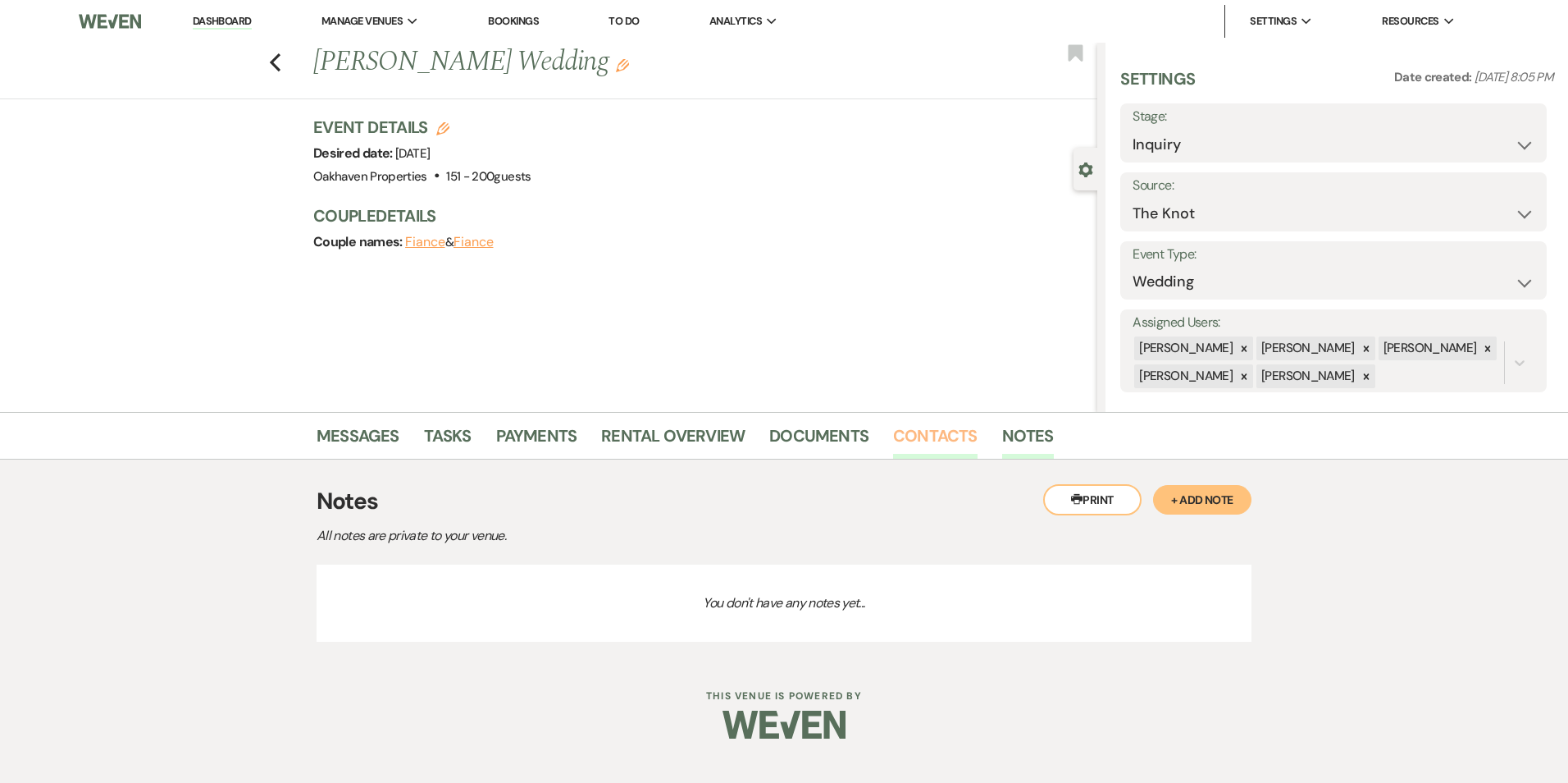
click at [936, 435] on link "Contacts" at bounding box center [935, 440] width 85 height 36
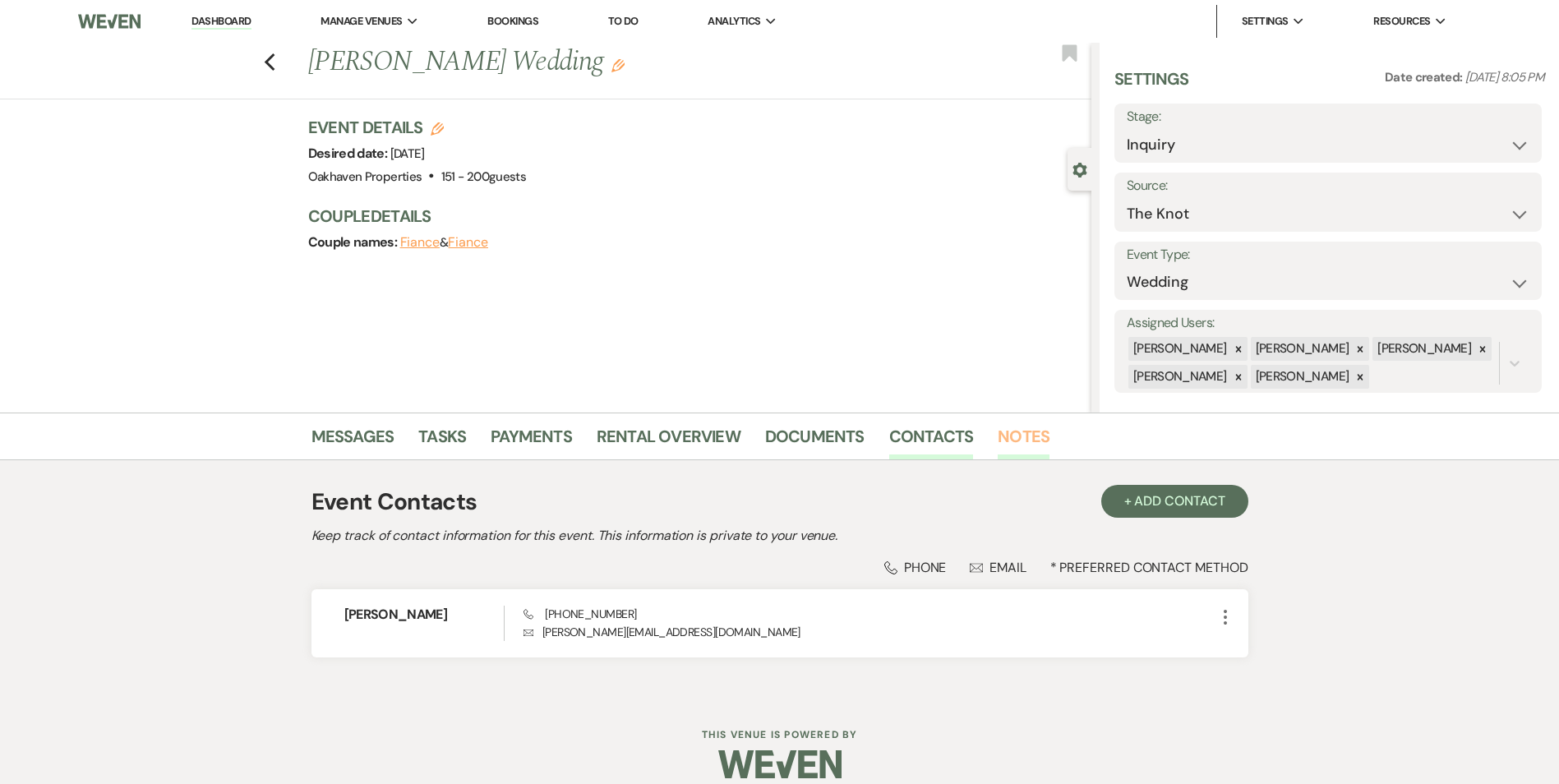
click at [1041, 437] on link "Notes" at bounding box center [1023, 441] width 52 height 36
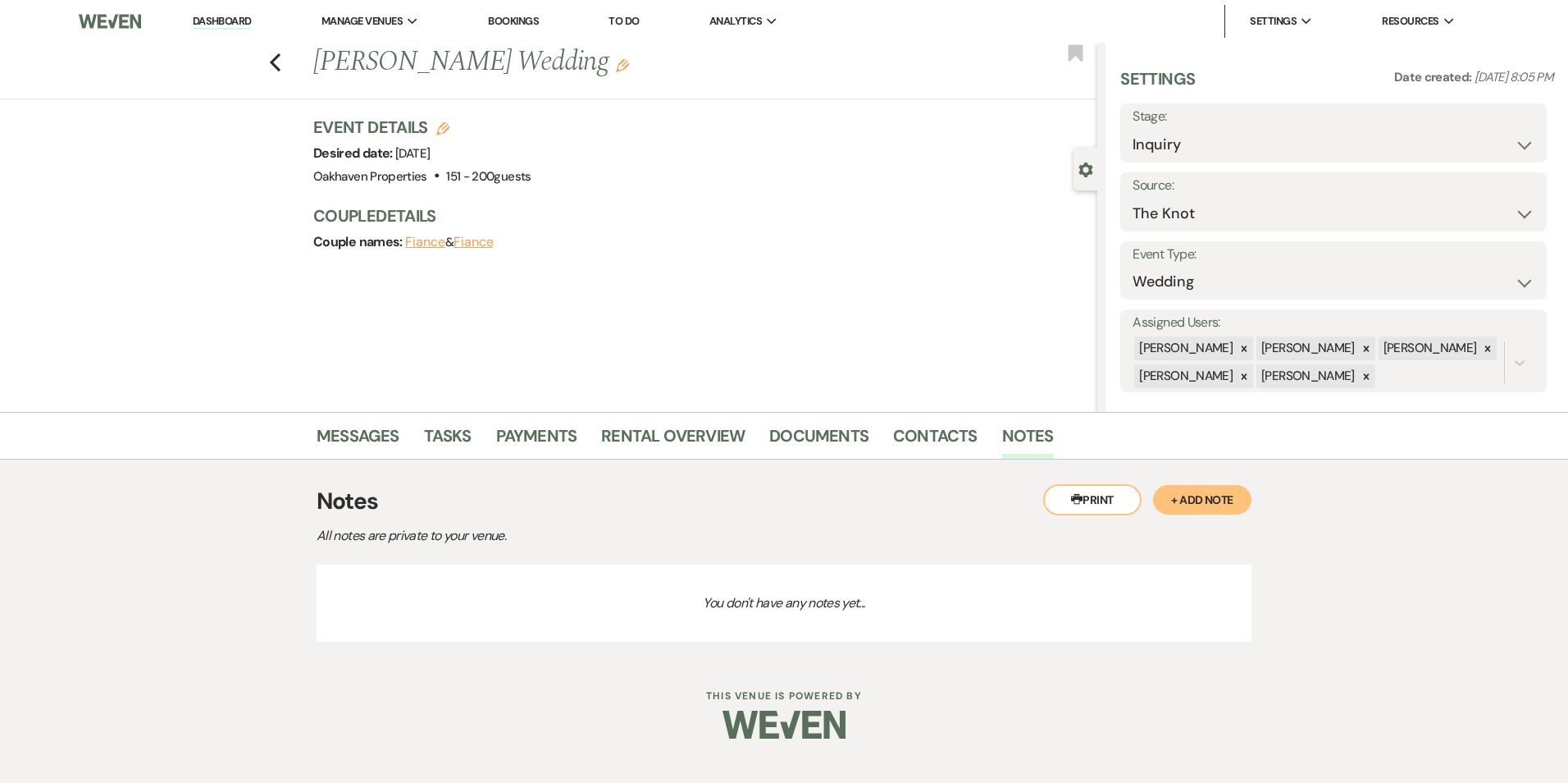
click at [1190, 503] on button "+ Add Note" at bounding box center [1202, 500] width 98 height 29
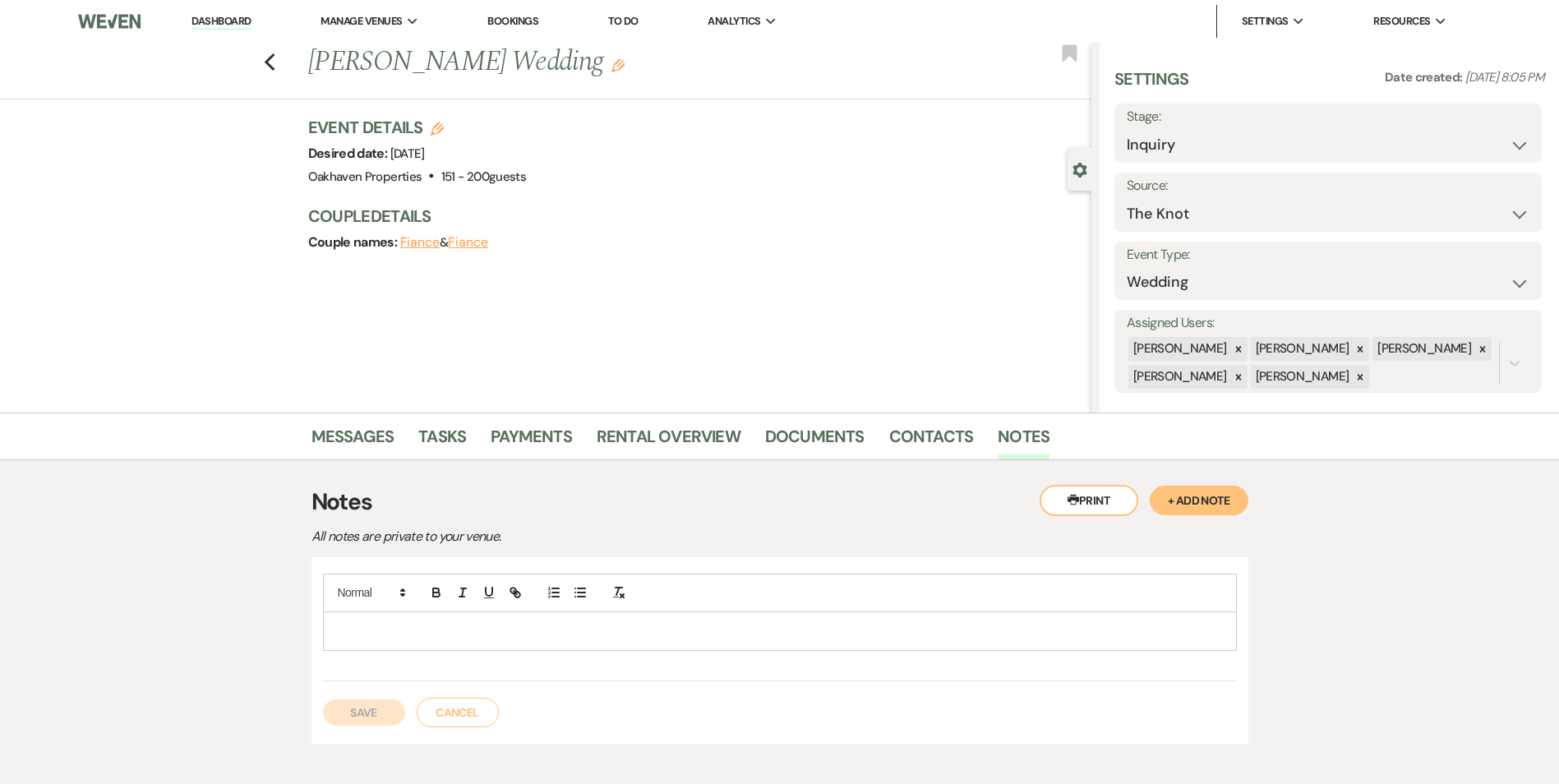
click at [607, 631] on p at bounding box center [780, 631] width 888 height 19
drag, startPoint x: 350, startPoint y: 709, endPoint x: 487, endPoint y: 486, distance: 261.7
click at [351, 708] on button "Save" at bounding box center [364, 712] width 82 height 26
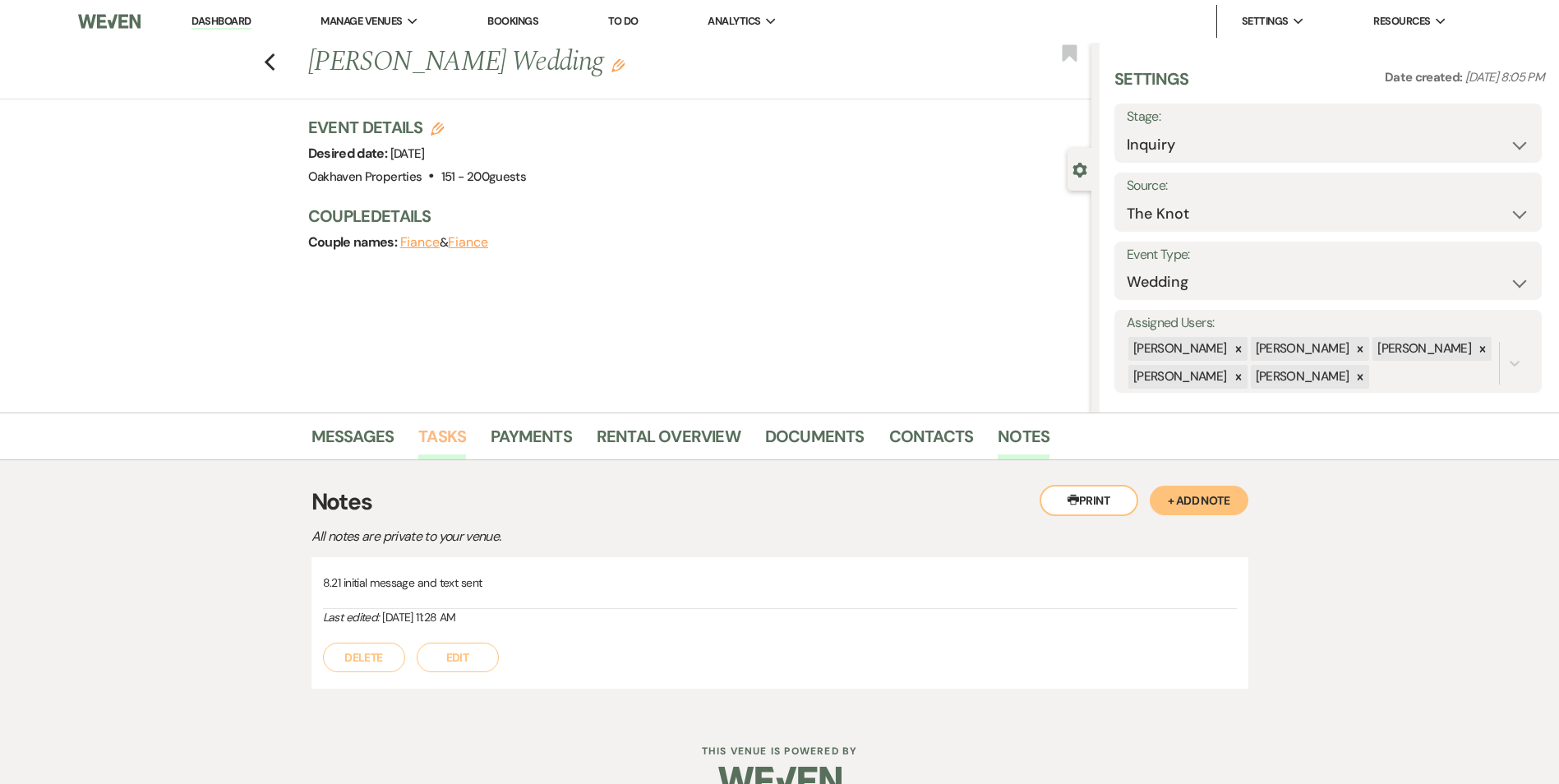
click at [444, 436] on link "Tasks" at bounding box center [442, 441] width 48 height 36
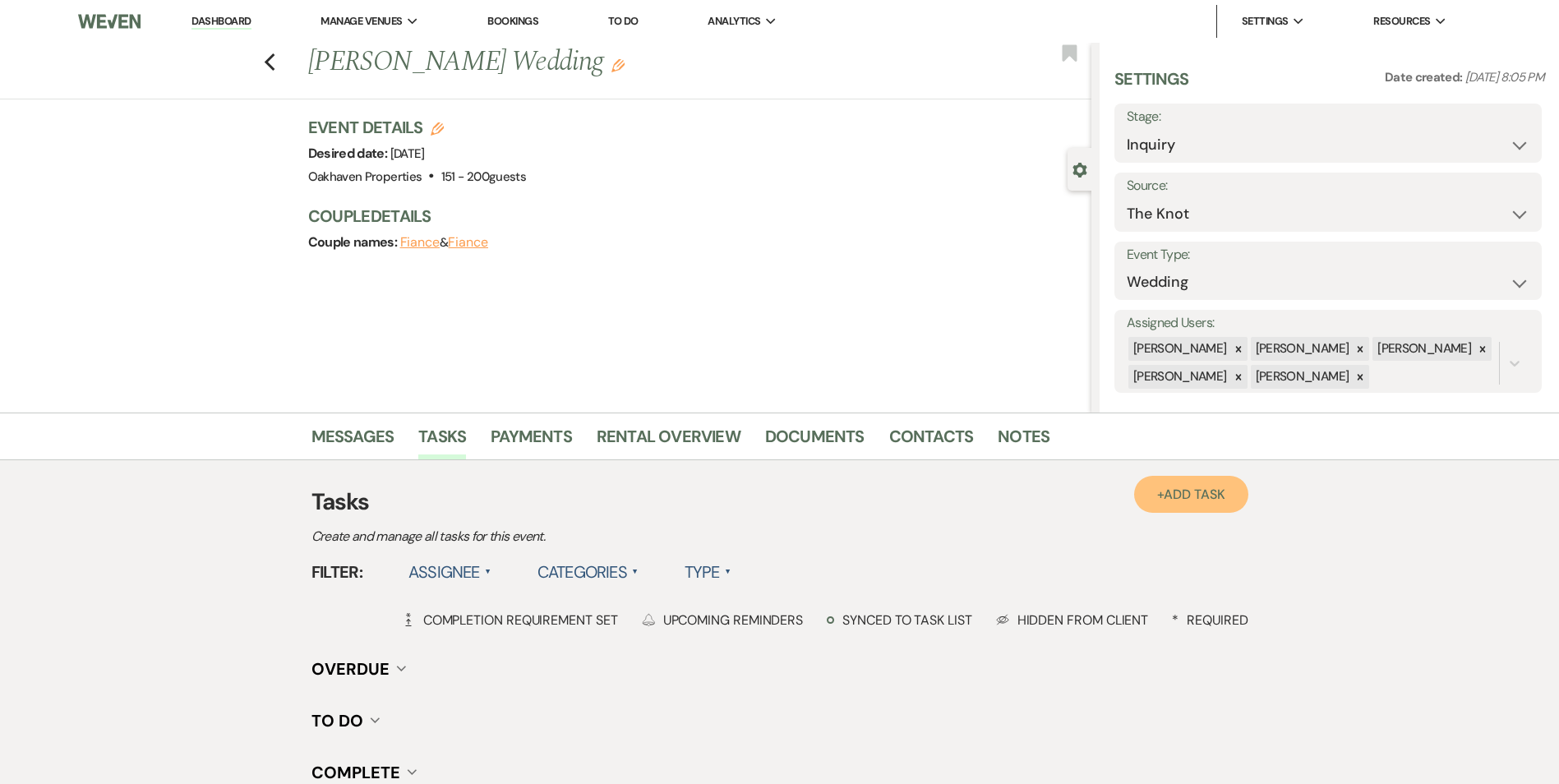
click at [1241, 486] on link "+ Add Task" at bounding box center [1191, 494] width 113 height 37
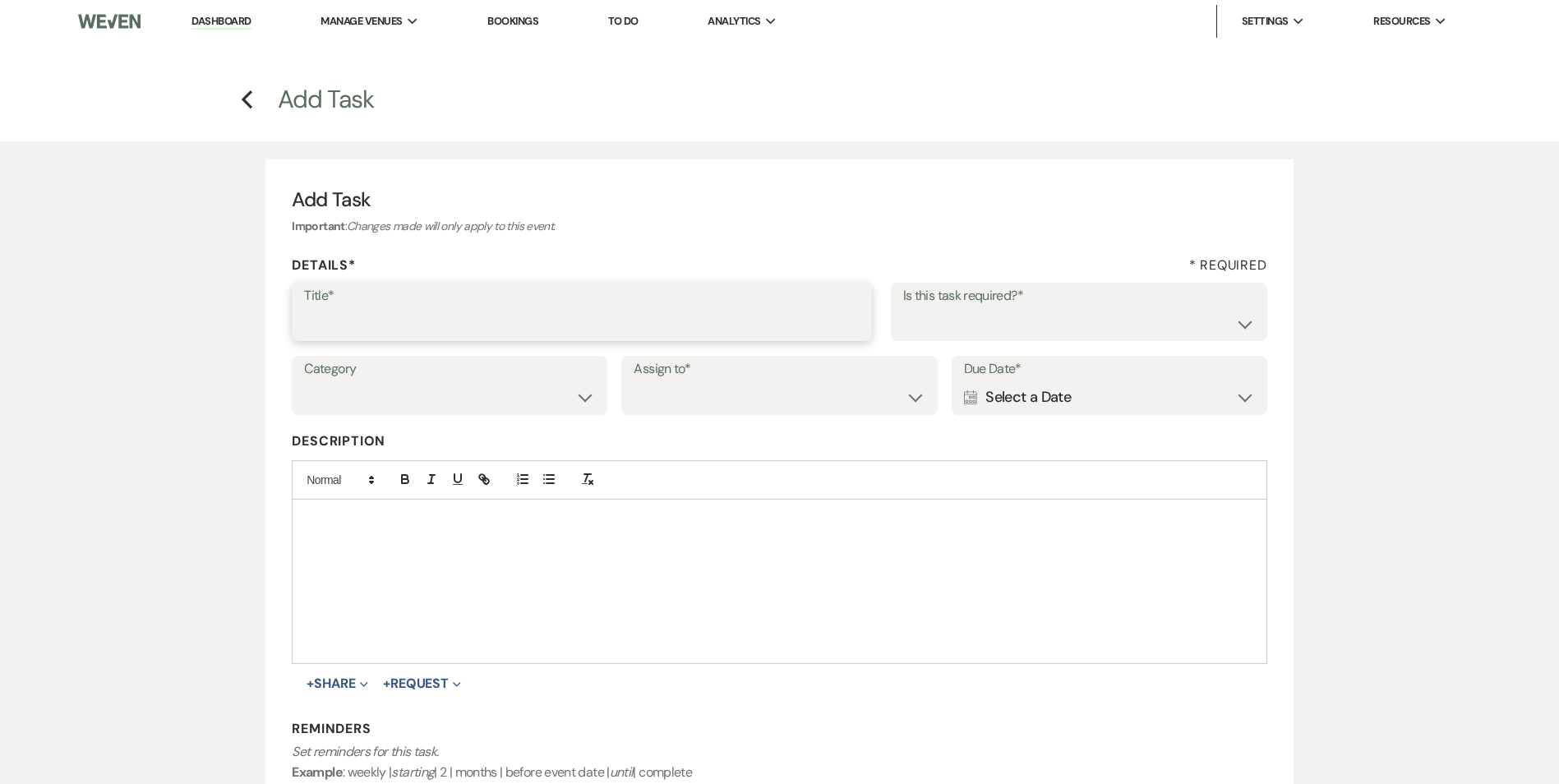
click at [376, 316] on input "Title*" at bounding box center [582, 323] width 556 height 32
type input "2nd follow up call and message"
click at [1051, 323] on select "Yes No" at bounding box center [1079, 323] width 352 height 32
select select "true"
click at [903, 307] on select "Yes No" at bounding box center [1079, 323] width 352 height 32
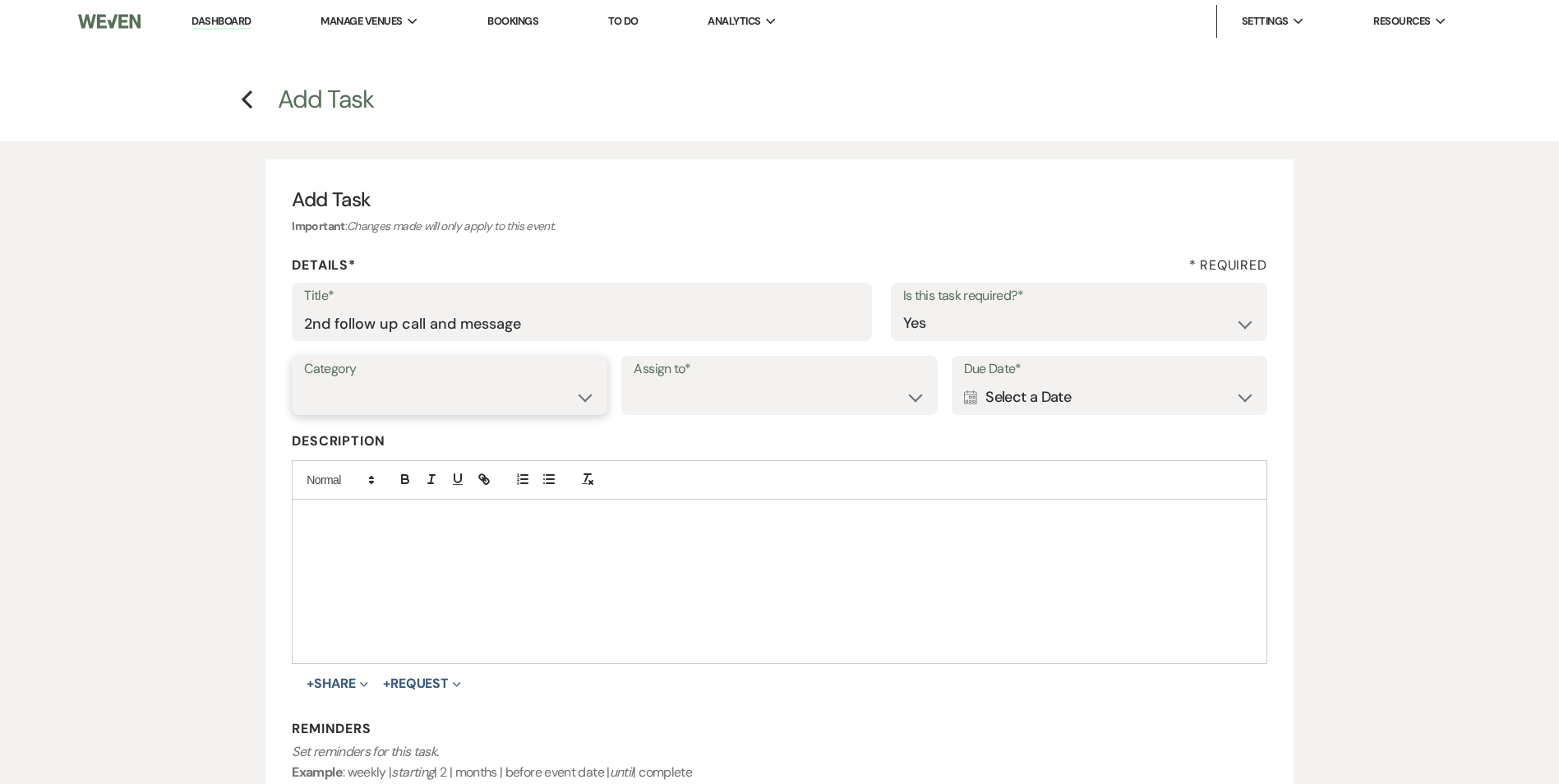
drag, startPoint x: 524, startPoint y: 390, endPoint x: 532, endPoint y: 410, distance: 21.5
click at [524, 390] on select "Venue Vendors Guests Details Finalize & Share" at bounding box center [450, 397] width 291 height 32
click at [304, 381] on select "Venue Vendors Guests Details Finalize & Share" at bounding box center [450, 397] width 291 height 32
click at [712, 384] on select "Venue Client" at bounding box center [780, 397] width 291 height 32
select select "venueHost"
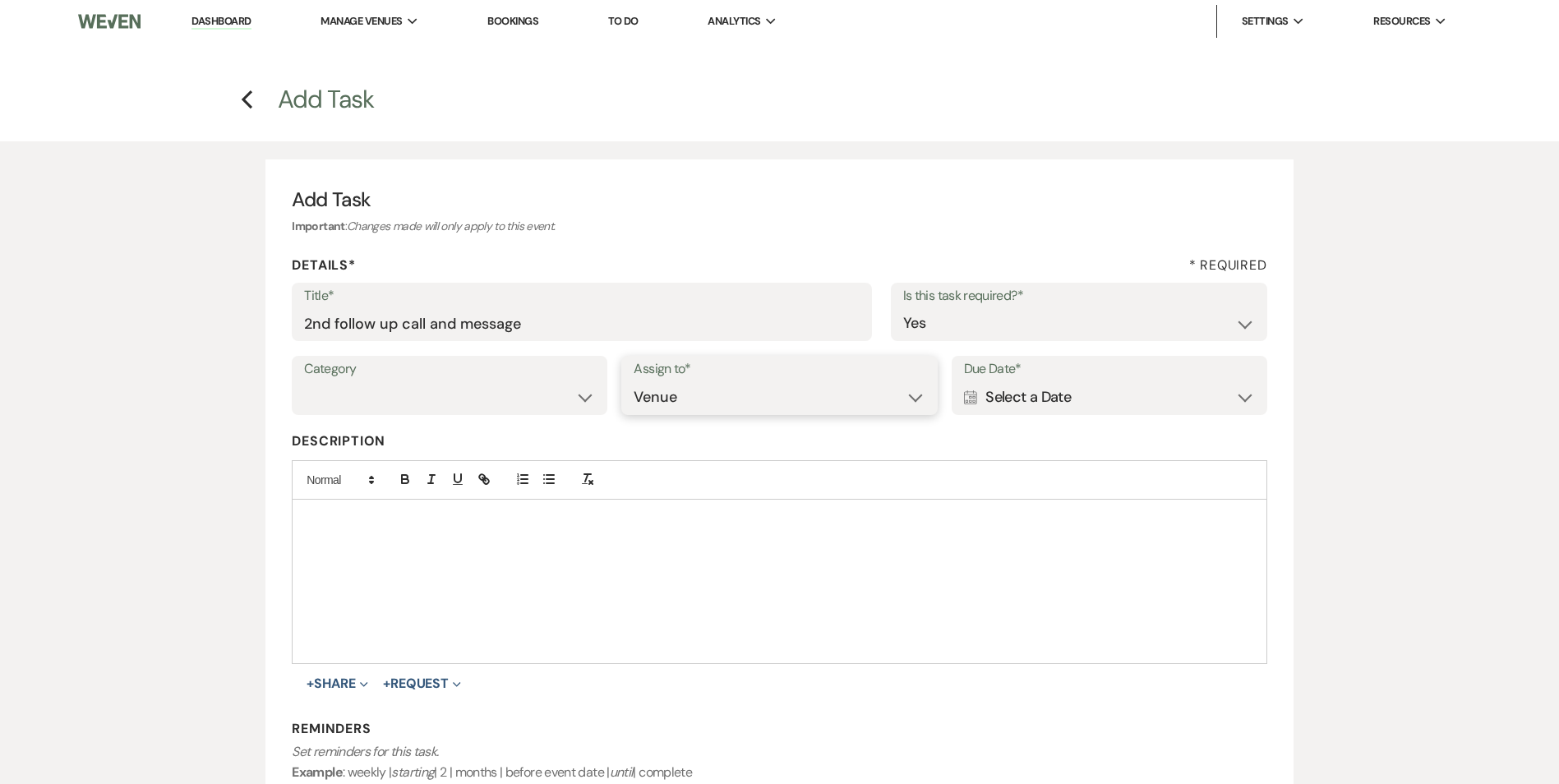
click at [634, 381] on select "Venue Client" at bounding box center [780, 397] width 291 height 32
click at [1084, 398] on div "Calendar Select a Date Expand" at bounding box center [1109, 397] width 291 height 32
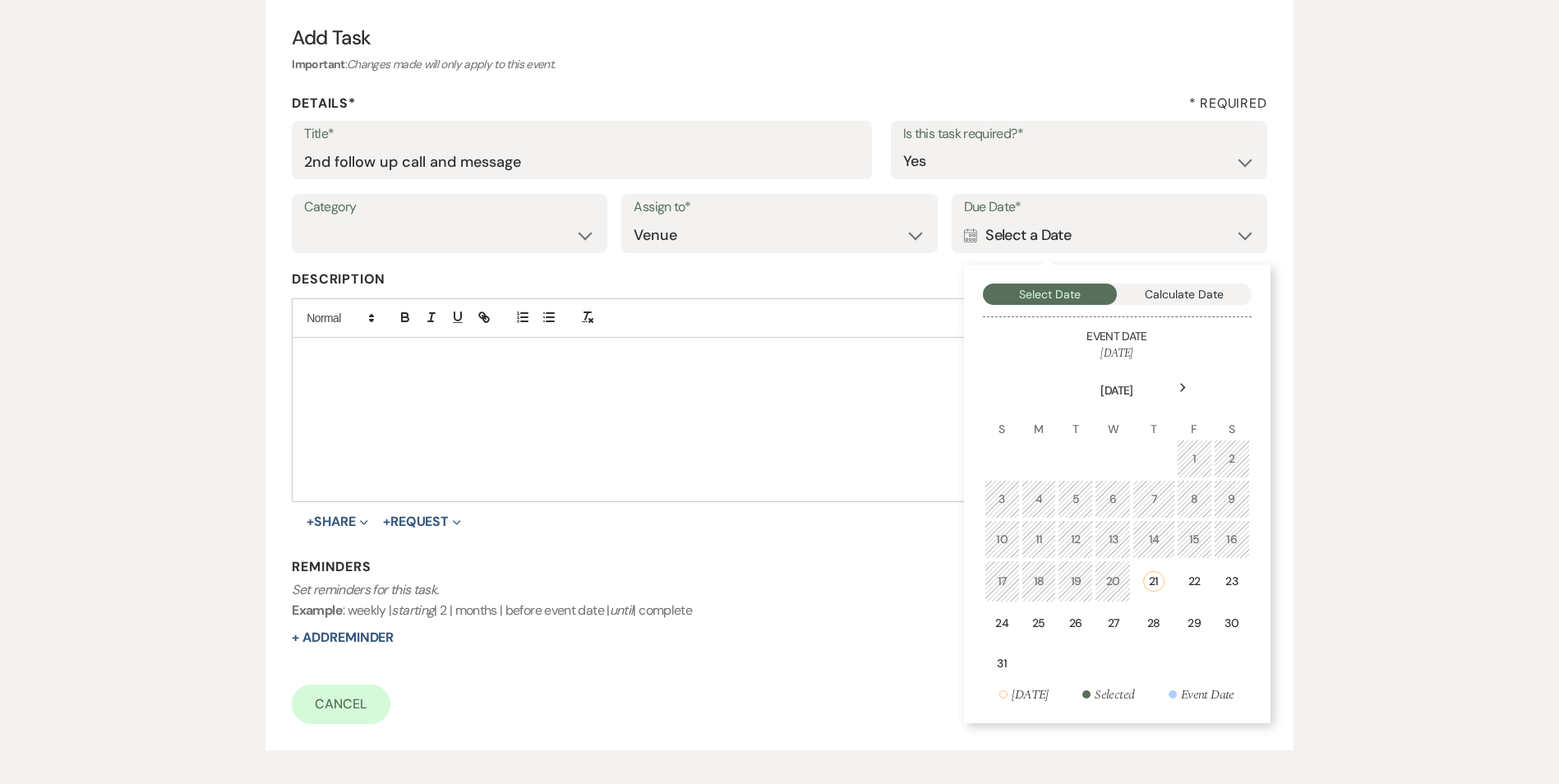
scroll to position [247, 0]
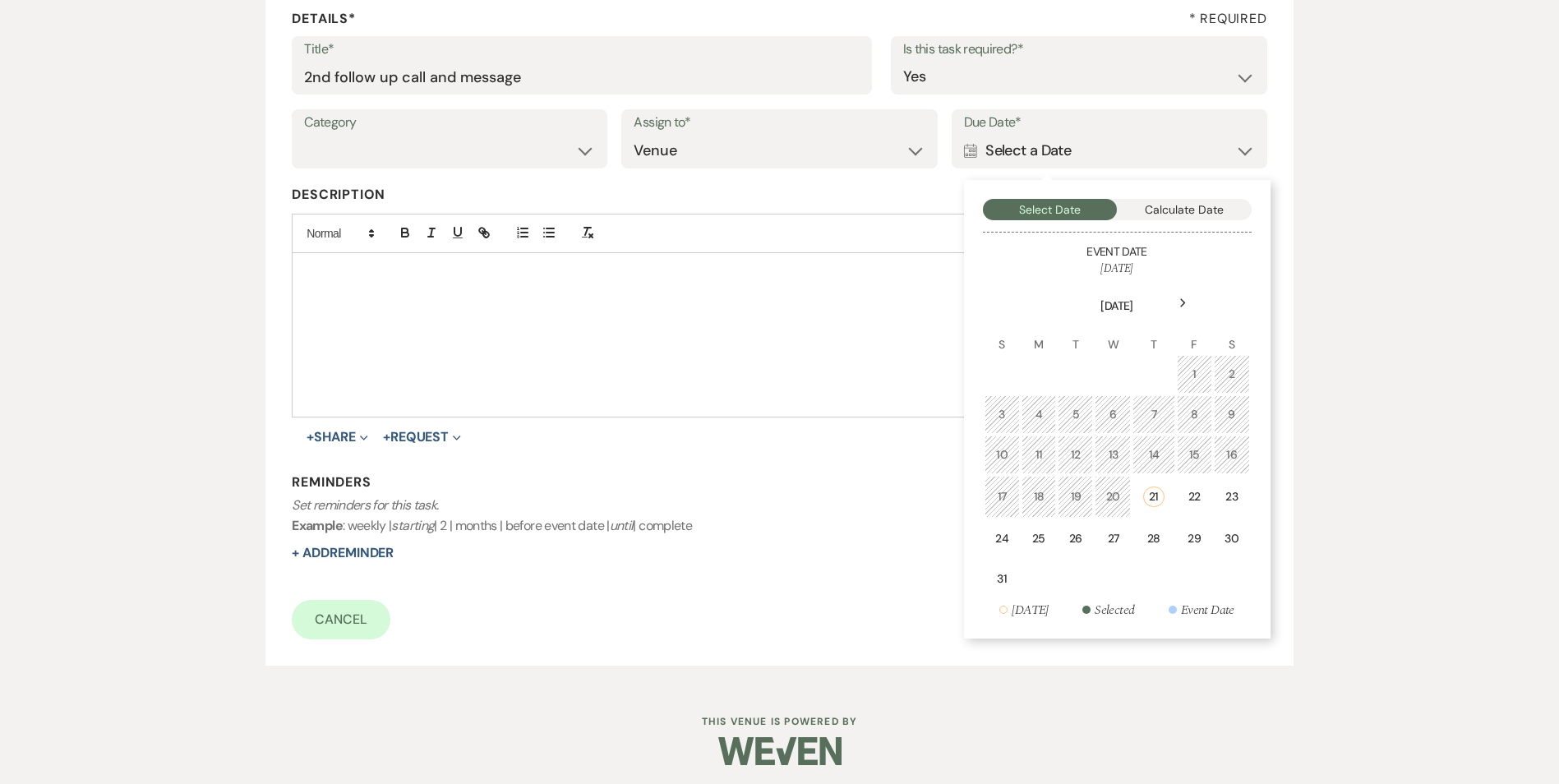
click at [1012, 556] on td "24" at bounding box center [1002, 539] width 35 height 39
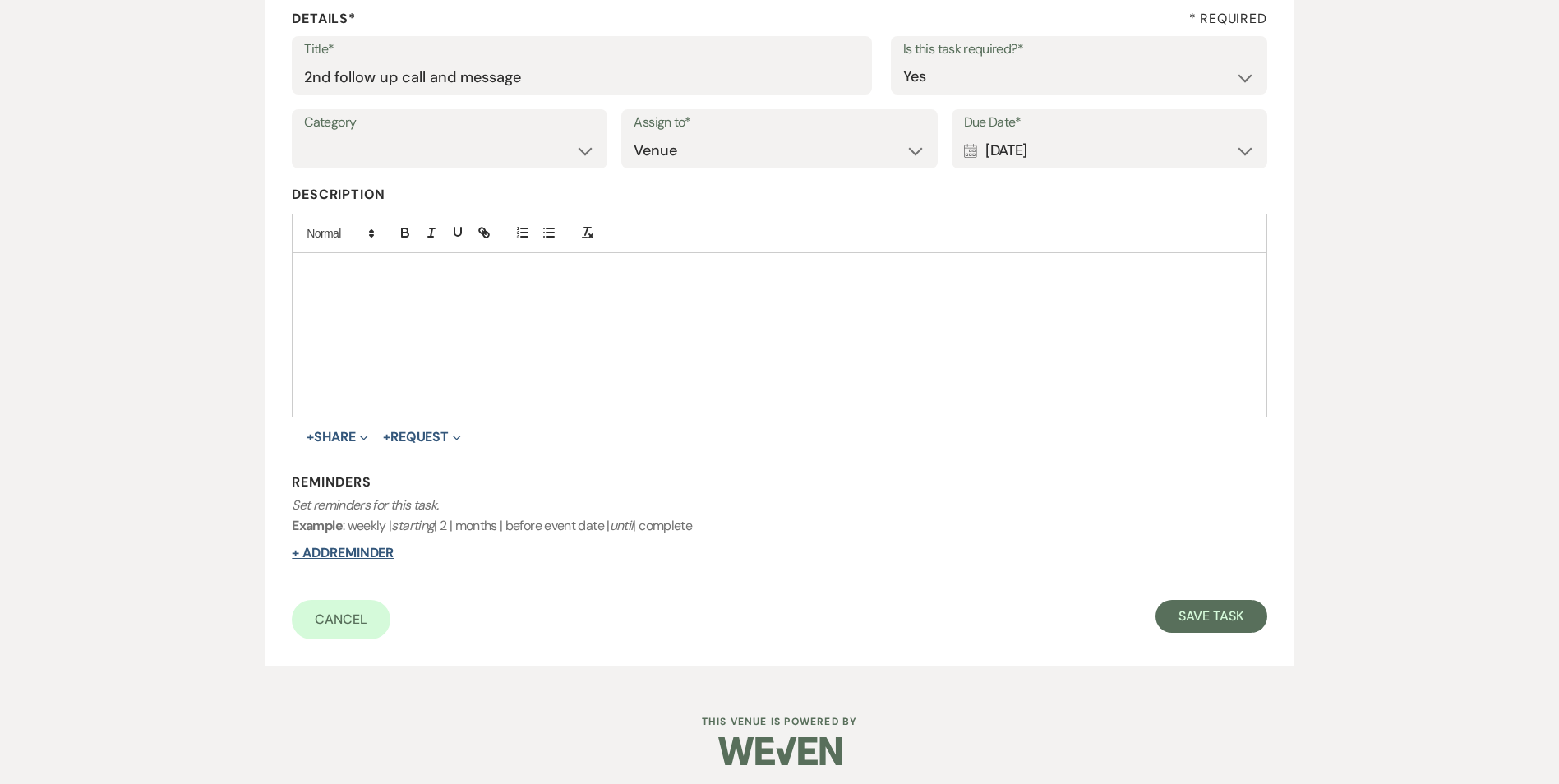
click at [377, 552] on button "+ Add Reminder" at bounding box center [342, 552] width 101 height 13
select select "host"
select select "days"
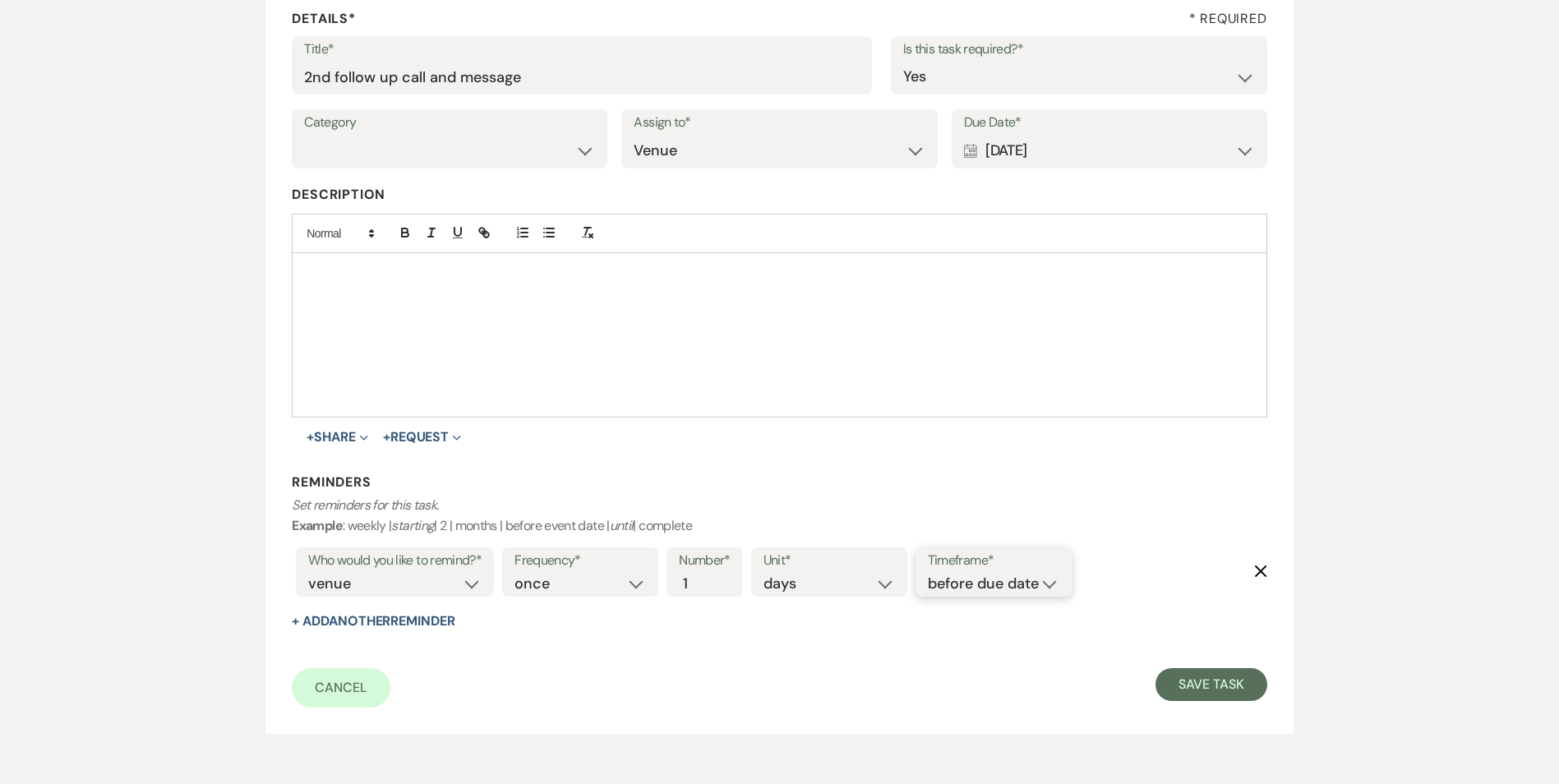
click at [987, 582] on select "before due date after due date on due date on custom date" at bounding box center [993, 583] width 132 height 22
select select "onDueDate"
click at [928, 572] on select "before due date after due date on due date on custom date" at bounding box center [993, 583] width 132 height 22
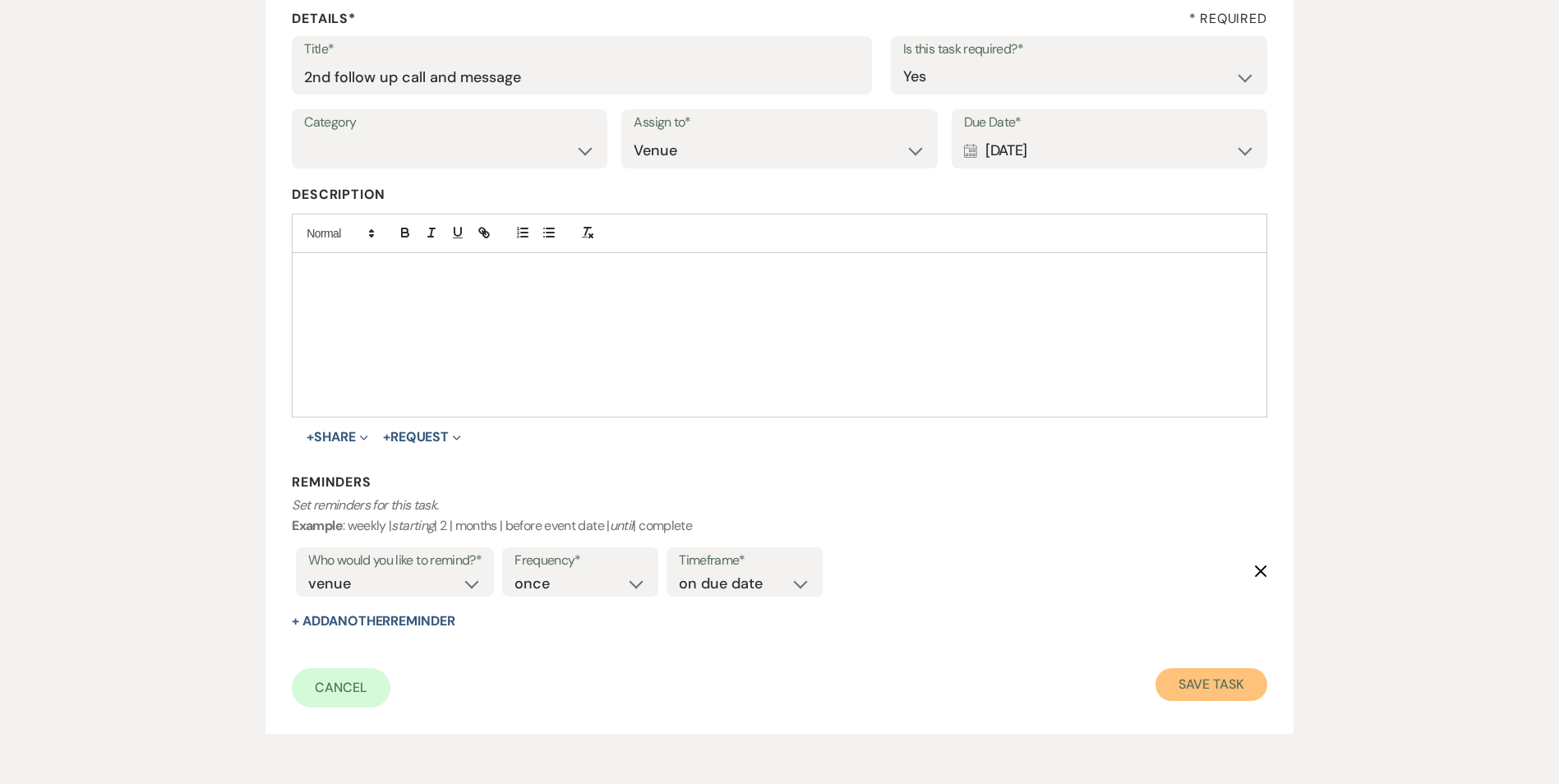
click at [1205, 682] on button "Save Task" at bounding box center [1212, 685] width 111 height 33
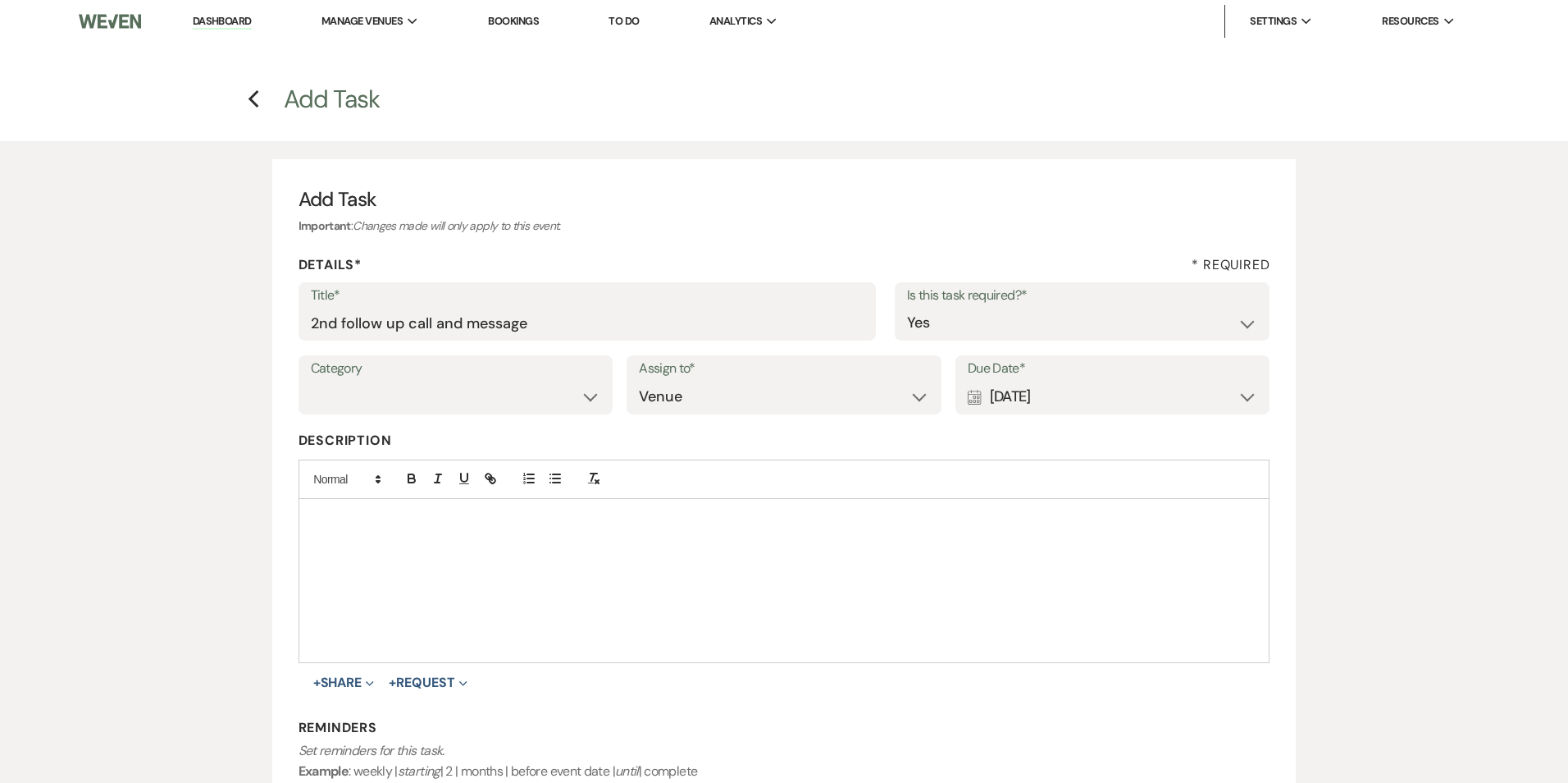
select select "2"
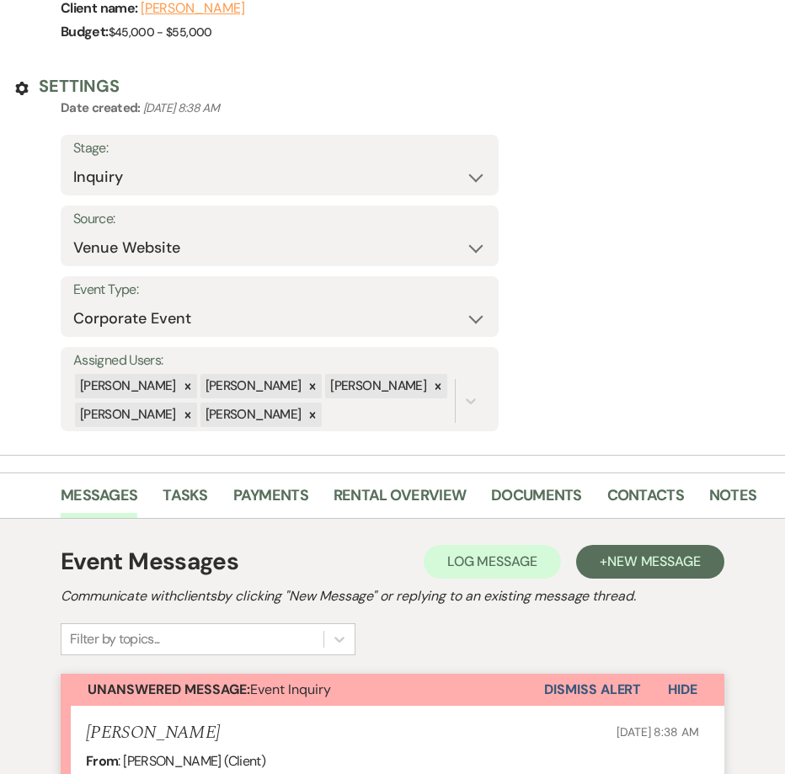
scroll to position [665, 0]
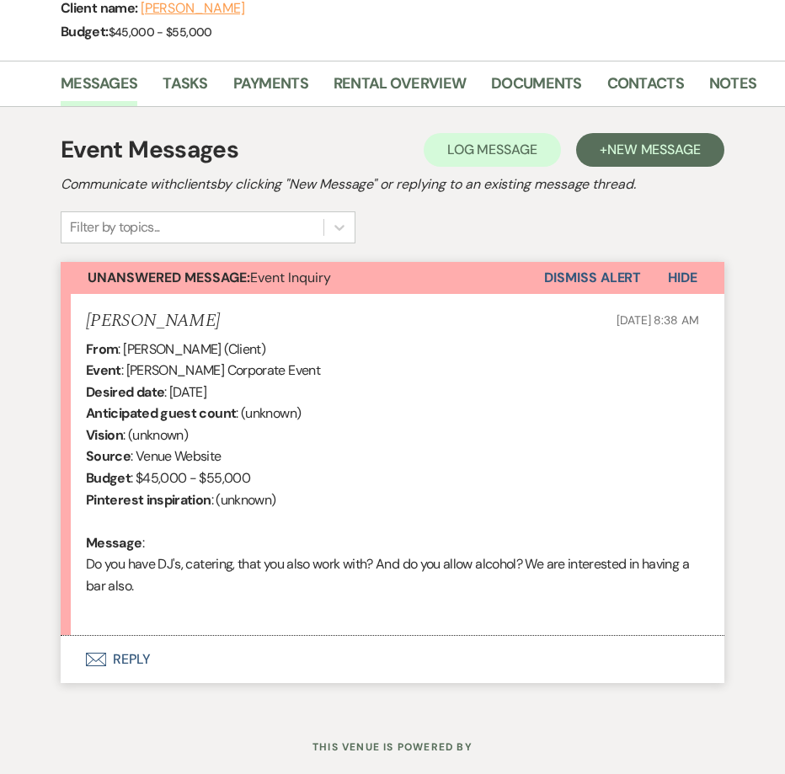
click at [529, 472] on div "From : [PERSON_NAME] (Client) Event : [PERSON_NAME] Corporate Event Desired dat…" at bounding box center [392, 479] width 613 height 281
click at [617, 72] on link "Contacts" at bounding box center [646, 89] width 77 height 35
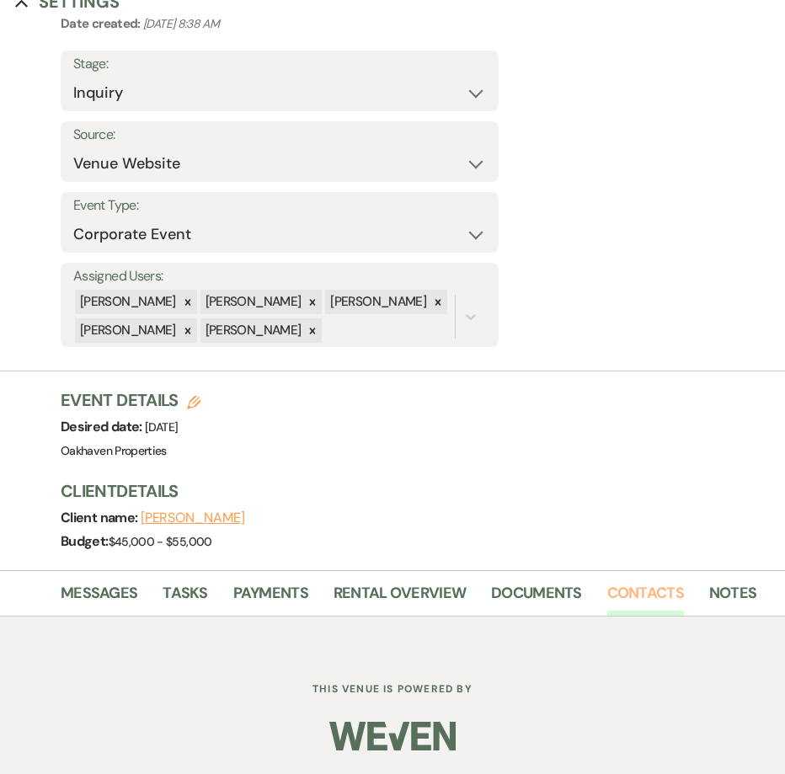
scroll to position [364, 0]
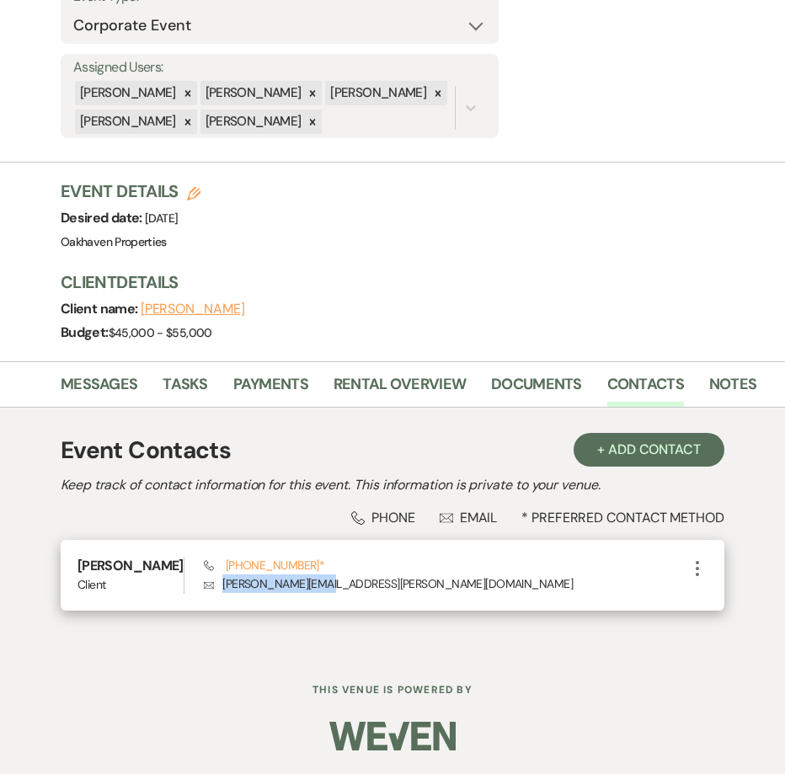
drag, startPoint x: 320, startPoint y: 583, endPoint x: 221, endPoint y: 598, distance: 100.6
click at [221, 598] on div "[PERSON_NAME] Client Phone [PHONE_NUMBER] * [PERSON_NAME] [PERSON_NAME][EMAIL_A…" at bounding box center [393, 575] width 664 height 70
copy p "[PERSON_NAME][EMAIL_ADDRESS][PERSON_NAME][DOMAIN_NAME]"
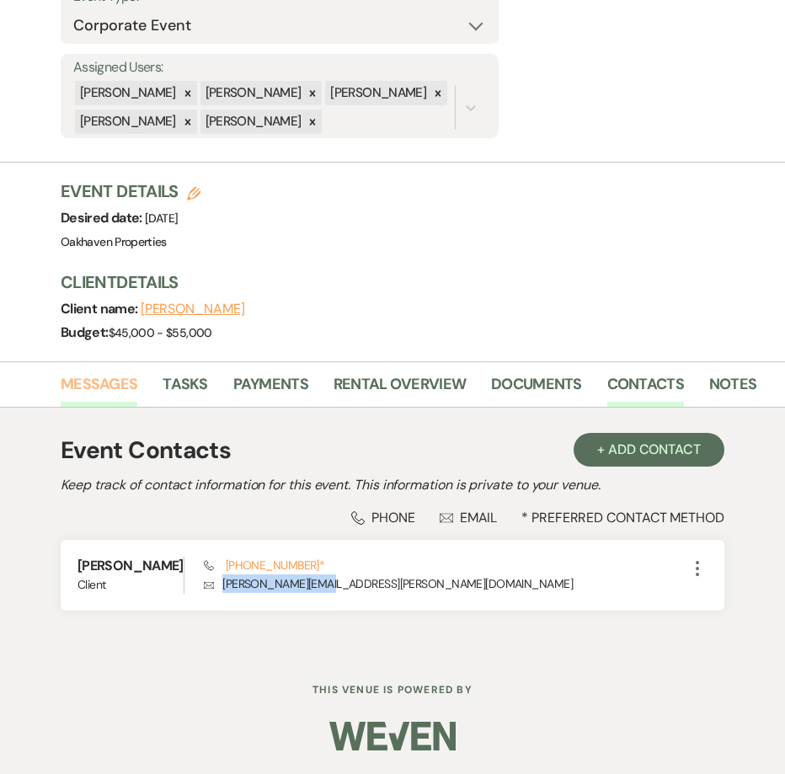
click at [90, 391] on link "Messages" at bounding box center [99, 389] width 77 height 35
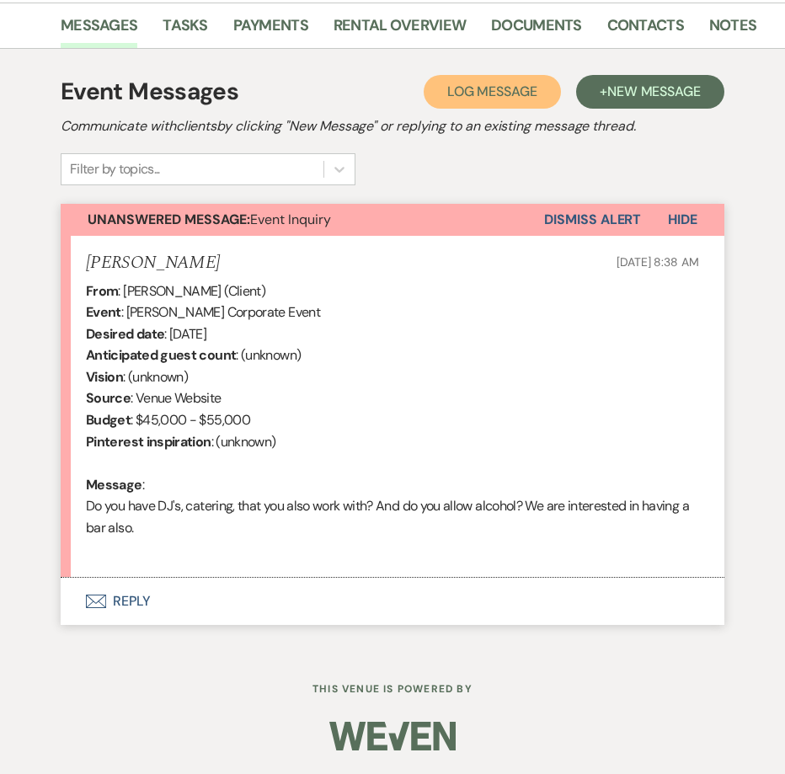
click at [497, 97] on span "Log Message" at bounding box center [492, 92] width 90 height 18
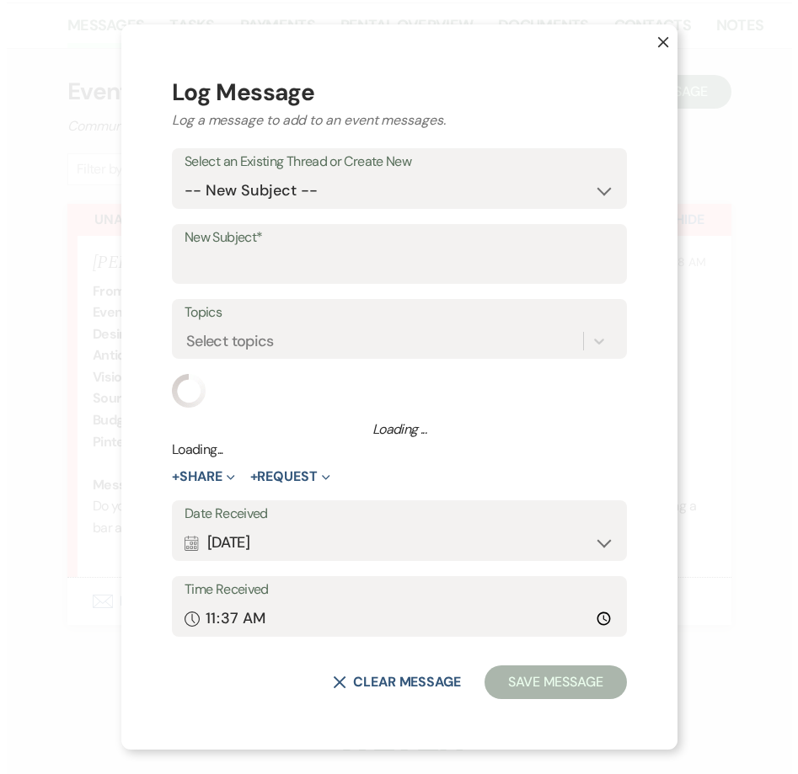
scroll to position [724, 0]
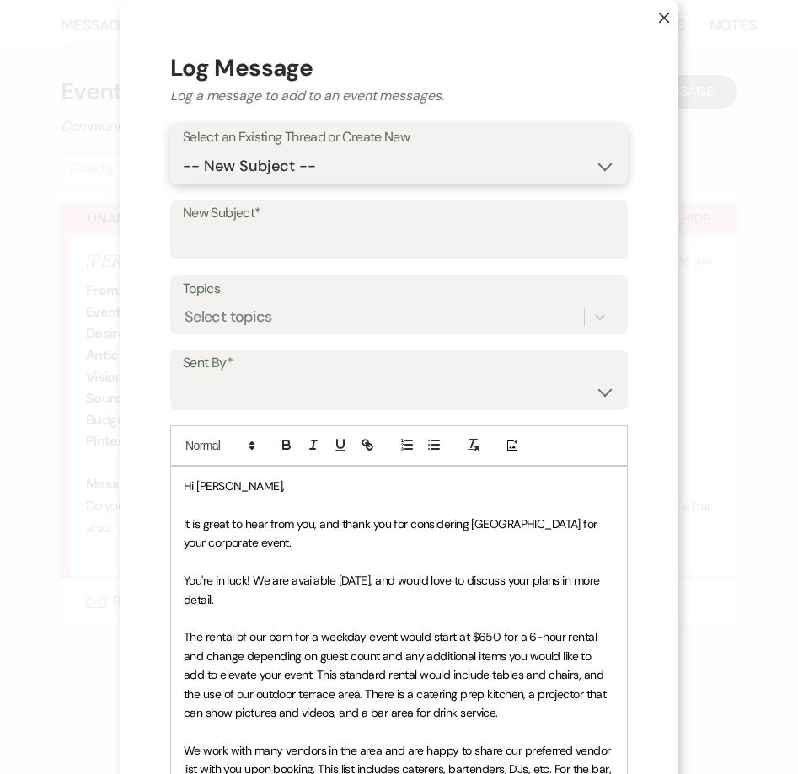
click at [234, 158] on select "-- New Subject -- Event Inquiry" at bounding box center [399, 166] width 432 height 33
select select "448709"
click at [183, 150] on select "-- New Subject -- Event Inquiry" at bounding box center [399, 166] width 432 height 33
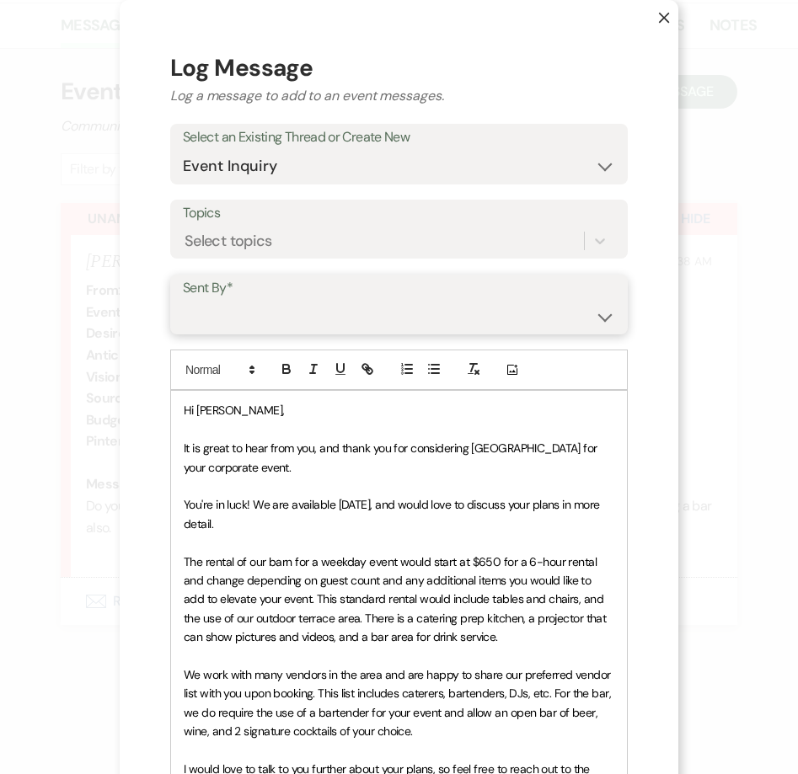
drag, startPoint x: 233, startPoint y: 310, endPoint x: 244, endPoint y: 326, distance: 18.9
click at [233, 310] on select "Patience Ergish (pdergish@aol.com) Jeanette Wagoner (jeanette@experienceoakhave…" at bounding box center [399, 316] width 432 height 33
select select "user-127923"
click at [183, 300] on select "Patience Ergish (pdergish@aol.com) Jeanette Wagoner (jeanette@experienceoakhave…" at bounding box center [399, 316] width 432 height 33
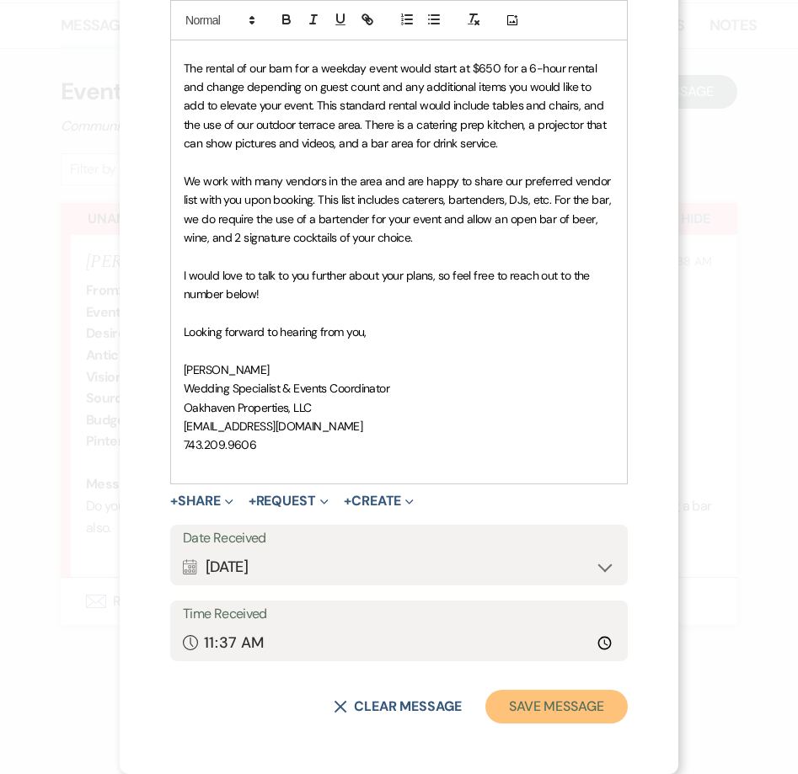
drag, startPoint x: 550, startPoint y: 718, endPoint x: 797, endPoint y: 747, distance: 248.5
click at [550, 717] on button "Save Message" at bounding box center [556, 707] width 142 height 34
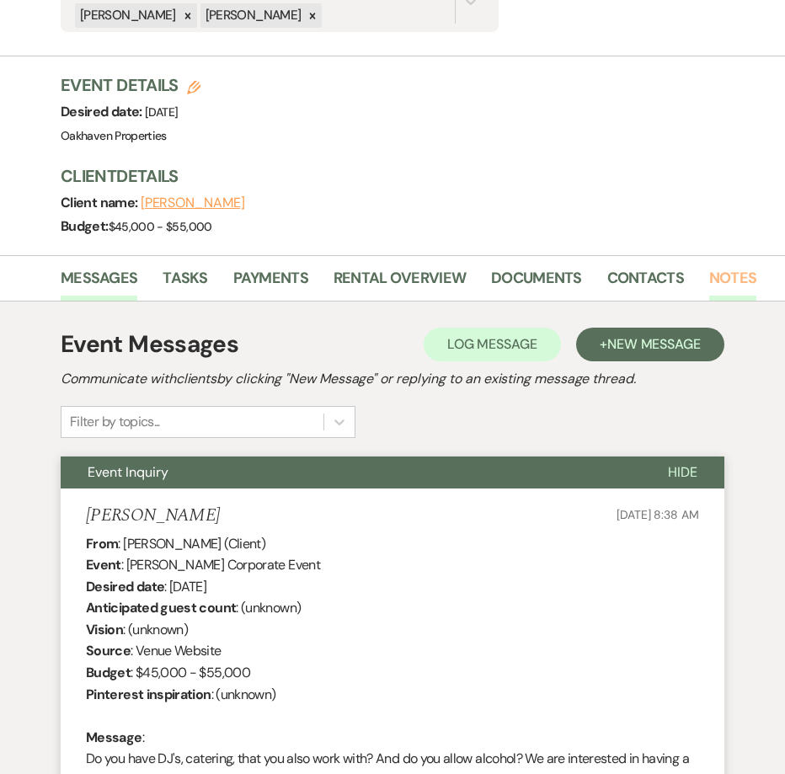
click at [715, 271] on link "Notes" at bounding box center [732, 283] width 47 height 35
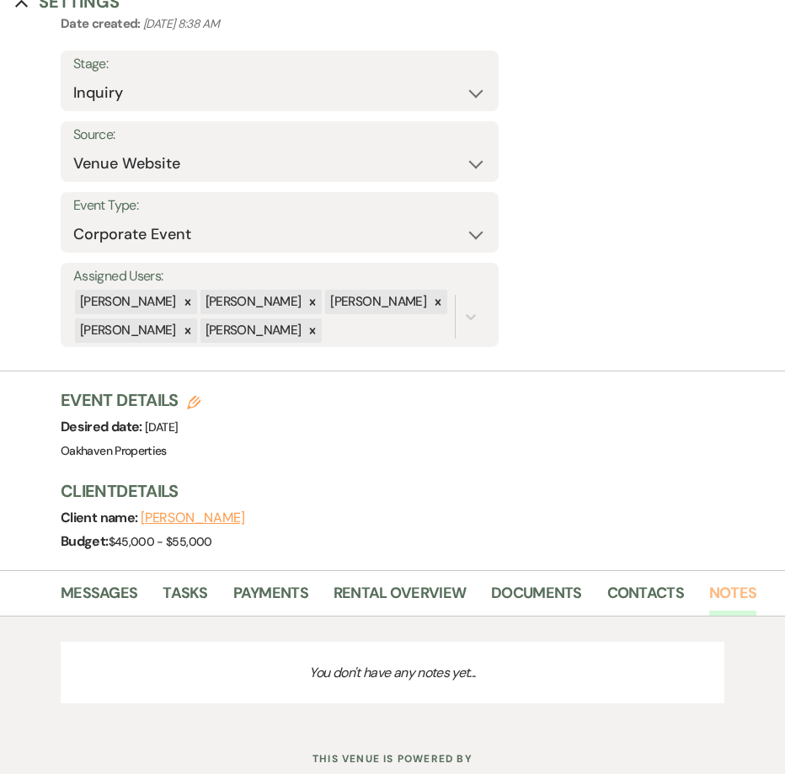
scroll to position [307, 0]
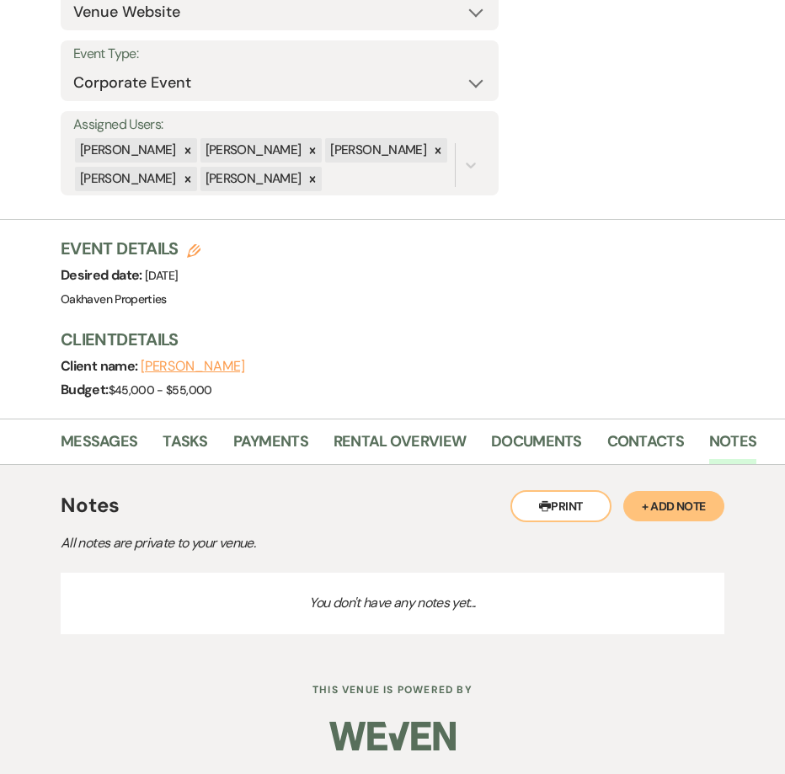
drag, startPoint x: 689, startPoint y: 502, endPoint x: 538, endPoint y: 559, distance: 161.8
click at [688, 502] on button "+ Add Note" at bounding box center [674, 506] width 101 height 30
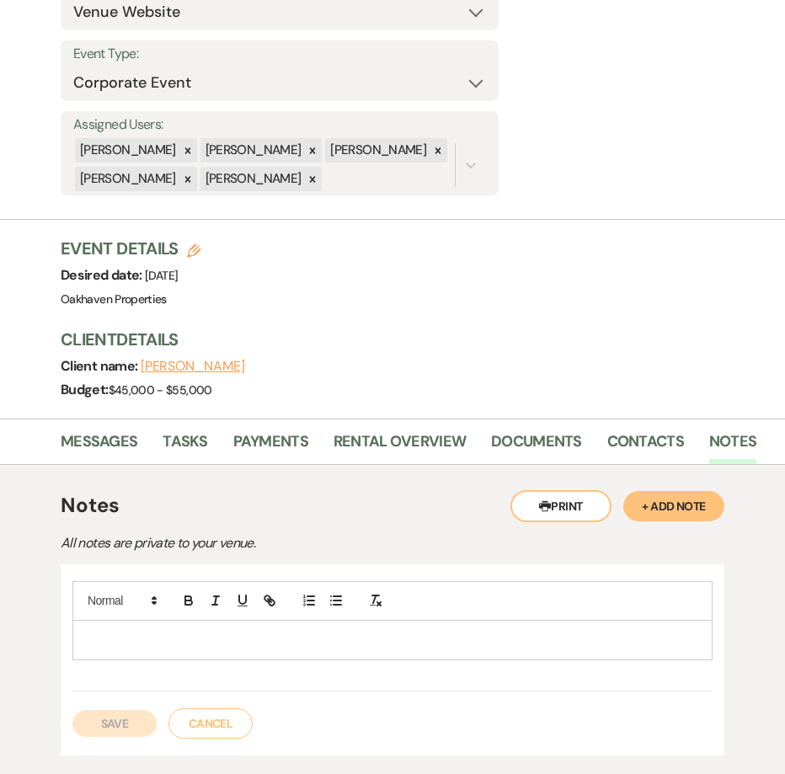
click at [322, 643] on p at bounding box center [392, 640] width 613 height 19
click at [143, 726] on button "Save" at bounding box center [114, 723] width 84 height 27
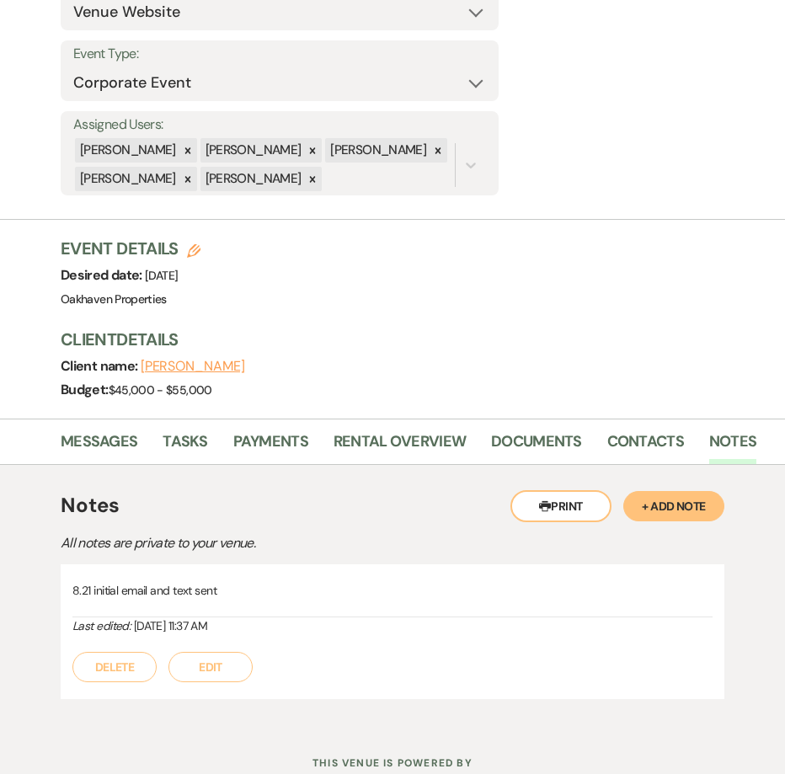
click at [634, 423] on div "Messages Tasks Payments Rental Overview Documents Contacts Notes" at bounding box center [392, 442] width 785 height 46
click at [634, 438] on link "Contacts" at bounding box center [646, 447] width 77 height 35
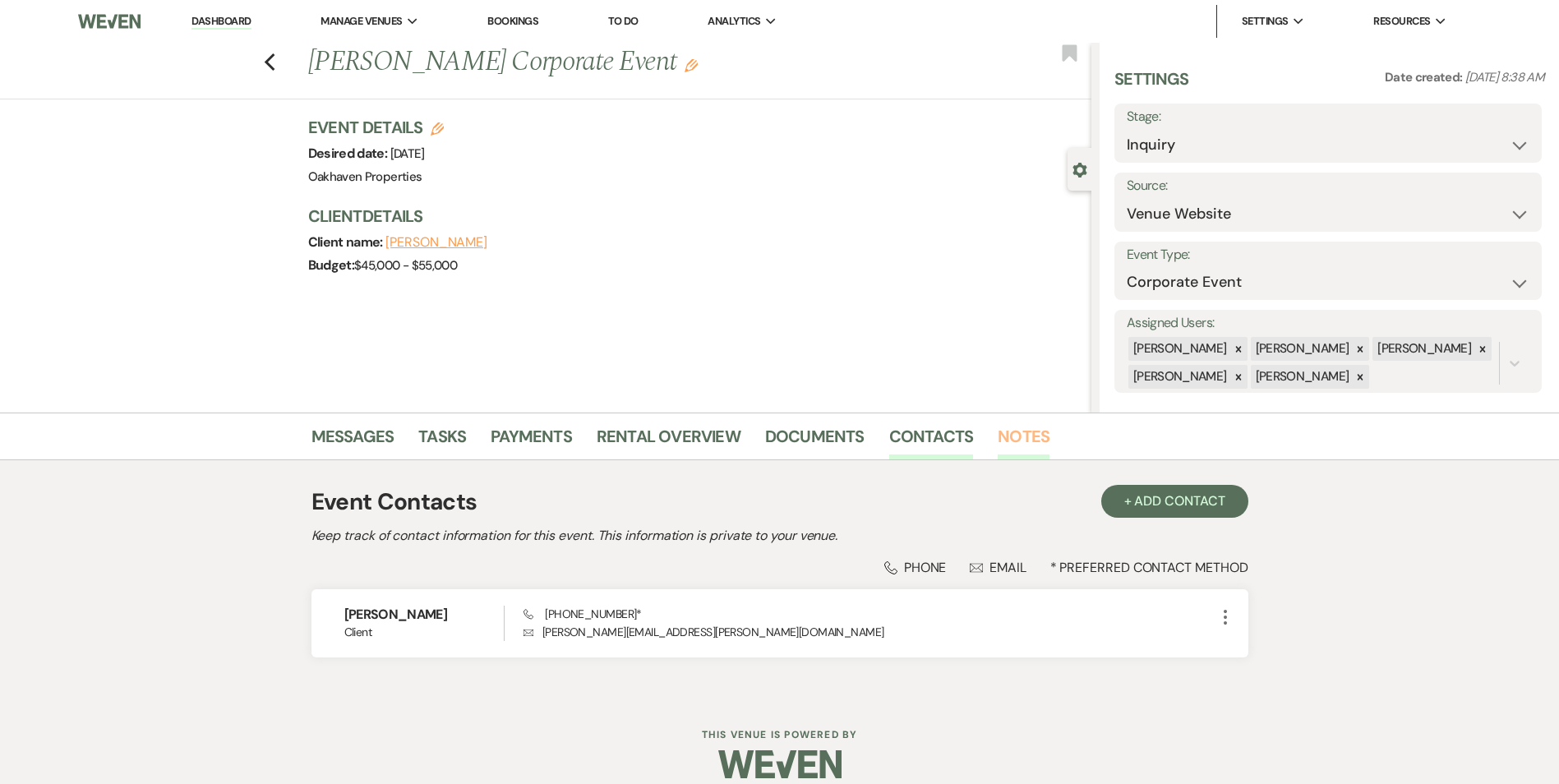
click at [1019, 426] on link "Notes" at bounding box center [1023, 441] width 52 height 36
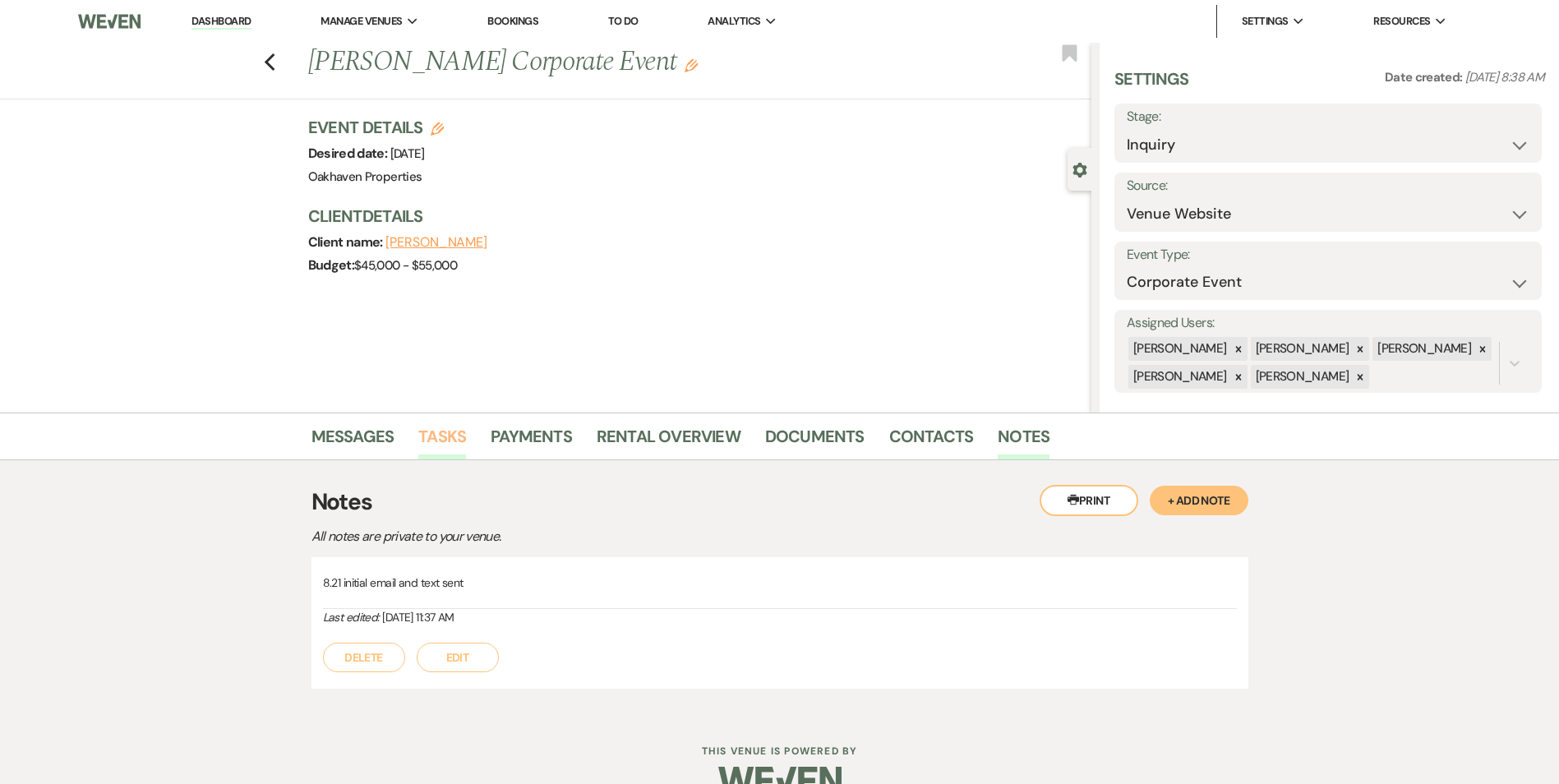
click at [447, 440] on link "Tasks" at bounding box center [442, 441] width 48 height 36
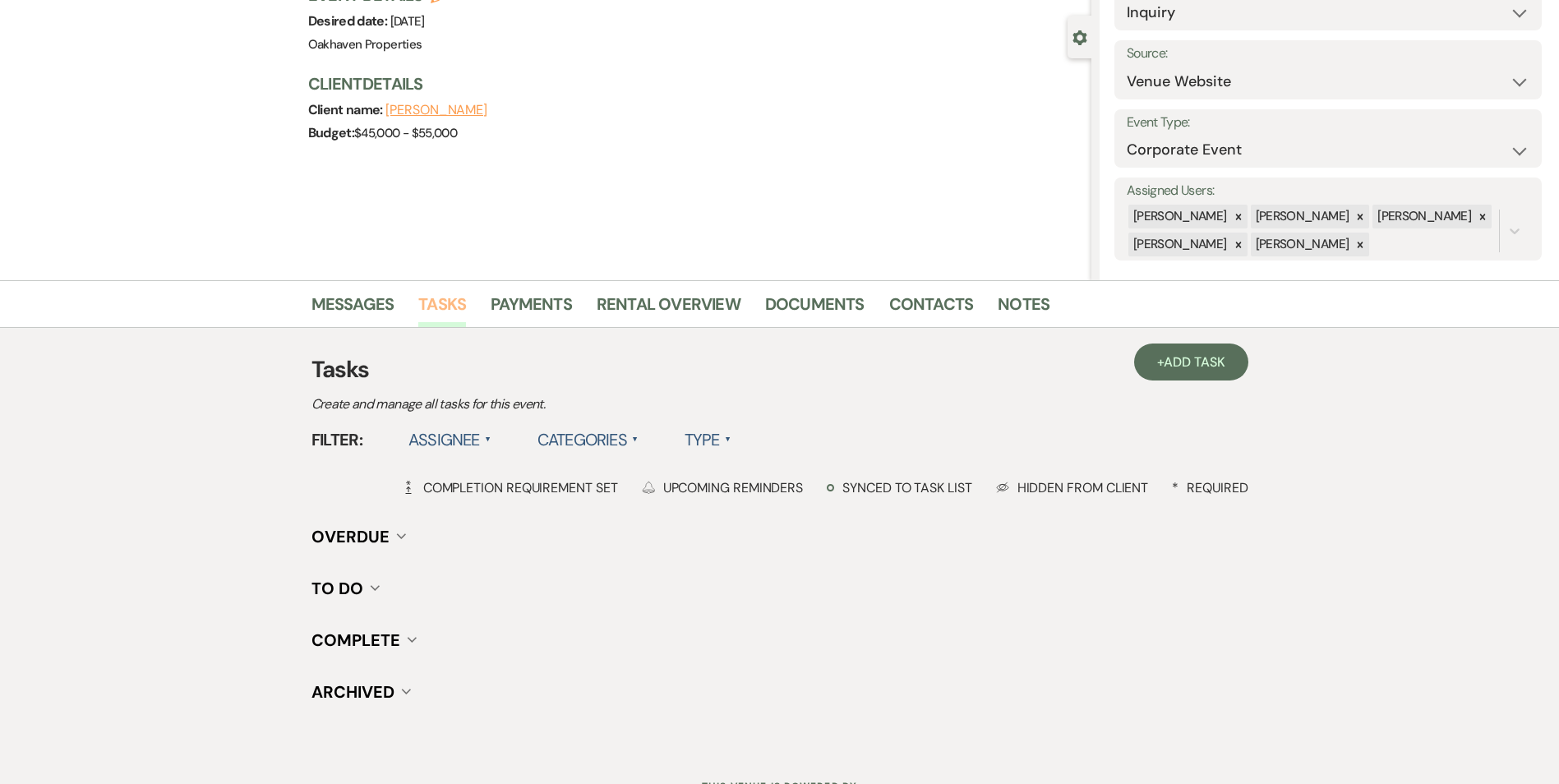
scroll to position [202, 0]
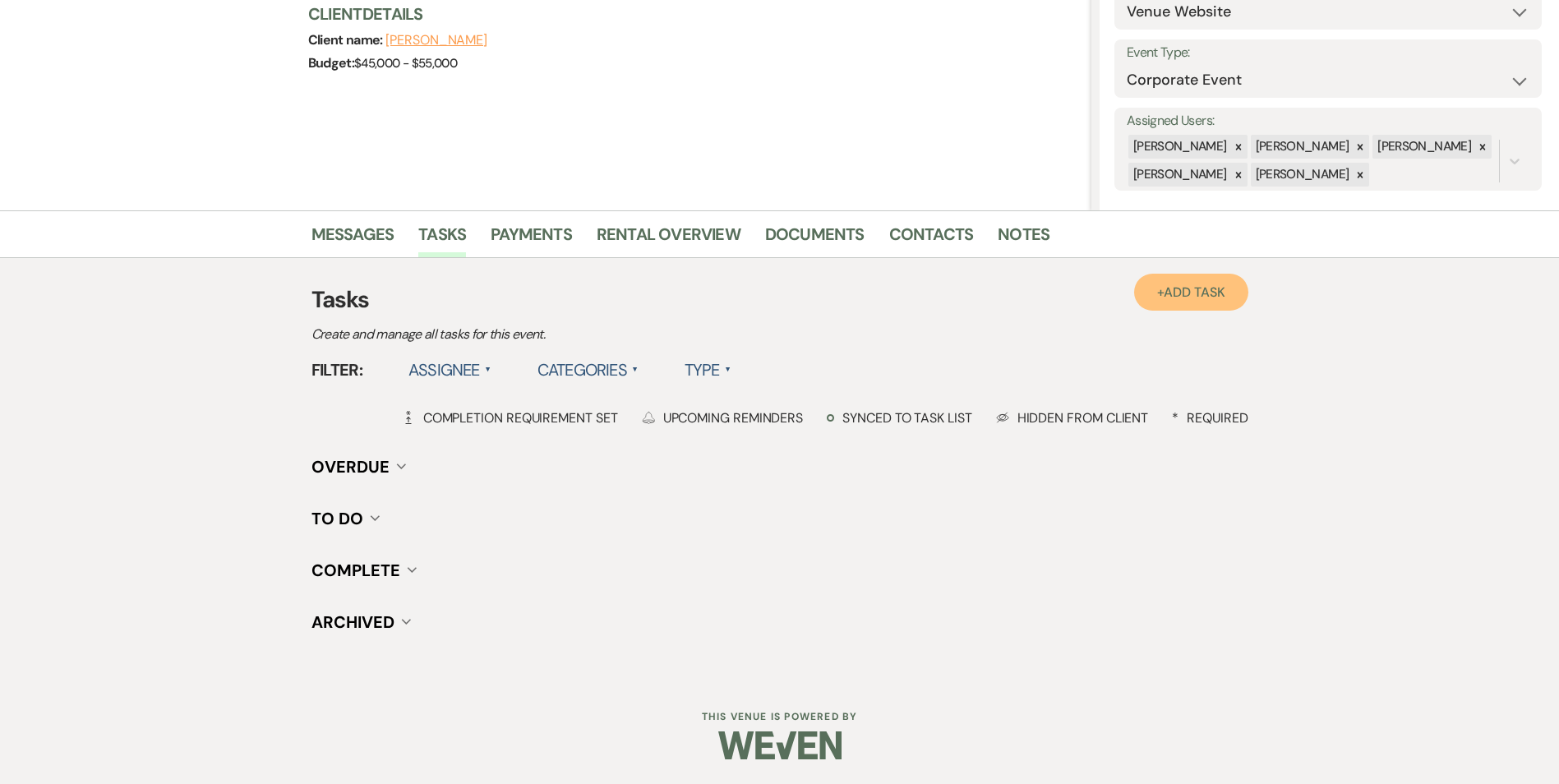
click at [1204, 294] on span "Add Task" at bounding box center [1194, 293] width 60 height 18
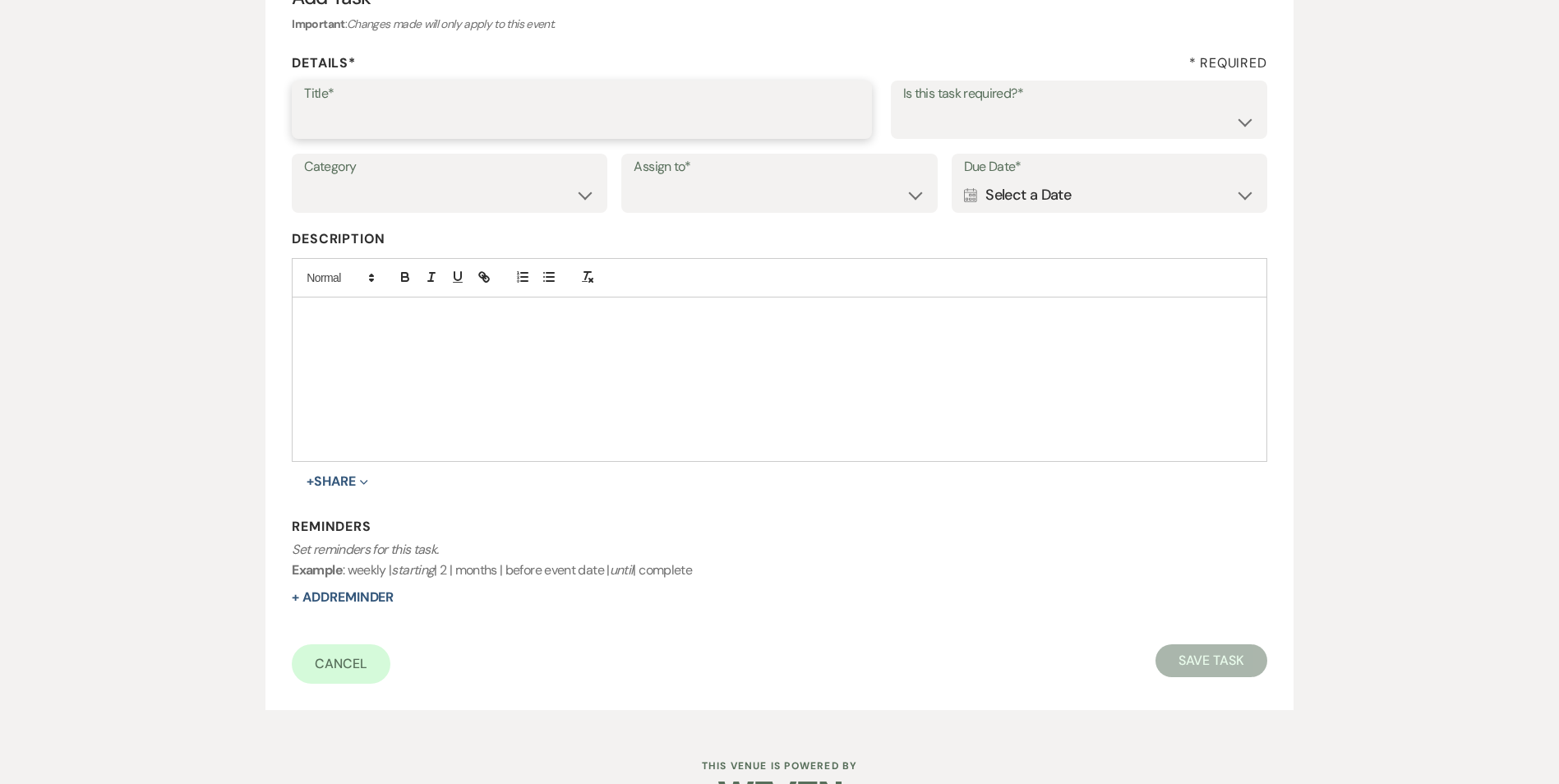
click at [447, 137] on input "Title*" at bounding box center [582, 121] width 556 height 32
type input "2nd follow up call and email"
drag, startPoint x: 942, startPoint y: 119, endPoint x: 941, endPoint y: 133, distance: 14.0
click at [941, 117] on select "Yes No" at bounding box center [1079, 121] width 352 height 32
select select "true"
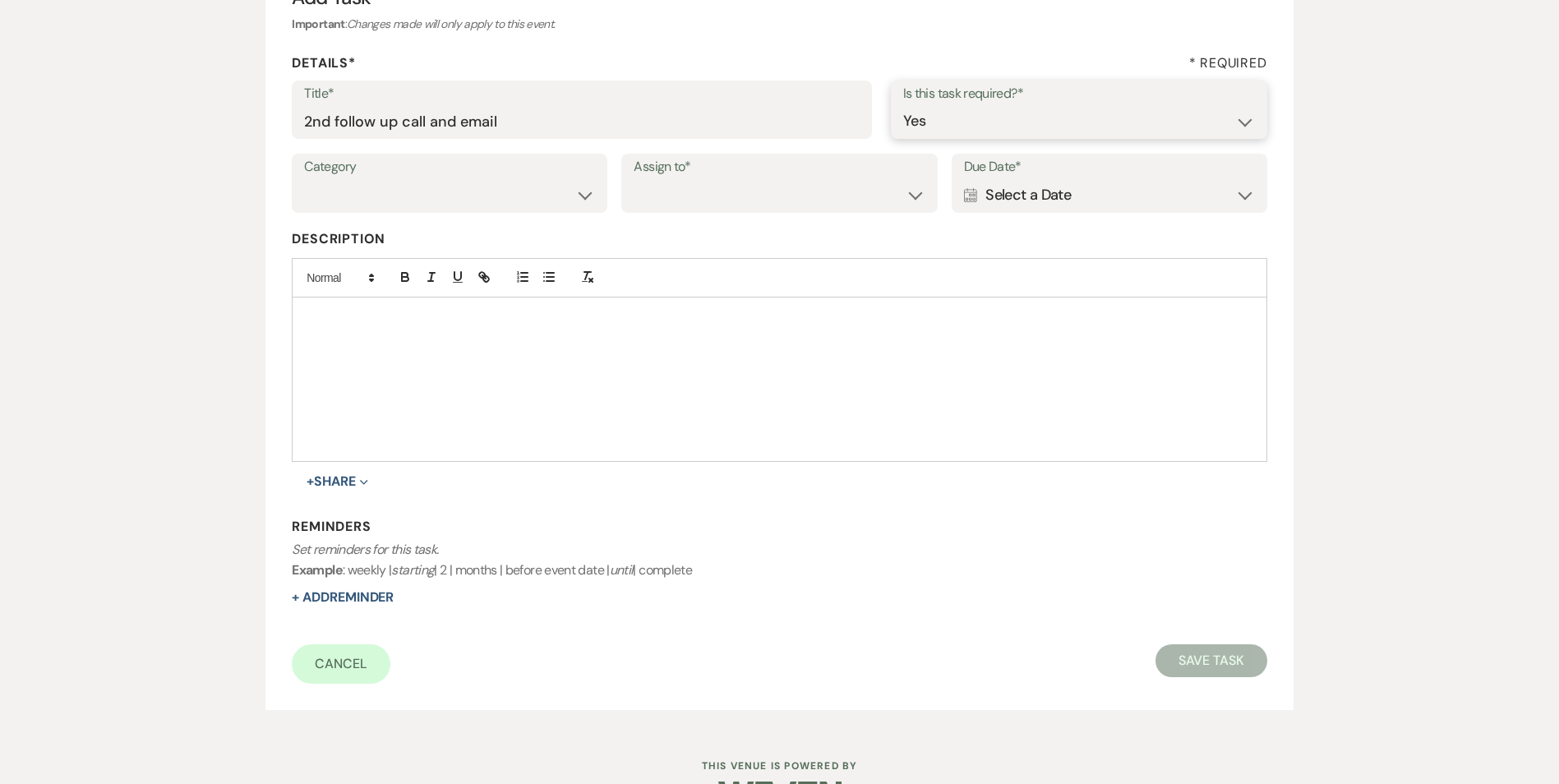
click at [903, 105] on select "Yes No" at bounding box center [1079, 121] width 352 height 32
click at [433, 196] on select "Venue Vendors Guests Details Finalize & Share" at bounding box center [450, 195] width 291 height 32
select select "31"
click at [304, 179] on select "Venue Vendors Guests Details Finalize & Share" at bounding box center [450, 195] width 291 height 32
drag, startPoint x: 737, startPoint y: 162, endPoint x: 723, endPoint y: 198, distance: 38.6
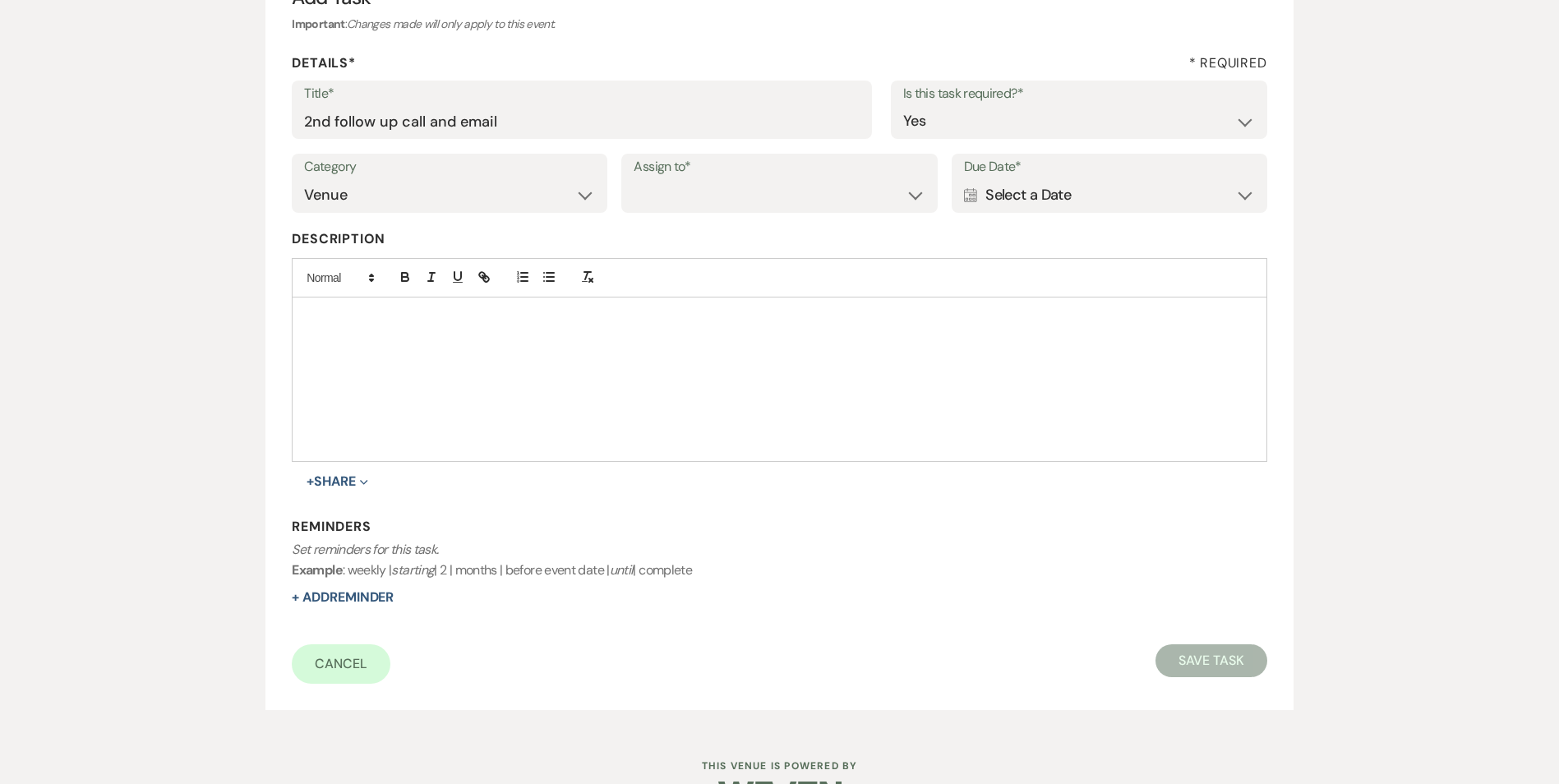
click at [734, 170] on label "Assign to*" at bounding box center [780, 167] width 291 height 23
drag, startPoint x: 723, startPoint y: 198, endPoint x: 719, endPoint y: 211, distance: 13.6
click at [723, 198] on select "Venue Client" at bounding box center [780, 195] width 291 height 32
select select "venueHost"
click at [634, 179] on select "Venue Client" at bounding box center [780, 195] width 291 height 32
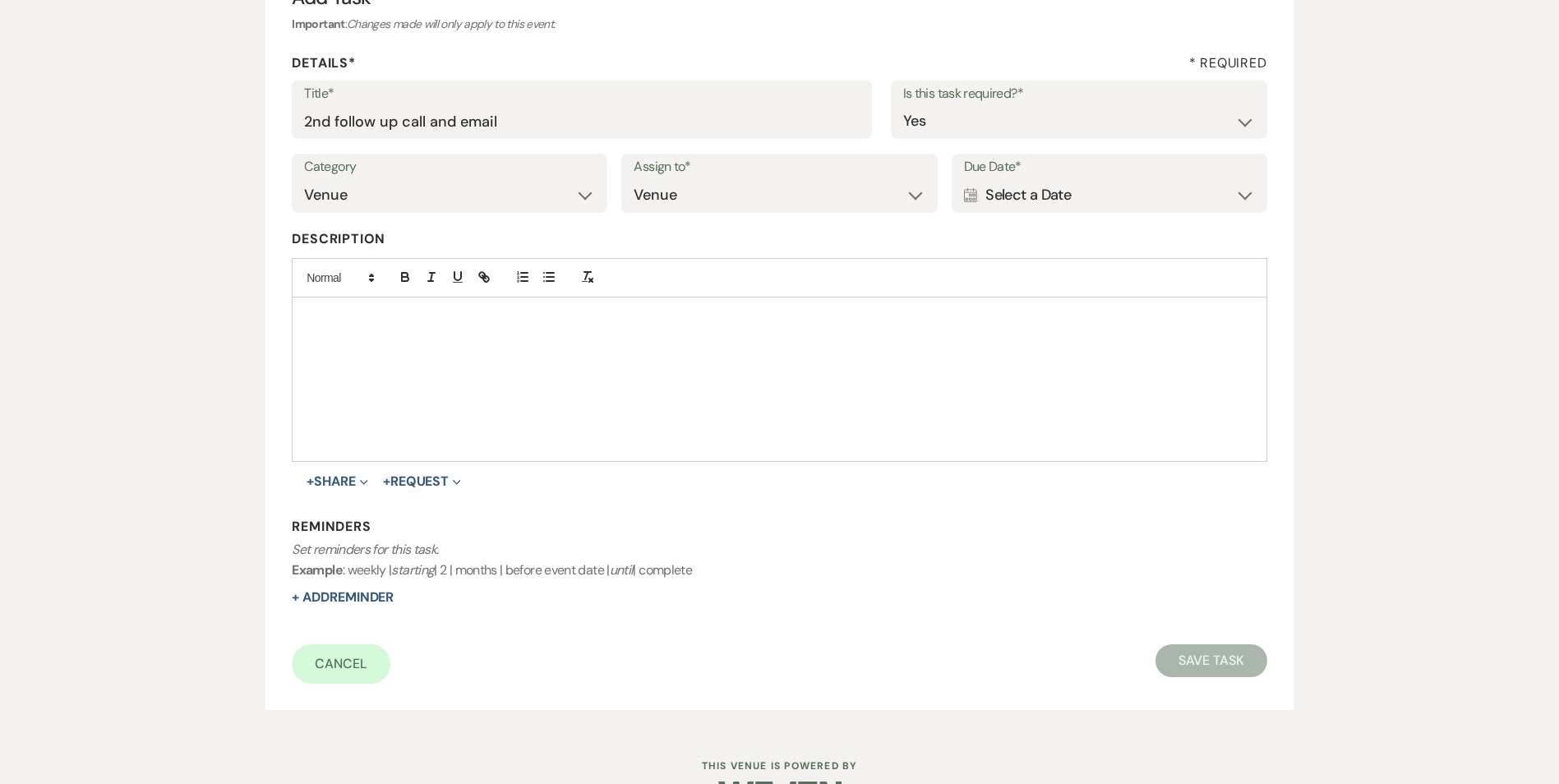
click at [1031, 191] on div "Calendar Select a Date Expand" at bounding box center [1109, 195] width 291 height 32
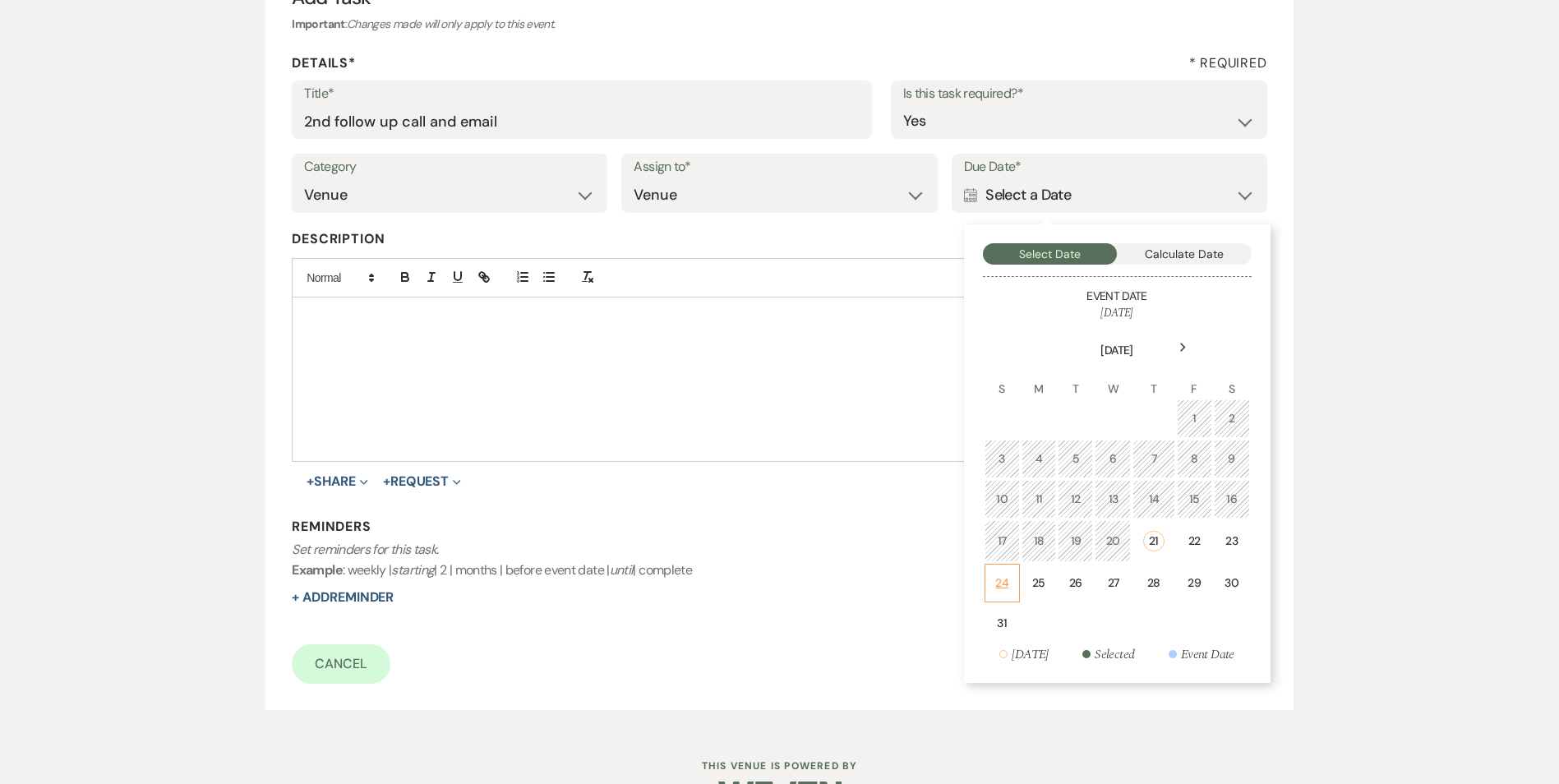
click at [1004, 575] on div "24" at bounding box center [1002, 583] width 14 height 18
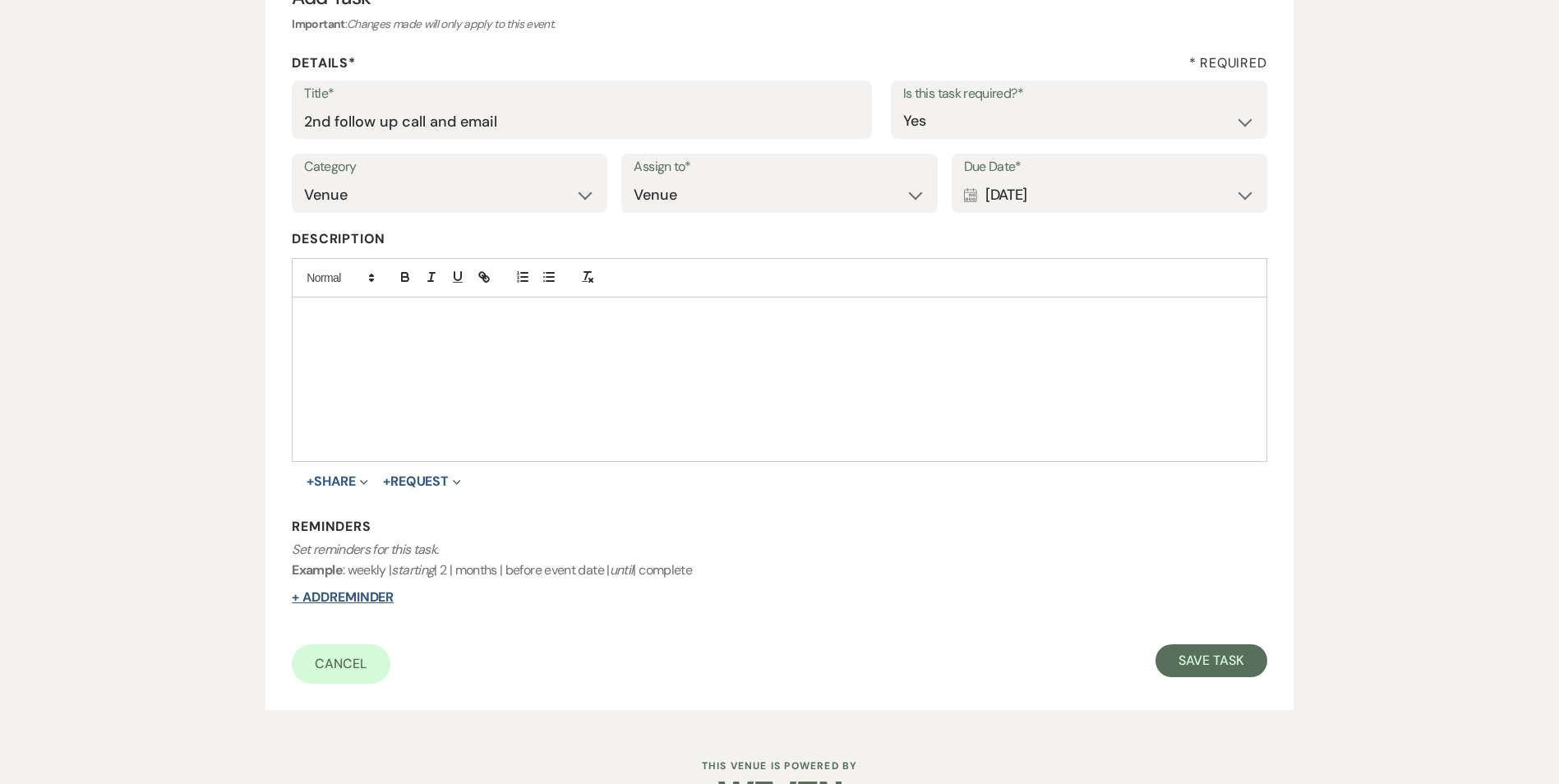
click at [321, 603] on button "+ Add Reminder" at bounding box center [342, 597] width 101 height 13
select select "host"
select select "days"
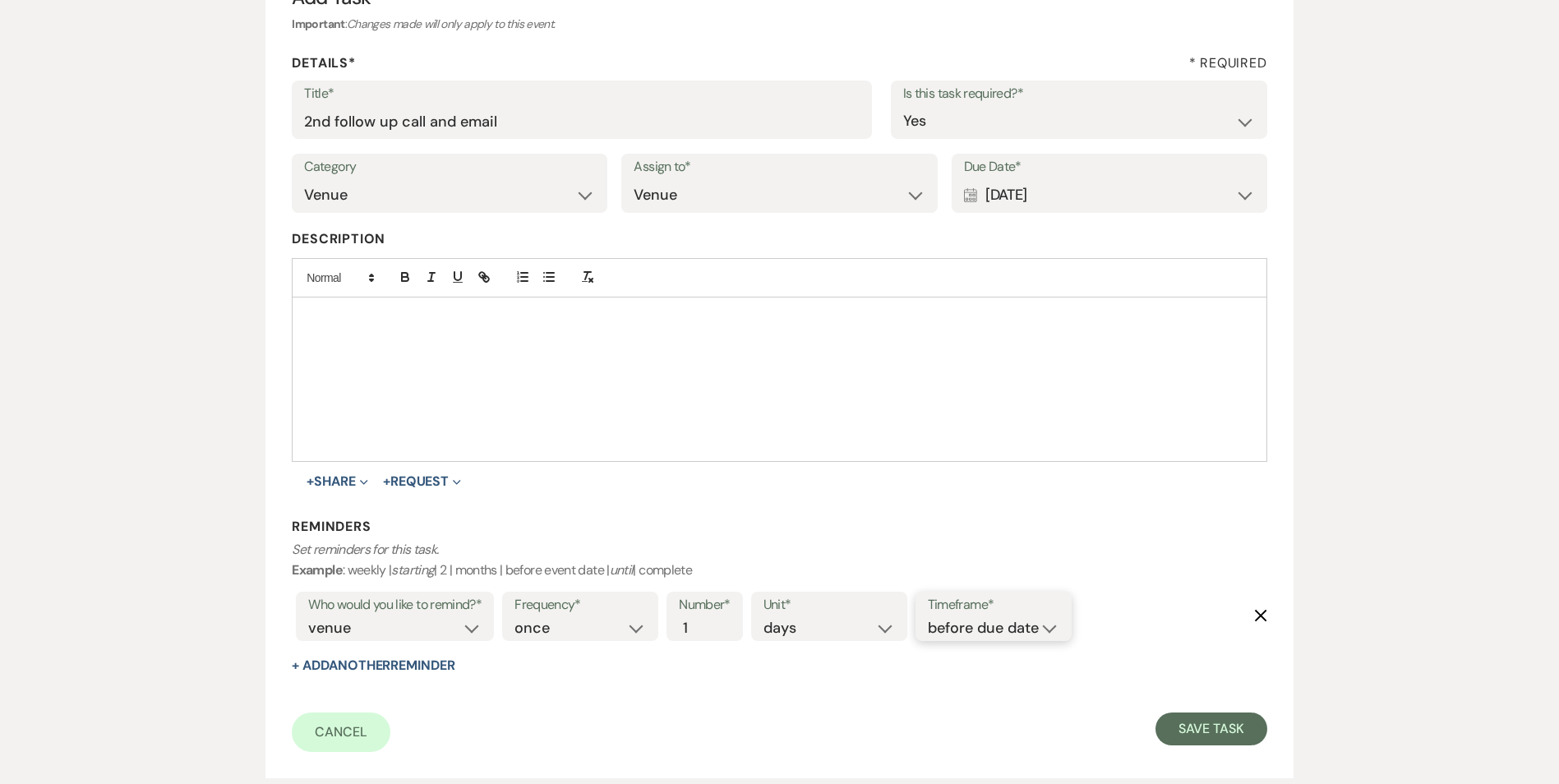
click at [1025, 629] on select "before due date after due date on due date on custom date" at bounding box center [993, 628] width 132 height 22
select select "onDueDate"
click at [928, 617] on select "before due date after due date on due date on custom date" at bounding box center [993, 628] width 132 height 22
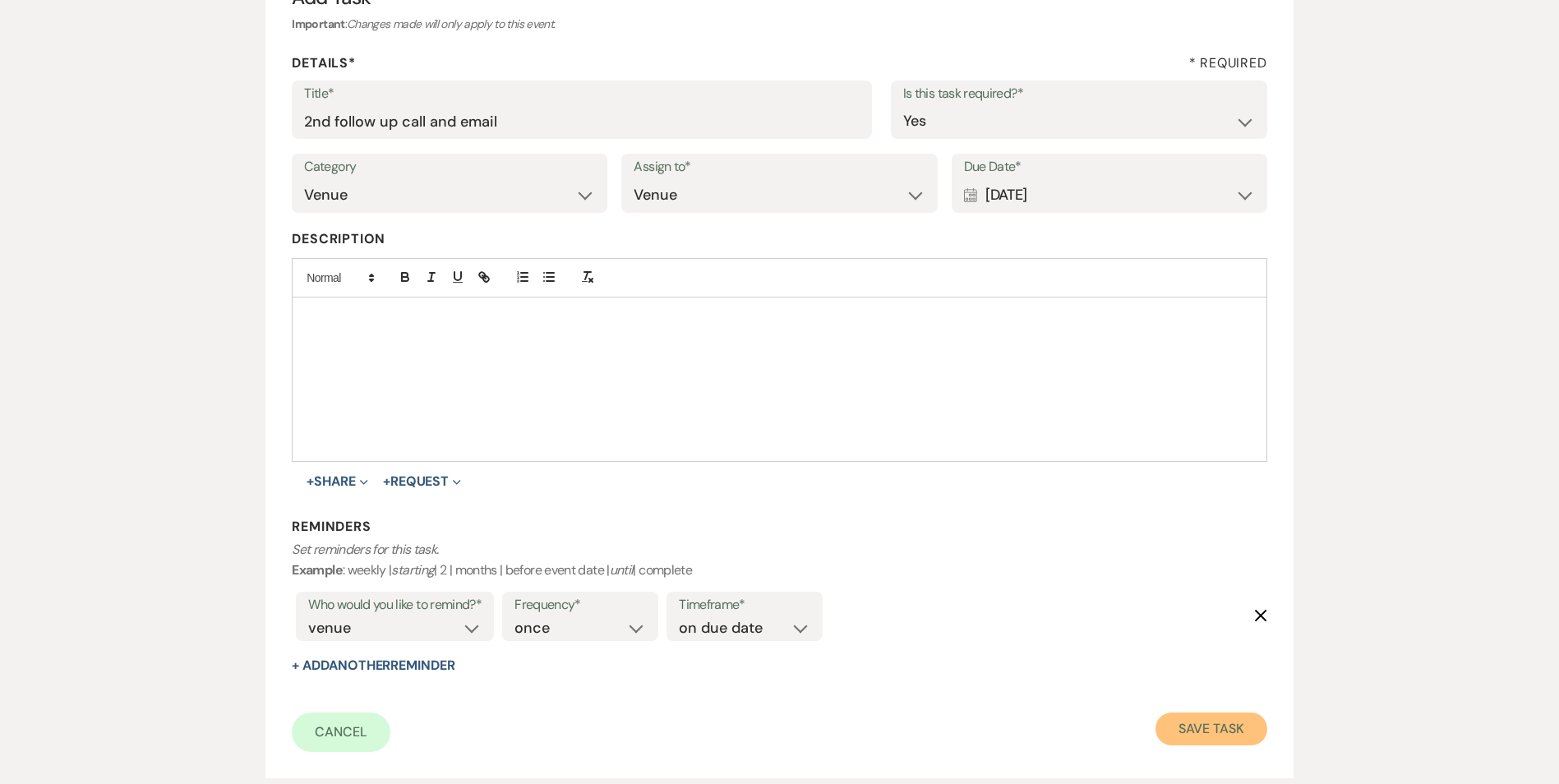
click at [1181, 724] on button "Save Task" at bounding box center [1212, 729] width 111 height 33
select select "5"
select select "9"
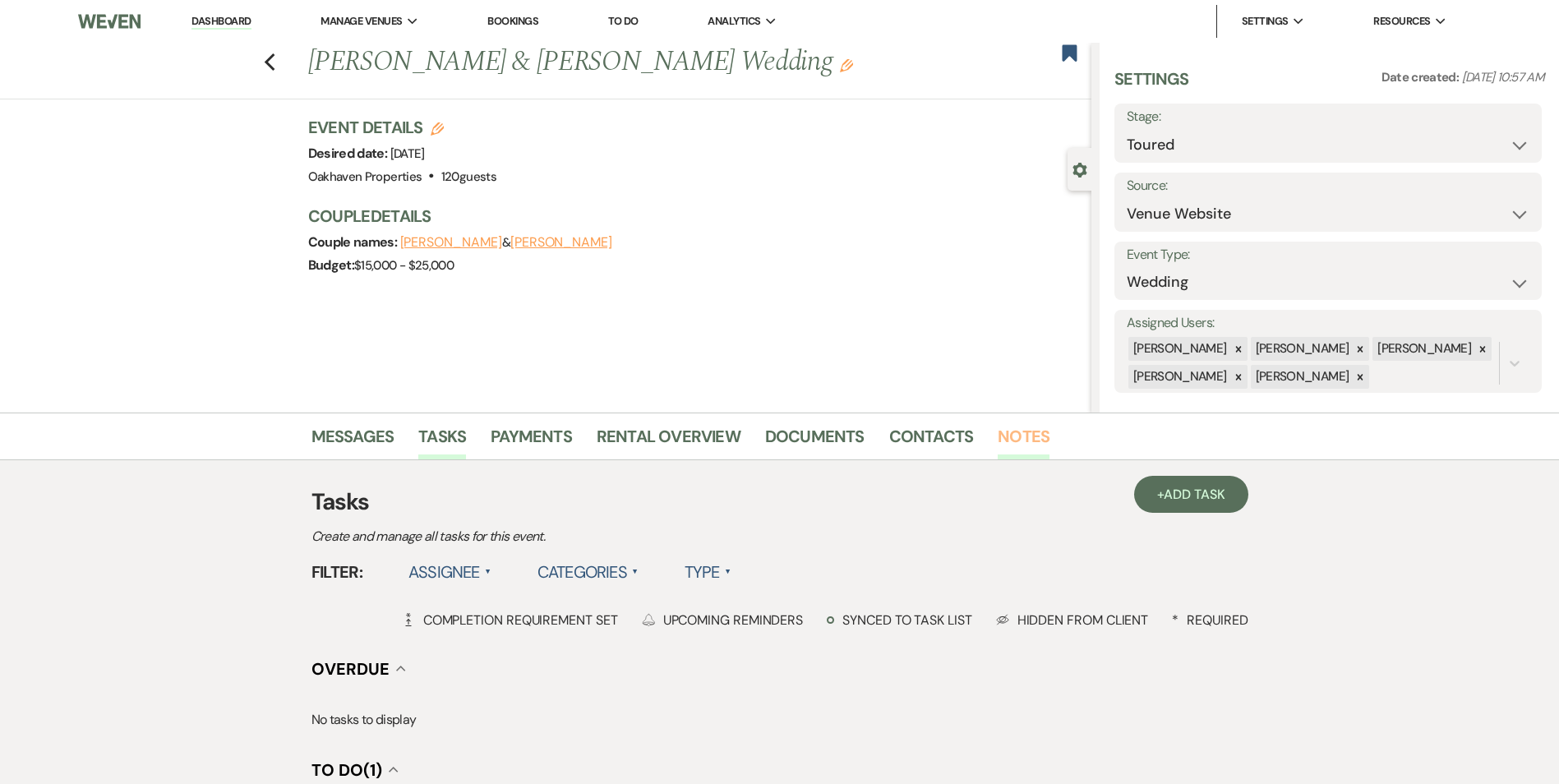
click at [1000, 446] on link "Notes" at bounding box center [1023, 441] width 52 height 36
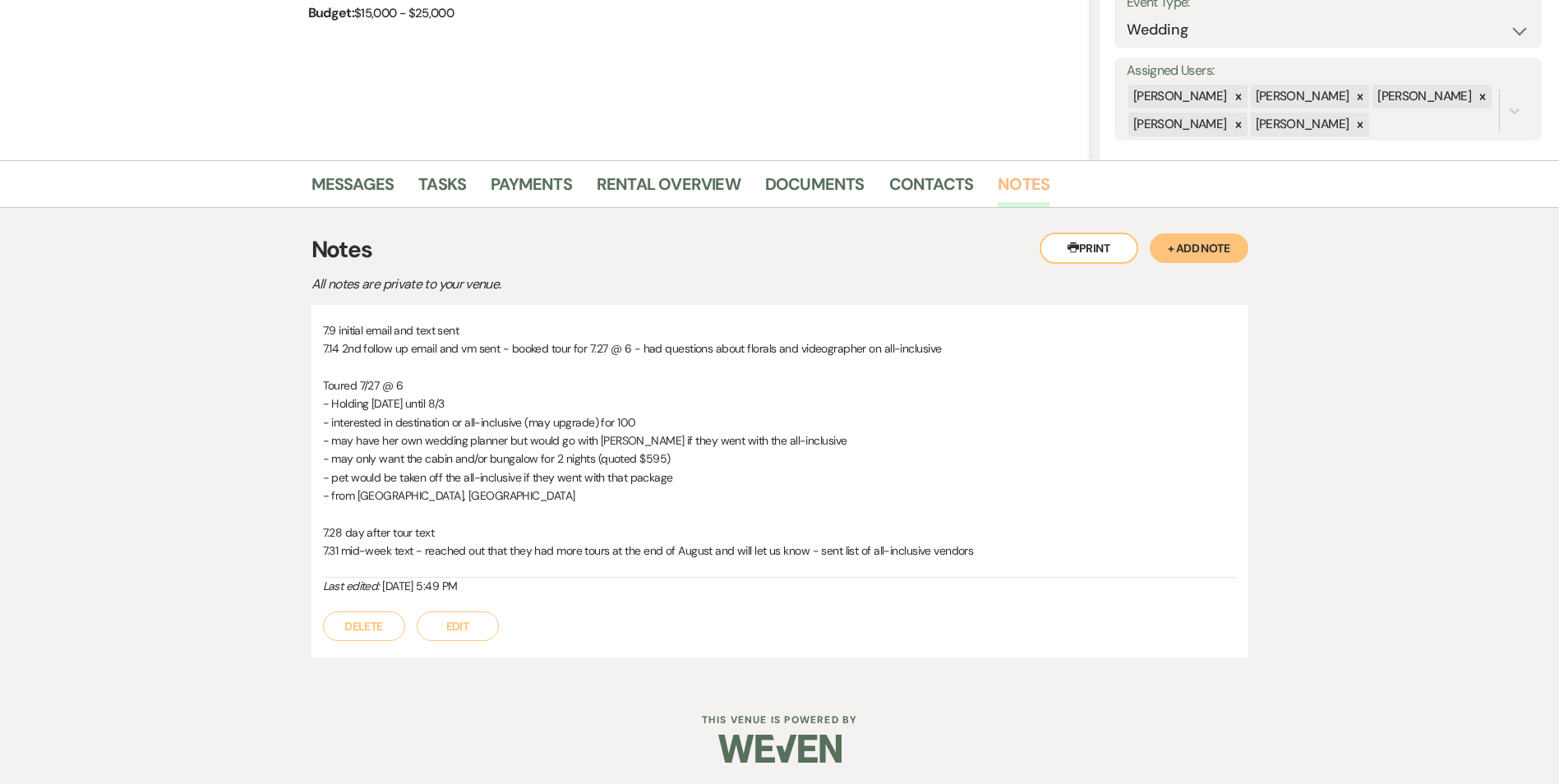
scroll to position [255, 0]
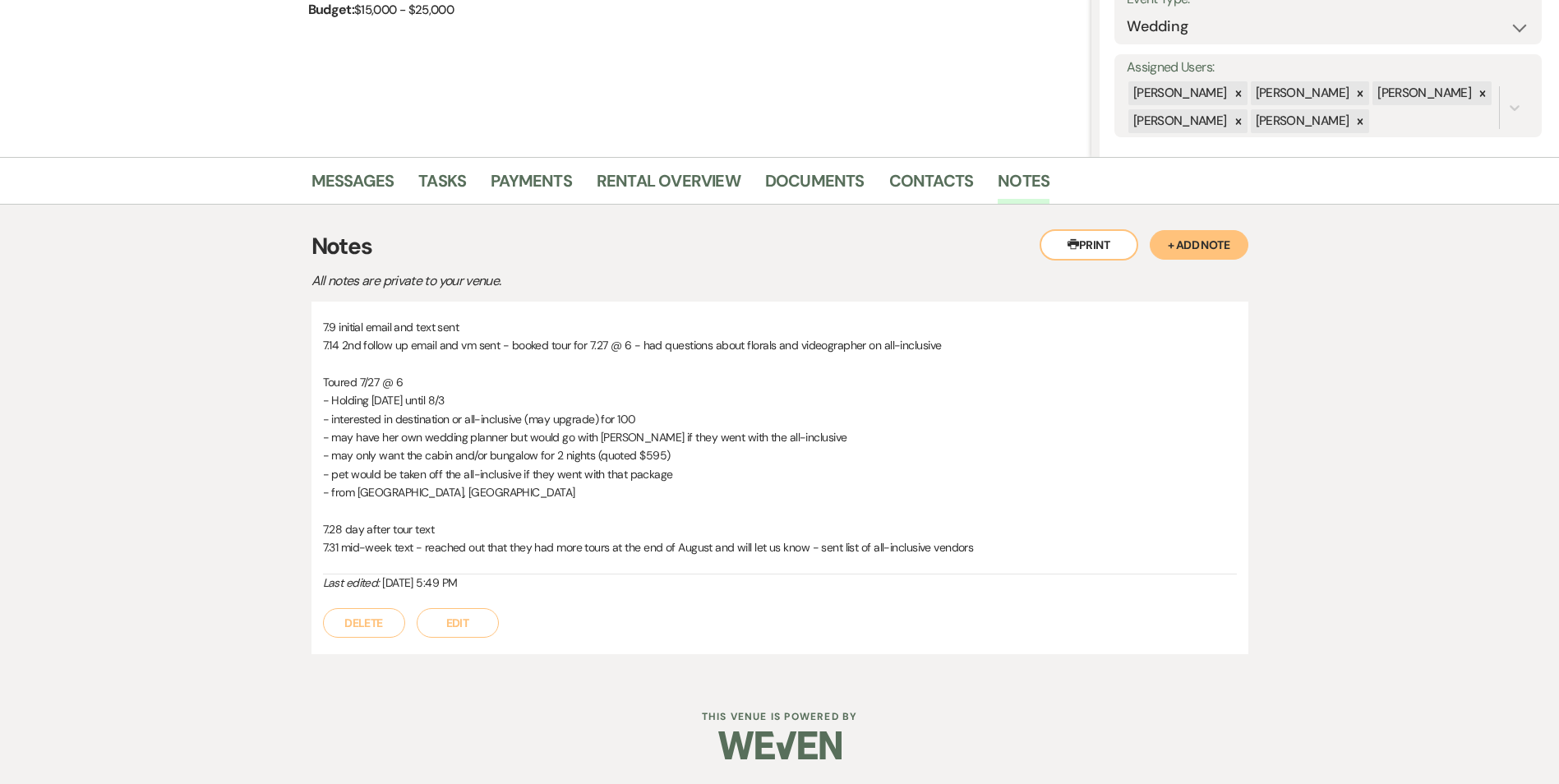
click at [475, 631] on button "Edit" at bounding box center [458, 623] width 82 height 29
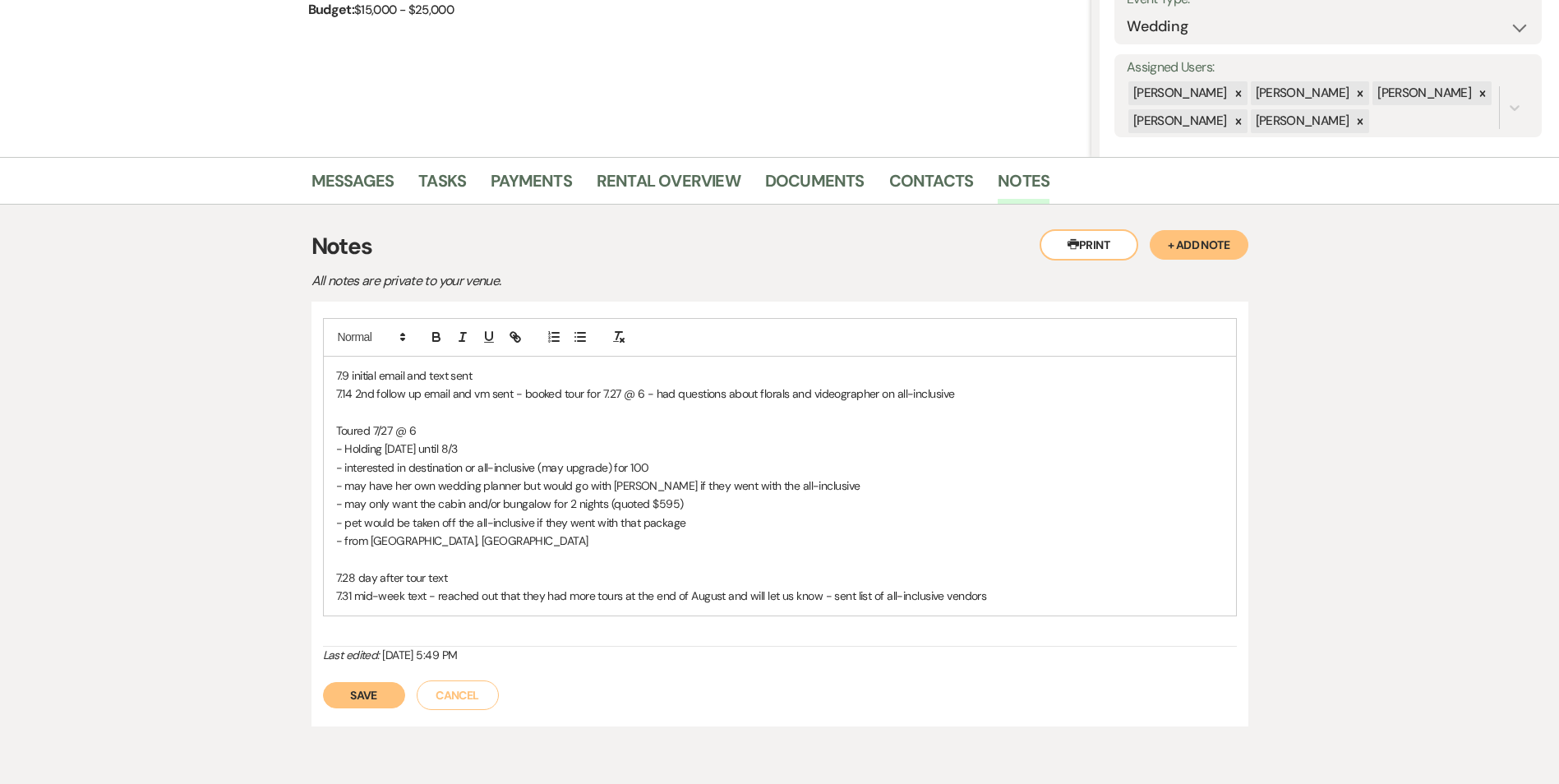
click at [1058, 603] on p "7.31 mid-week text - reached out that they had more tours at the end of August …" at bounding box center [780, 596] width 888 height 19
click at [354, 706] on button "Save" at bounding box center [364, 713] width 82 height 26
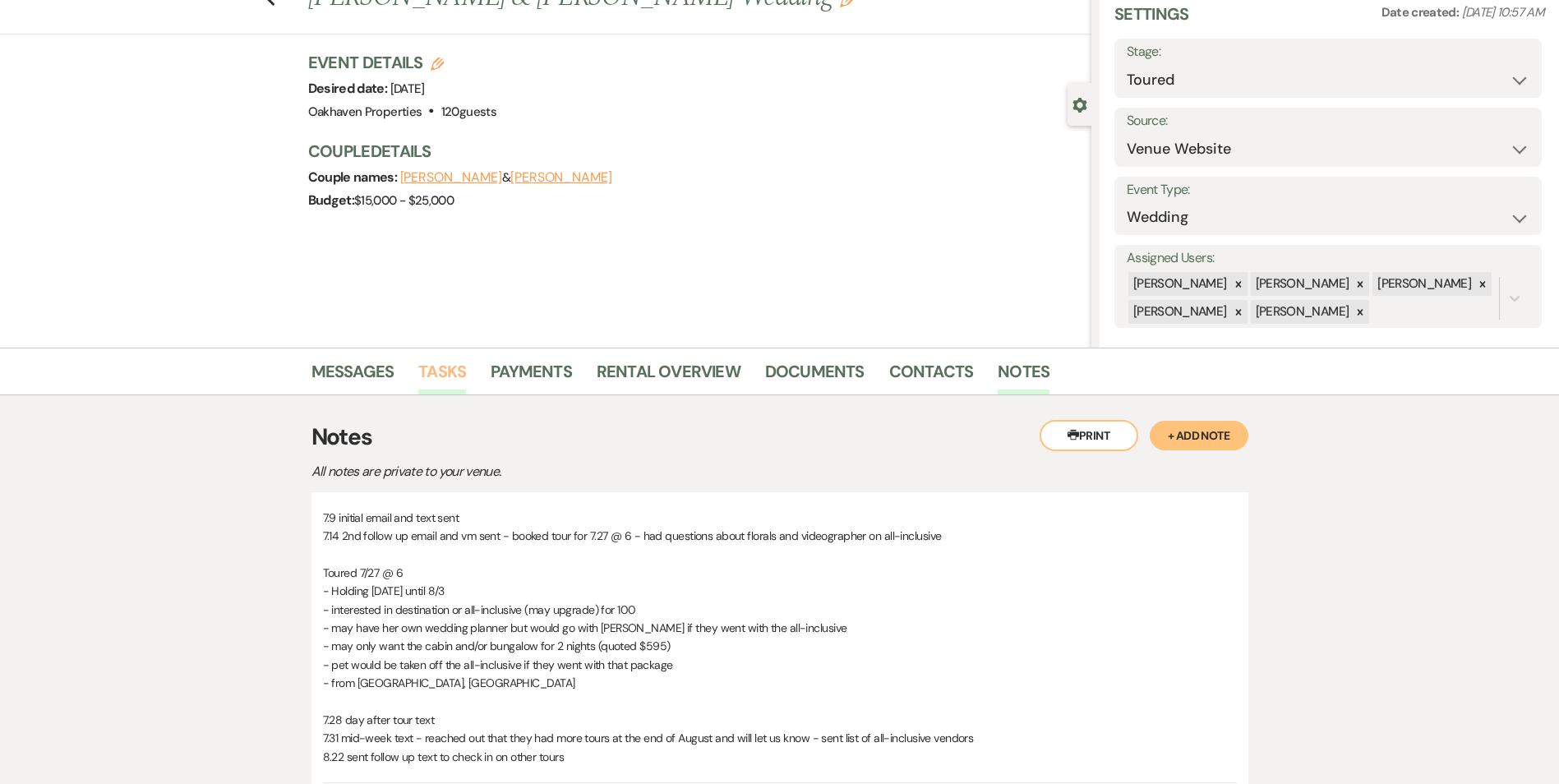
scroll to position [0, 0]
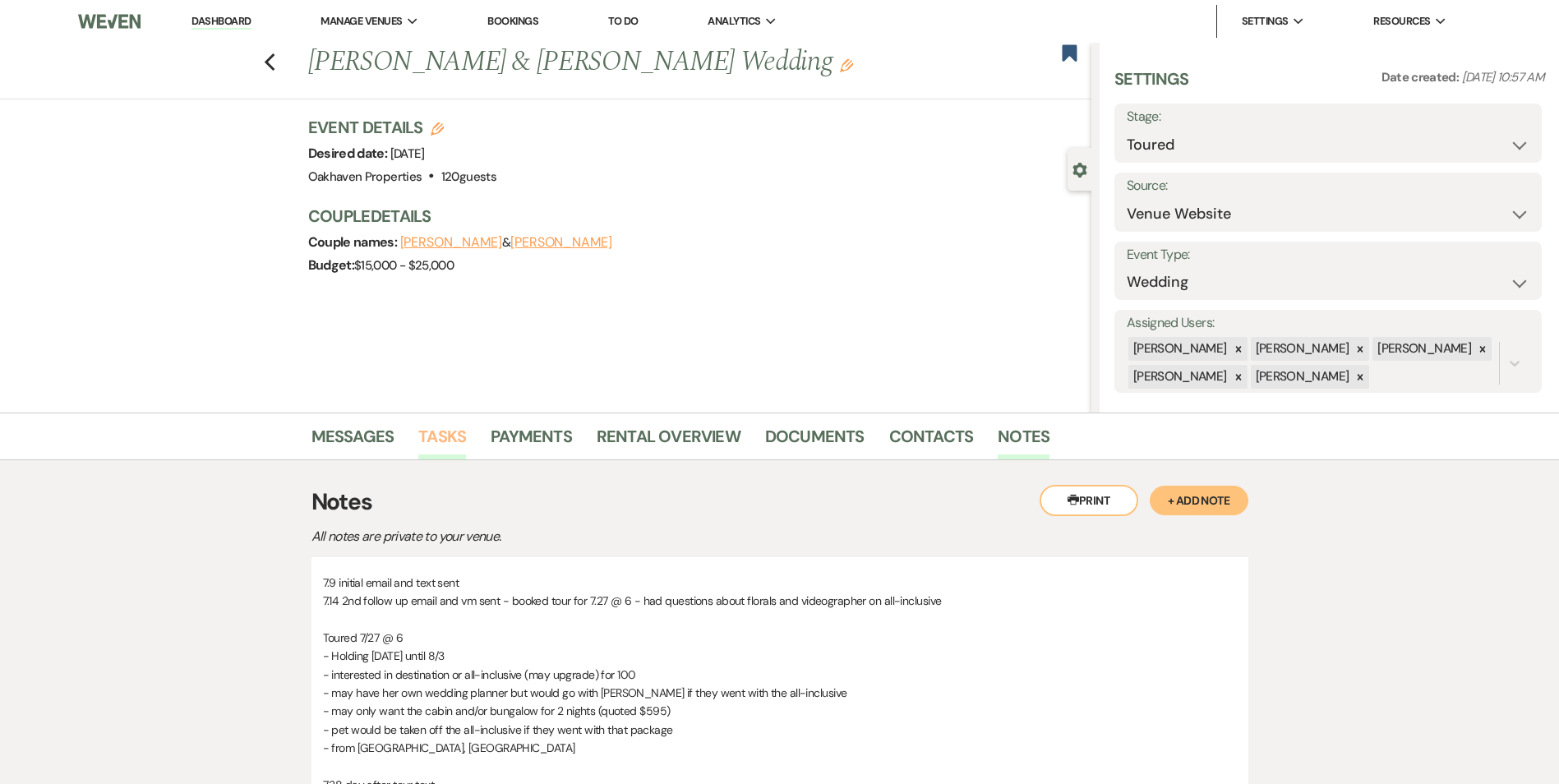
click at [430, 441] on link "Tasks" at bounding box center [442, 441] width 48 height 36
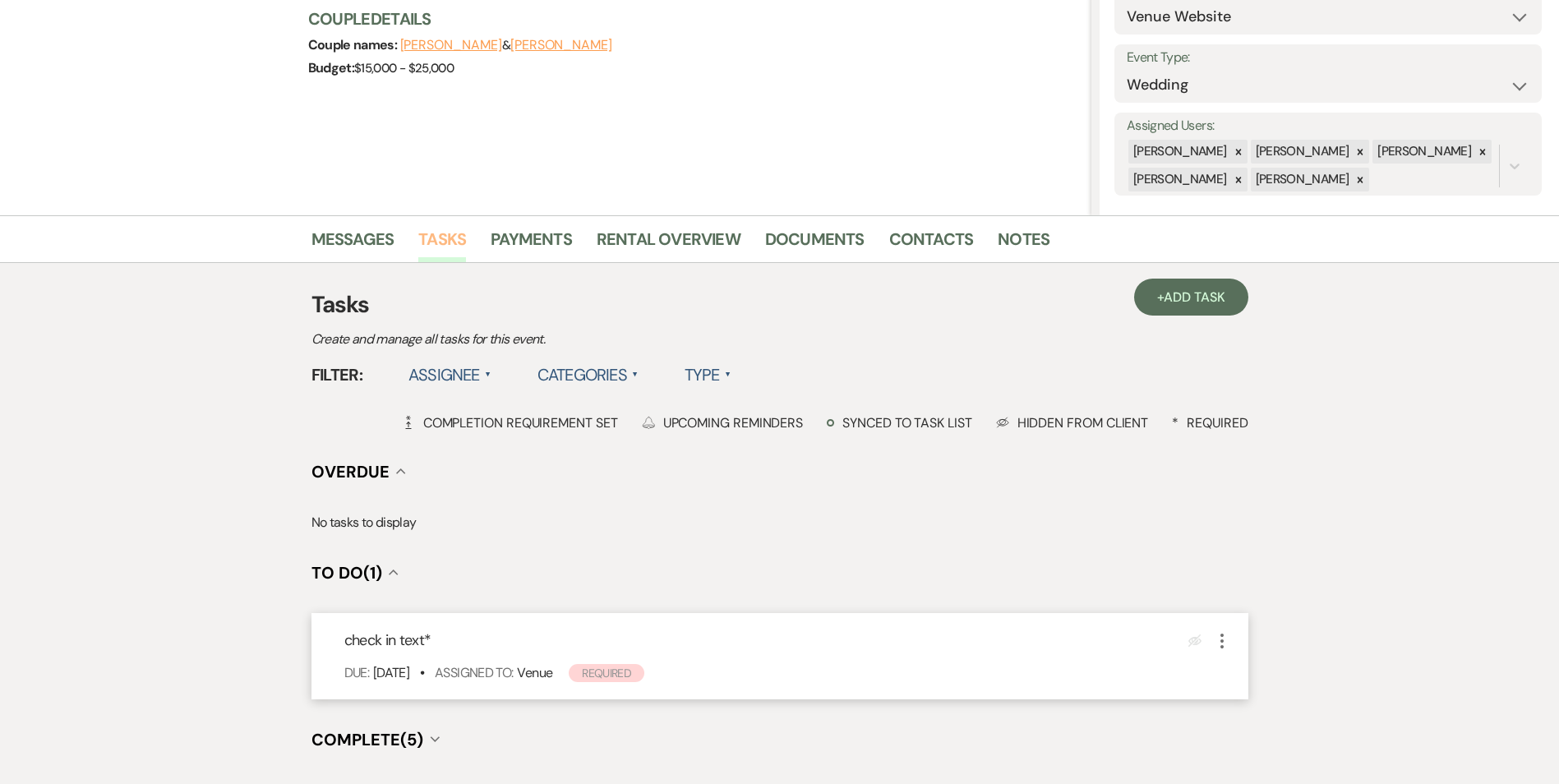
scroll to position [368, 0]
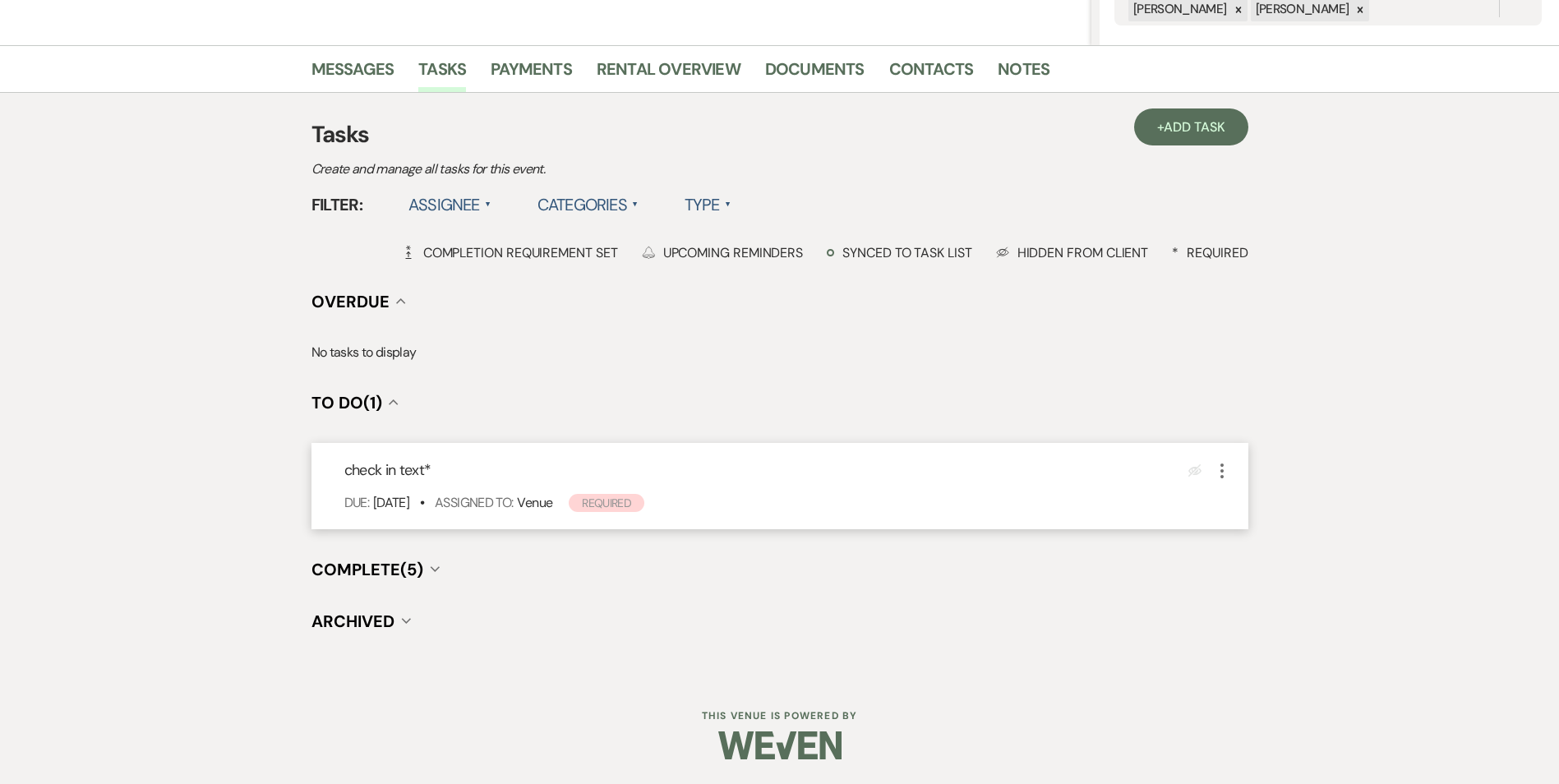
click at [1219, 464] on icon "More" at bounding box center [1222, 471] width 20 height 20
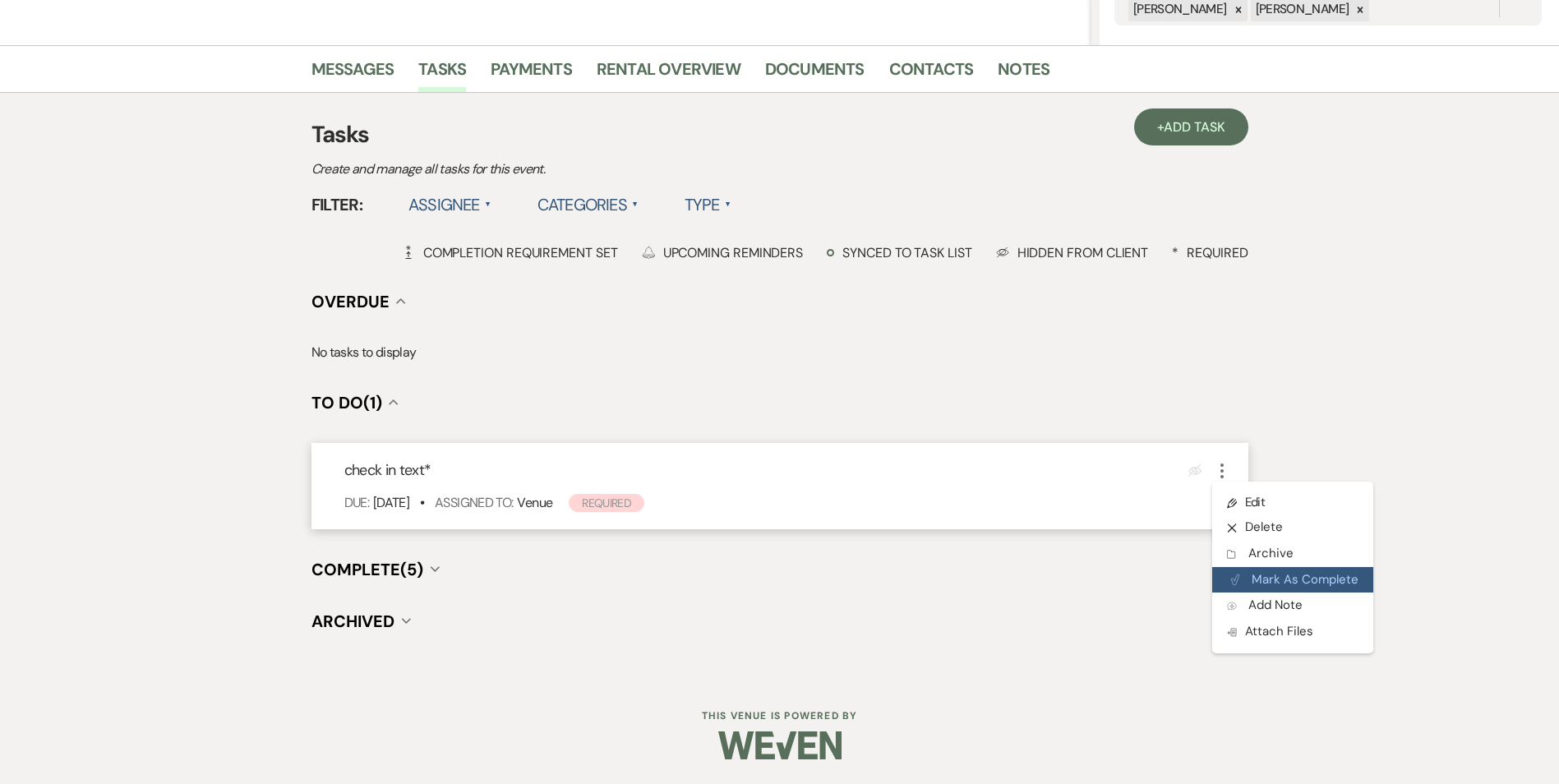
click at [1293, 587] on button "Plan Portal Link Mark As Complete" at bounding box center [1293, 579] width 161 height 26
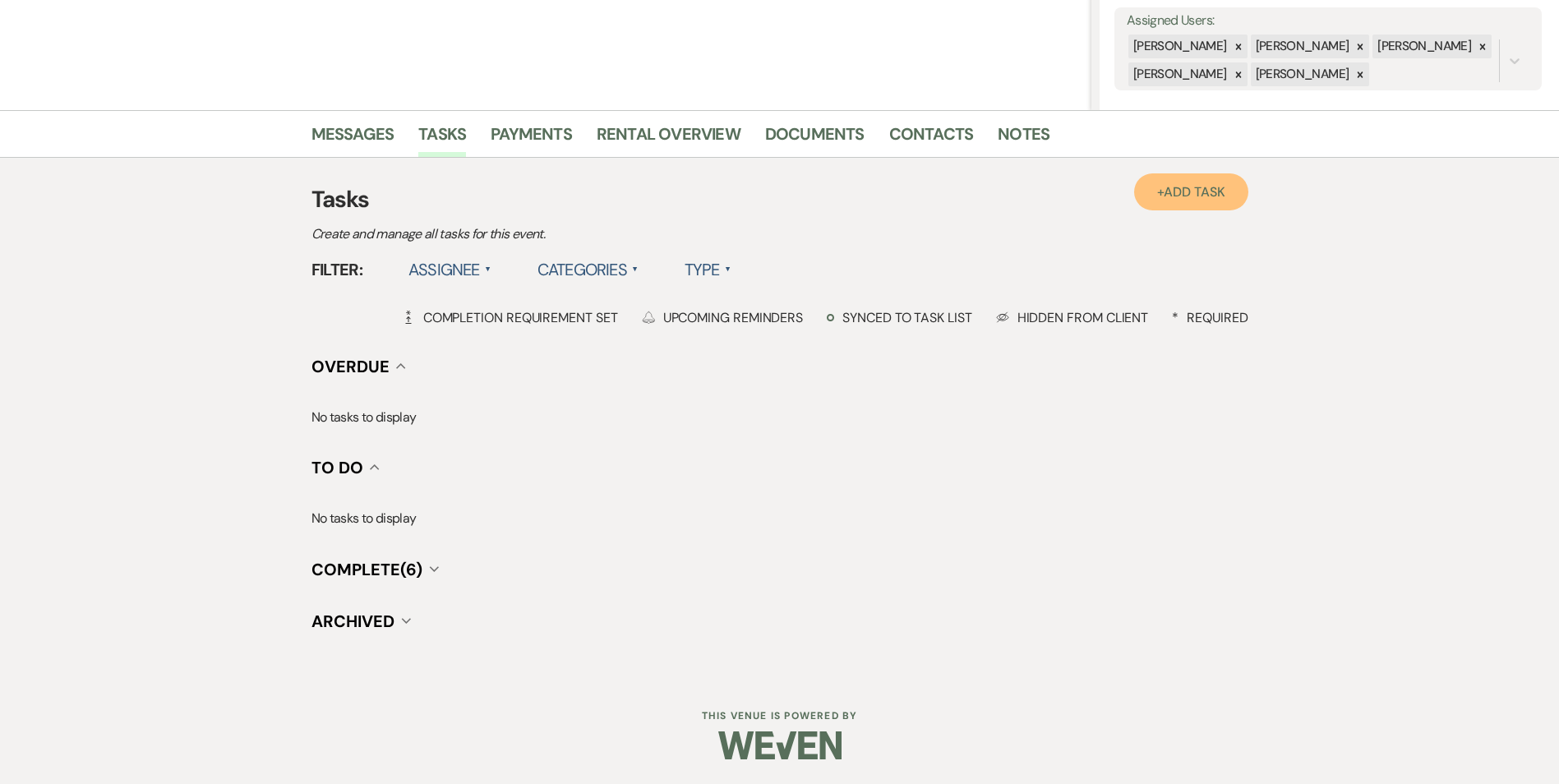
click at [1152, 181] on link "+ Add Task" at bounding box center [1191, 192] width 113 height 37
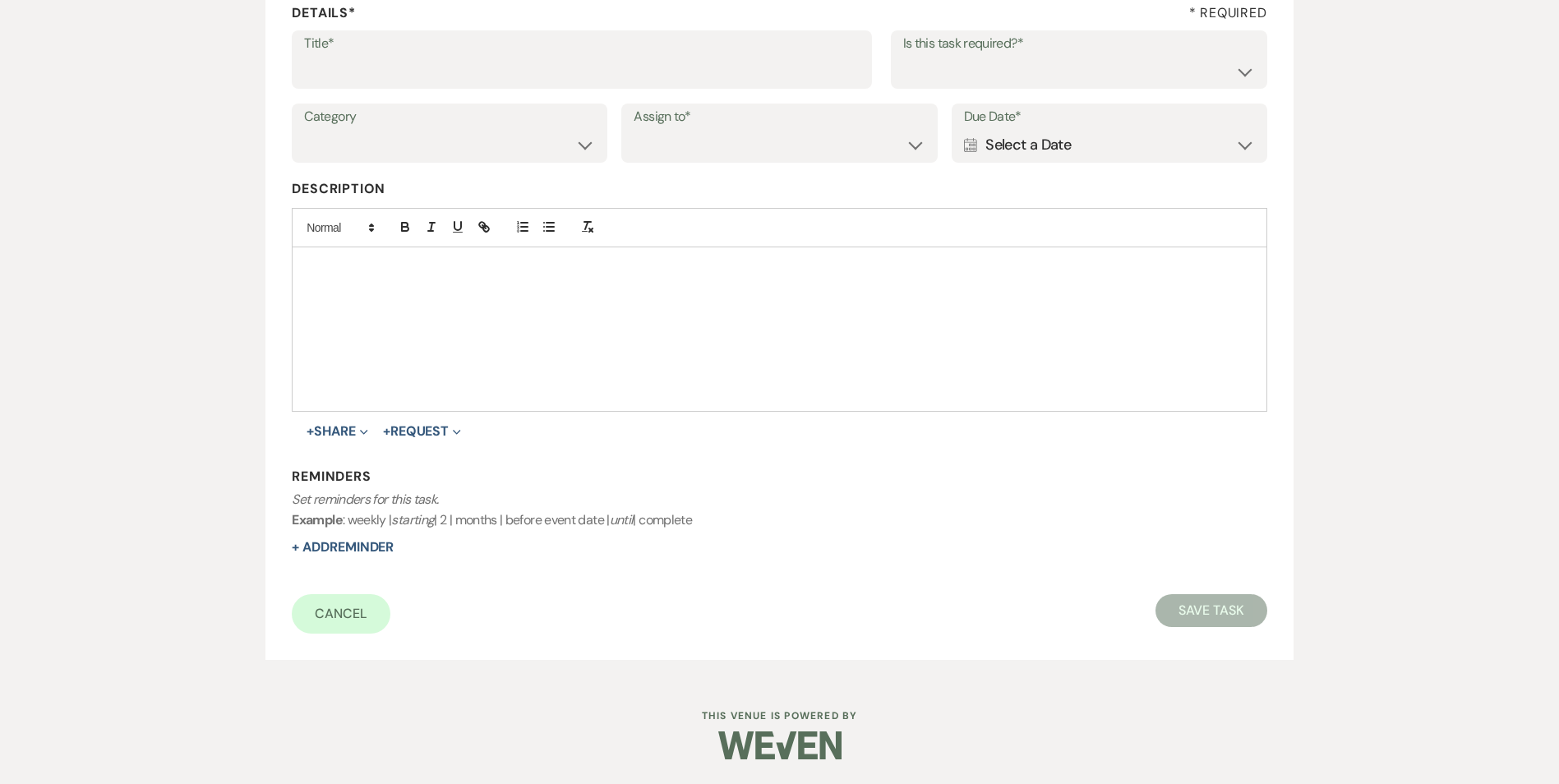
scroll to position [253, 0]
click at [394, 70] on input "Title*" at bounding box center [582, 70] width 556 height 32
type input "another follow up"
click at [984, 60] on select "Yes No" at bounding box center [1079, 70] width 352 height 32
select select "true"
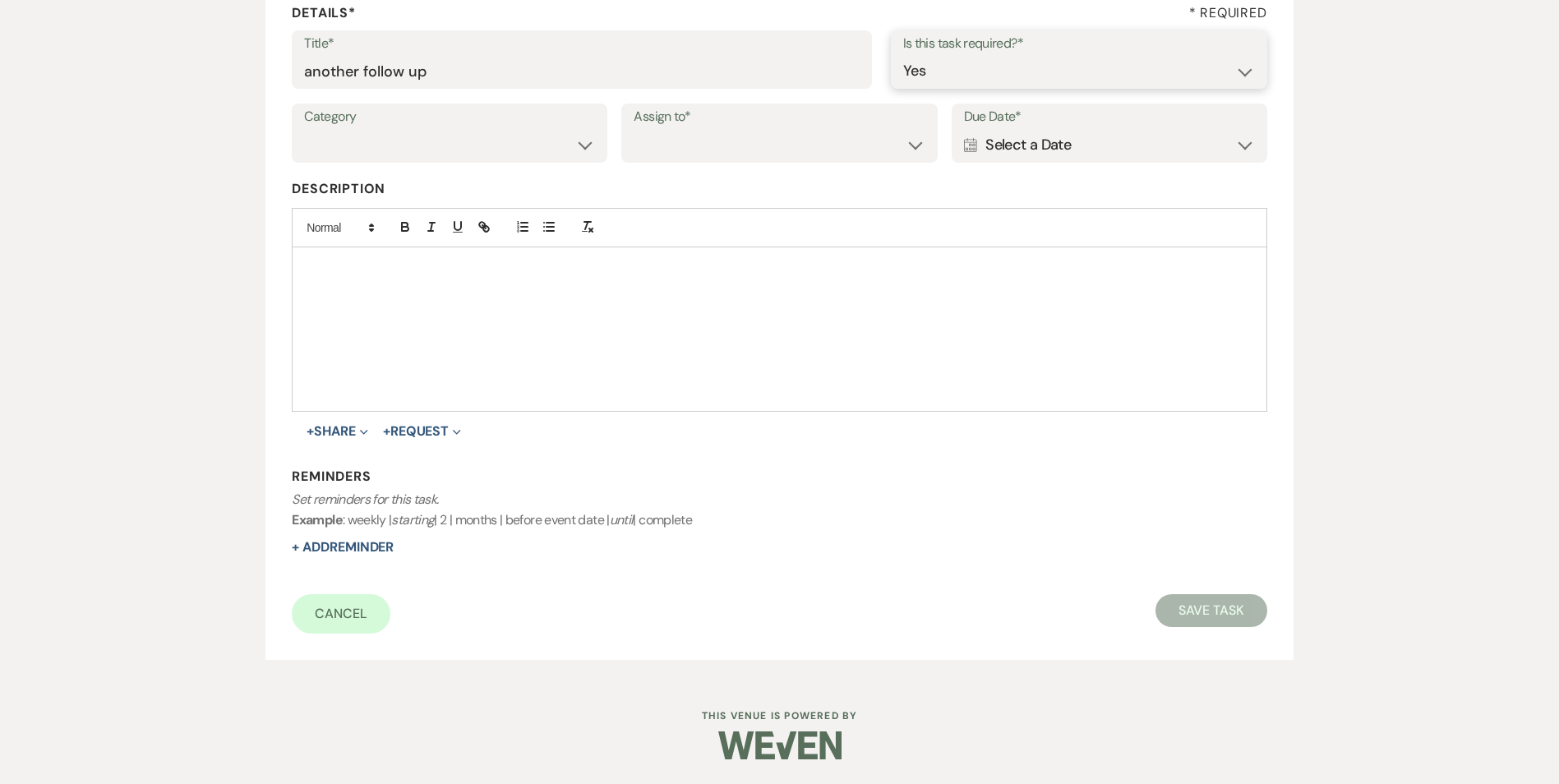
click at [903, 55] on select "Yes No" at bounding box center [1079, 70] width 352 height 32
drag, startPoint x: 371, startPoint y: 153, endPoint x: 374, endPoint y: 164, distance: 11.4
click at [372, 154] on select "Venue Vendors Guests Details Finalize & Share" at bounding box center [450, 144] width 291 height 32
select select "31"
click at [304, 129] on select "Venue Vendors Guests Details Finalize & Share" at bounding box center [450, 144] width 291 height 32
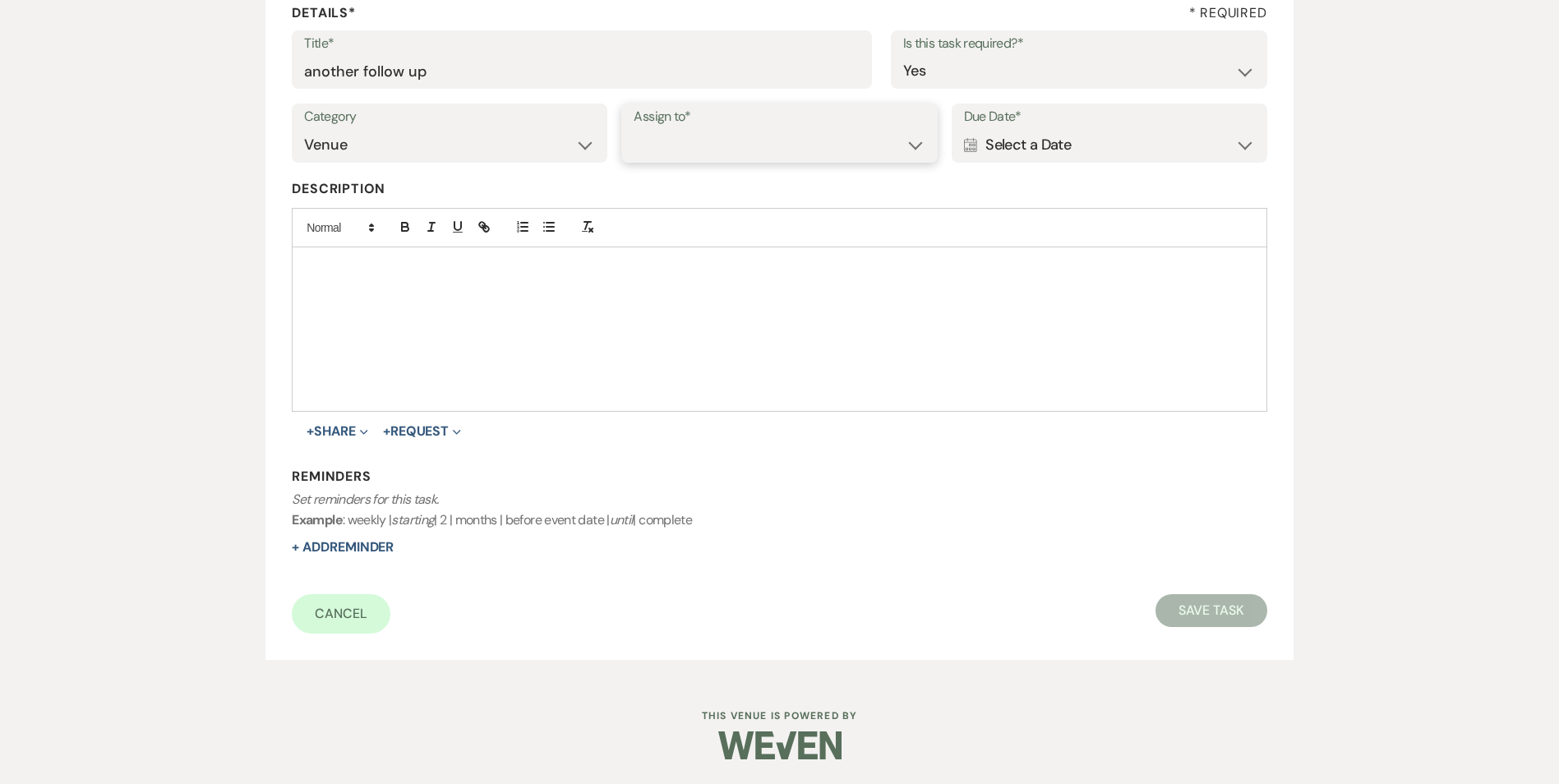
drag, startPoint x: 671, startPoint y: 147, endPoint x: 700, endPoint y: 163, distance: 33.1
click at [671, 148] on select "Venue Client" at bounding box center [780, 144] width 291 height 32
select select "venueHost"
click at [634, 129] on select "Venue Client" at bounding box center [780, 144] width 291 height 32
click at [1090, 145] on div "Calendar Select a Date Expand" at bounding box center [1109, 144] width 291 height 32
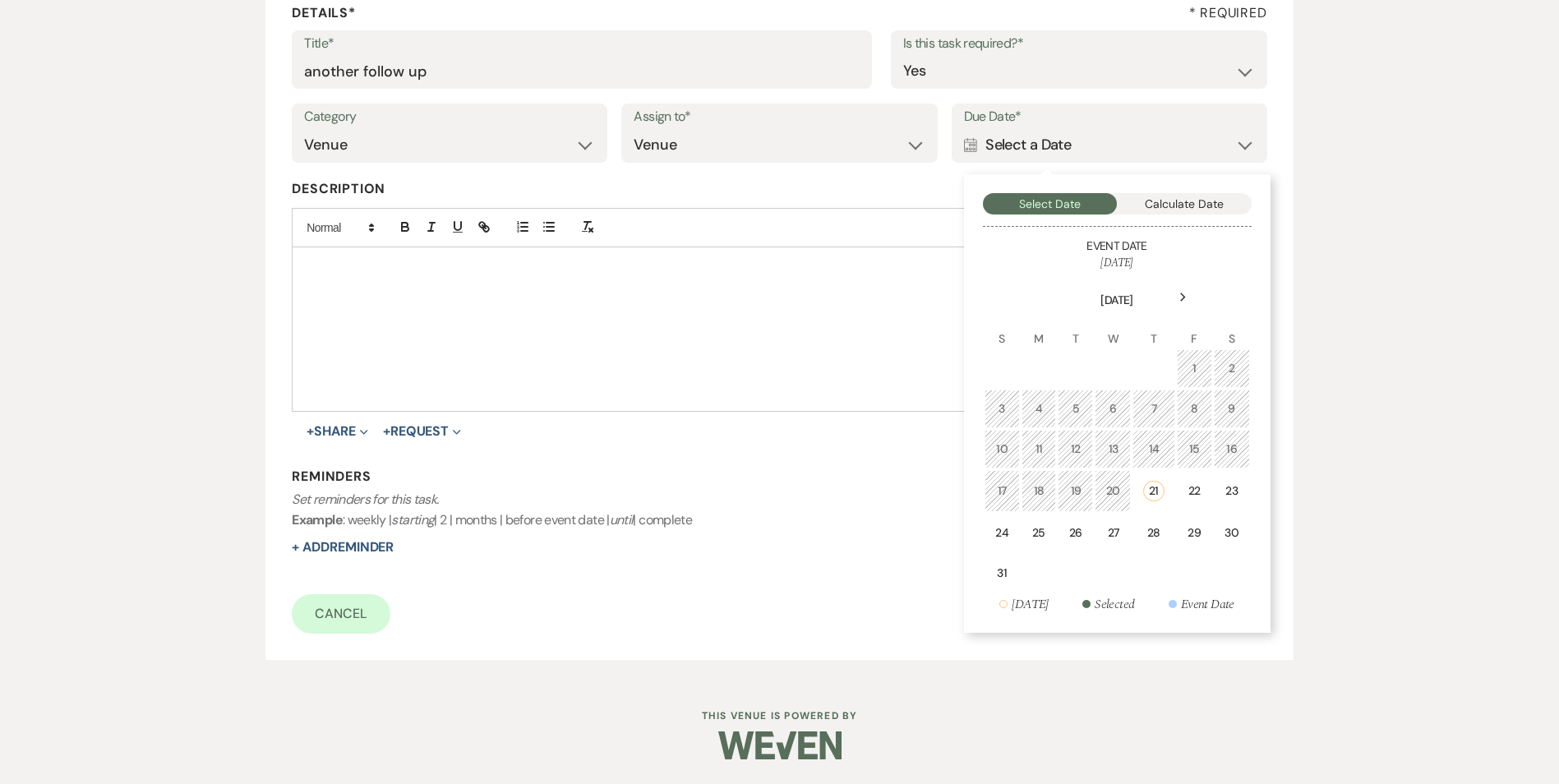
click at [1182, 292] on div "Next" at bounding box center [1183, 297] width 26 height 26
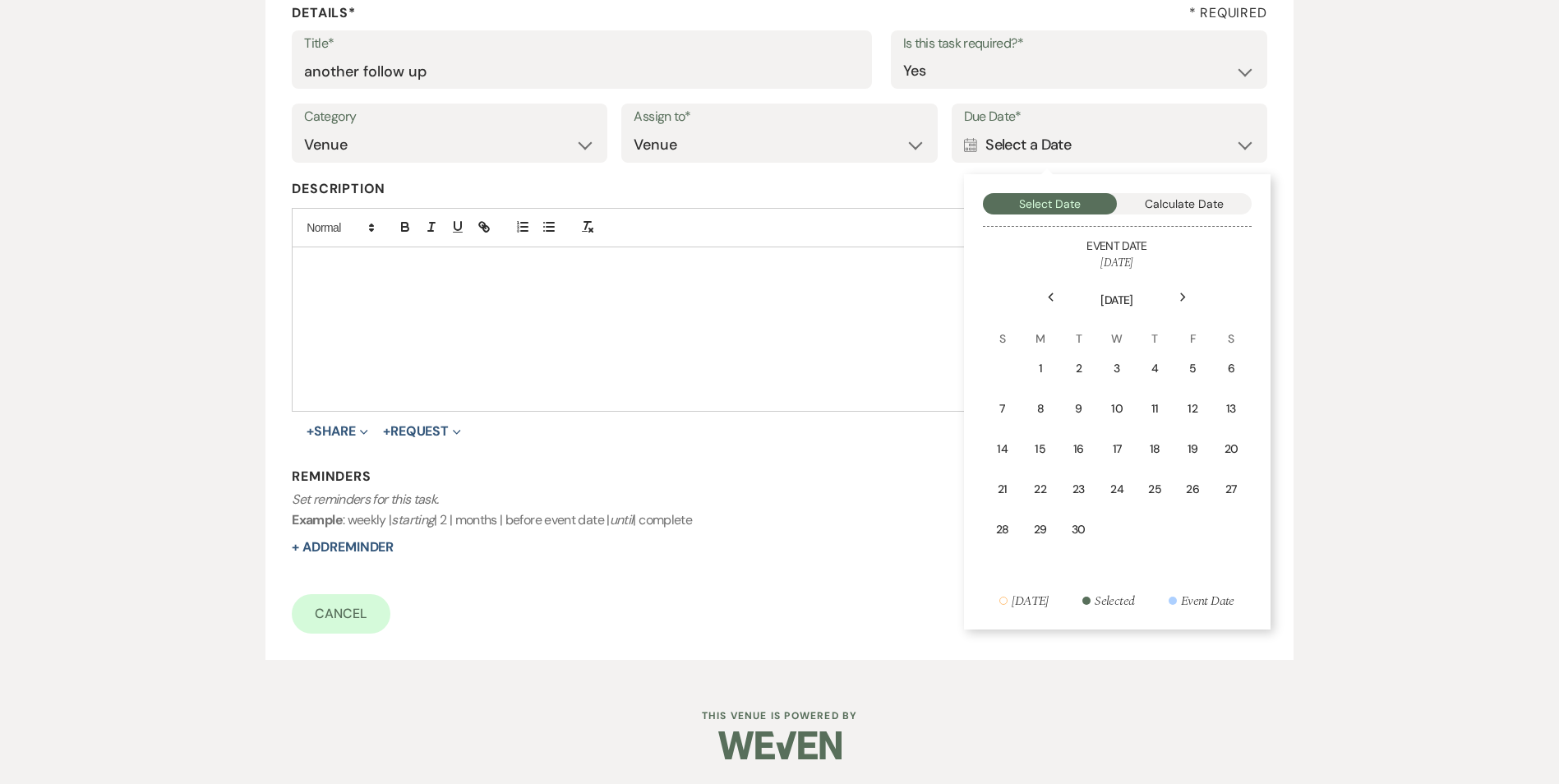
click at [1160, 358] on td "4" at bounding box center [1154, 369] width 36 height 39
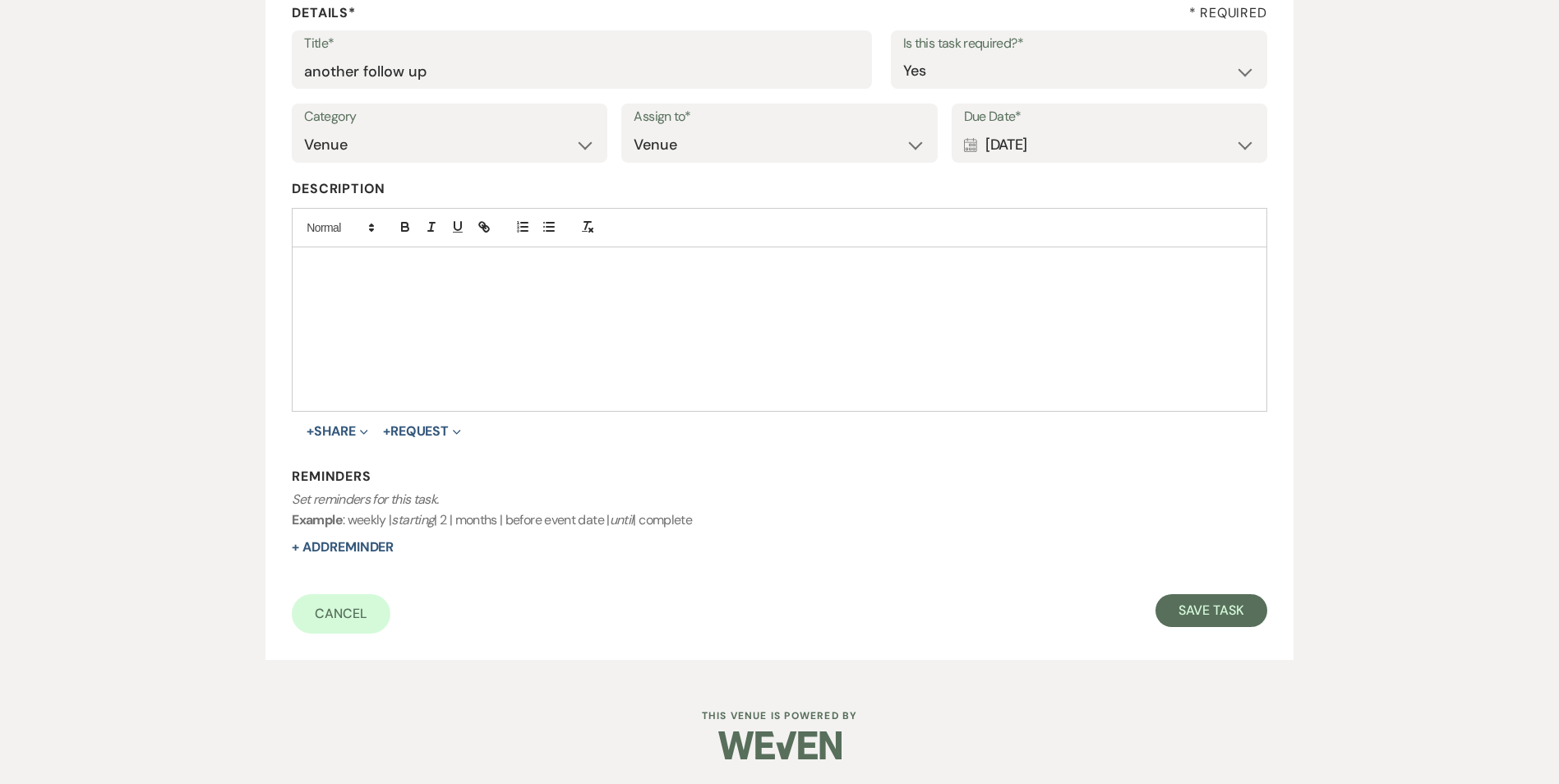
drag, startPoint x: 374, startPoint y: 540, endPoint x: 457, endPoint y: 545, distance: 83.2
click at [382, 537] on div "Reminders Set reminders for this task. Example : weekly | starting | 2 | months…" at bounding box center [779, 512] width 975 height 90
click at [296, 551] on button "+ Add Reminder" at bounding box center [342, 546] width 101 height 13
select select "host"
select select "days"
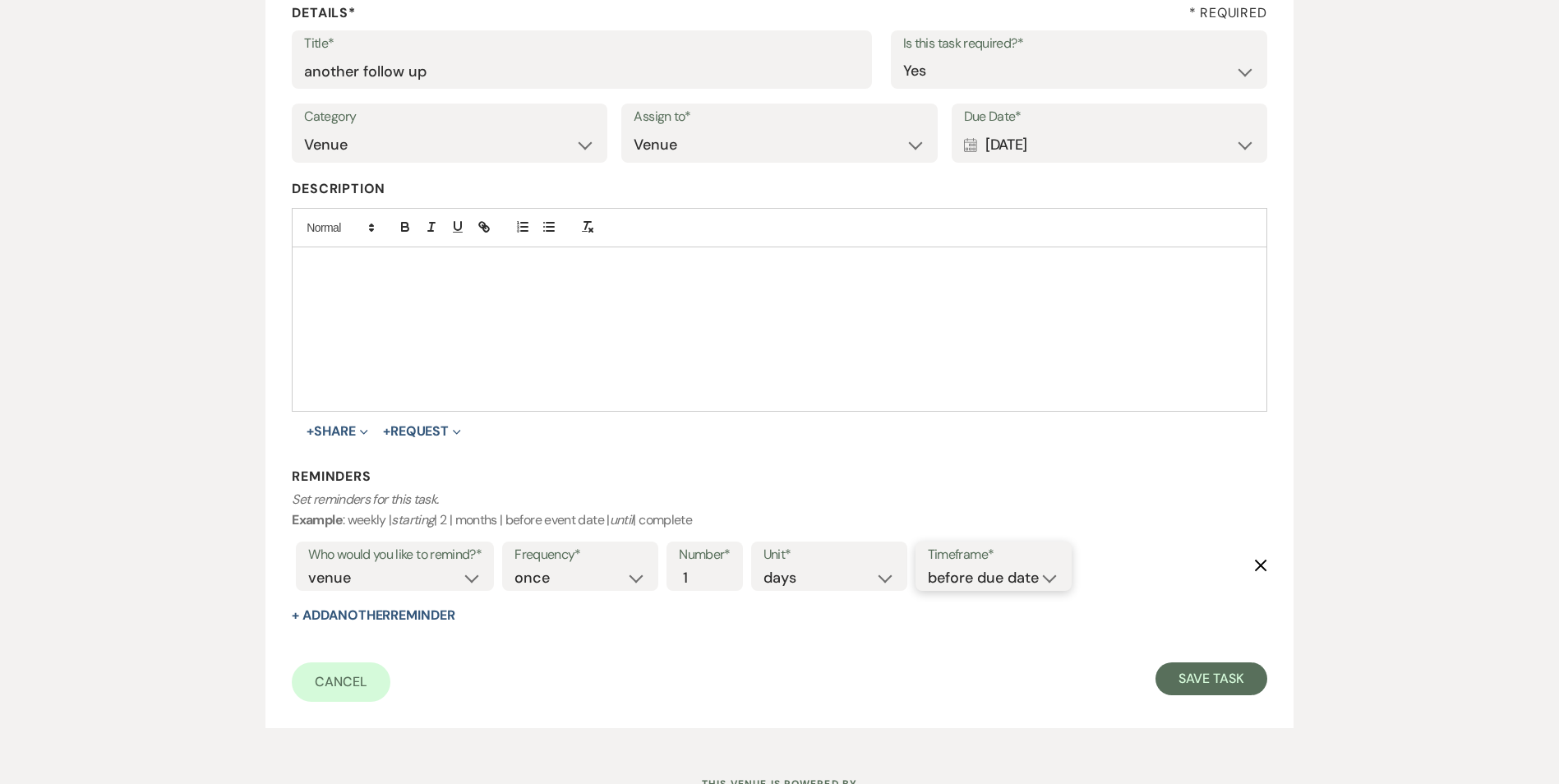
click at [1056, 570] on select "before due date after due date on due date on custom date" at bounding box center [993, 577] width 132 height 22
select select "onDueDate"
click at [928, 567] on select "before due date after due date on due date on custom date" at bounding box center [993, 577] width 132 height 22
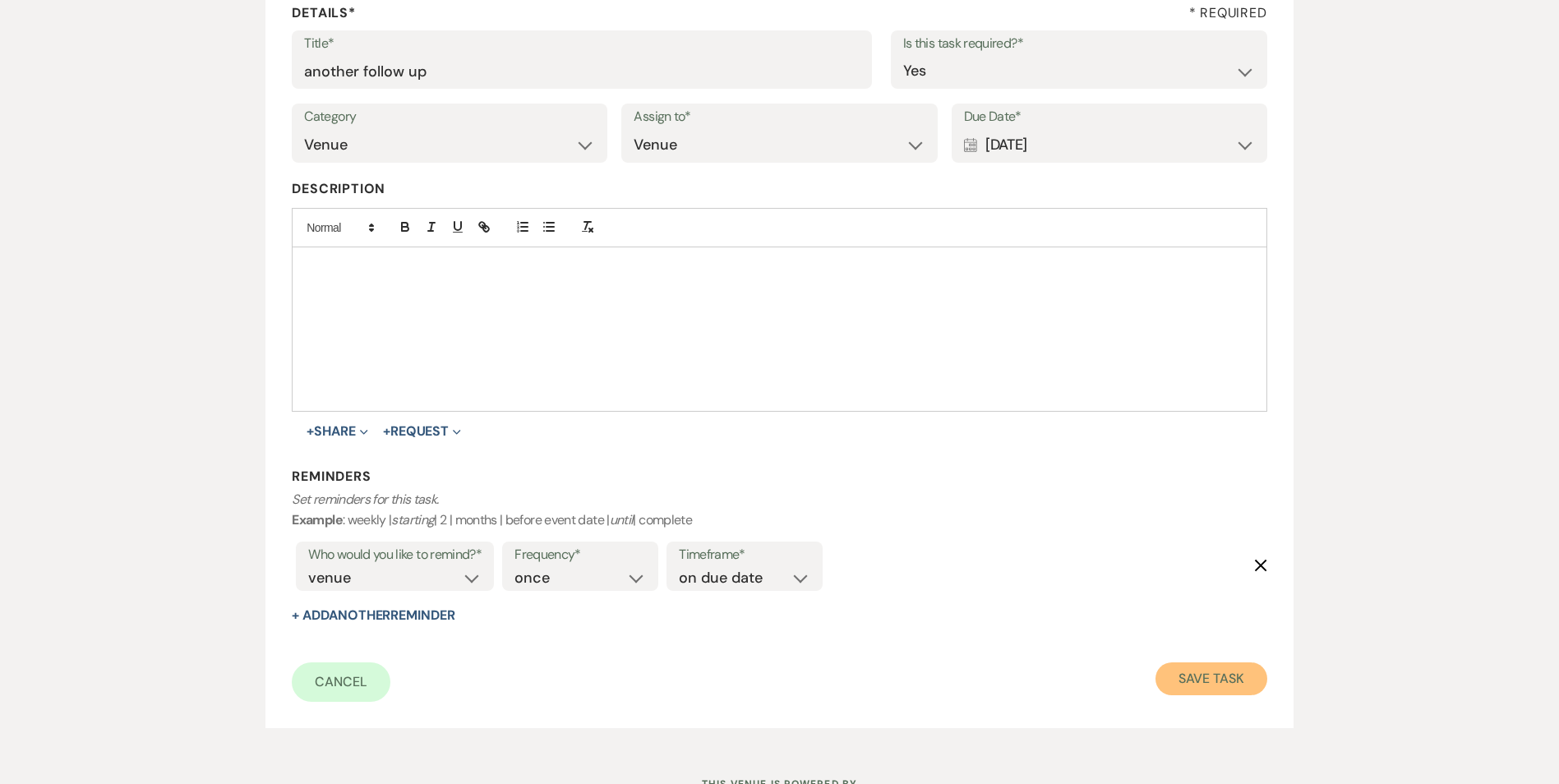
click at [1240, 665] on button "Save Task" at bounding box center [1212, 679] width 111 height 33
select select "5"
